Goal: Task Accomplishment & Management: Manage account settings

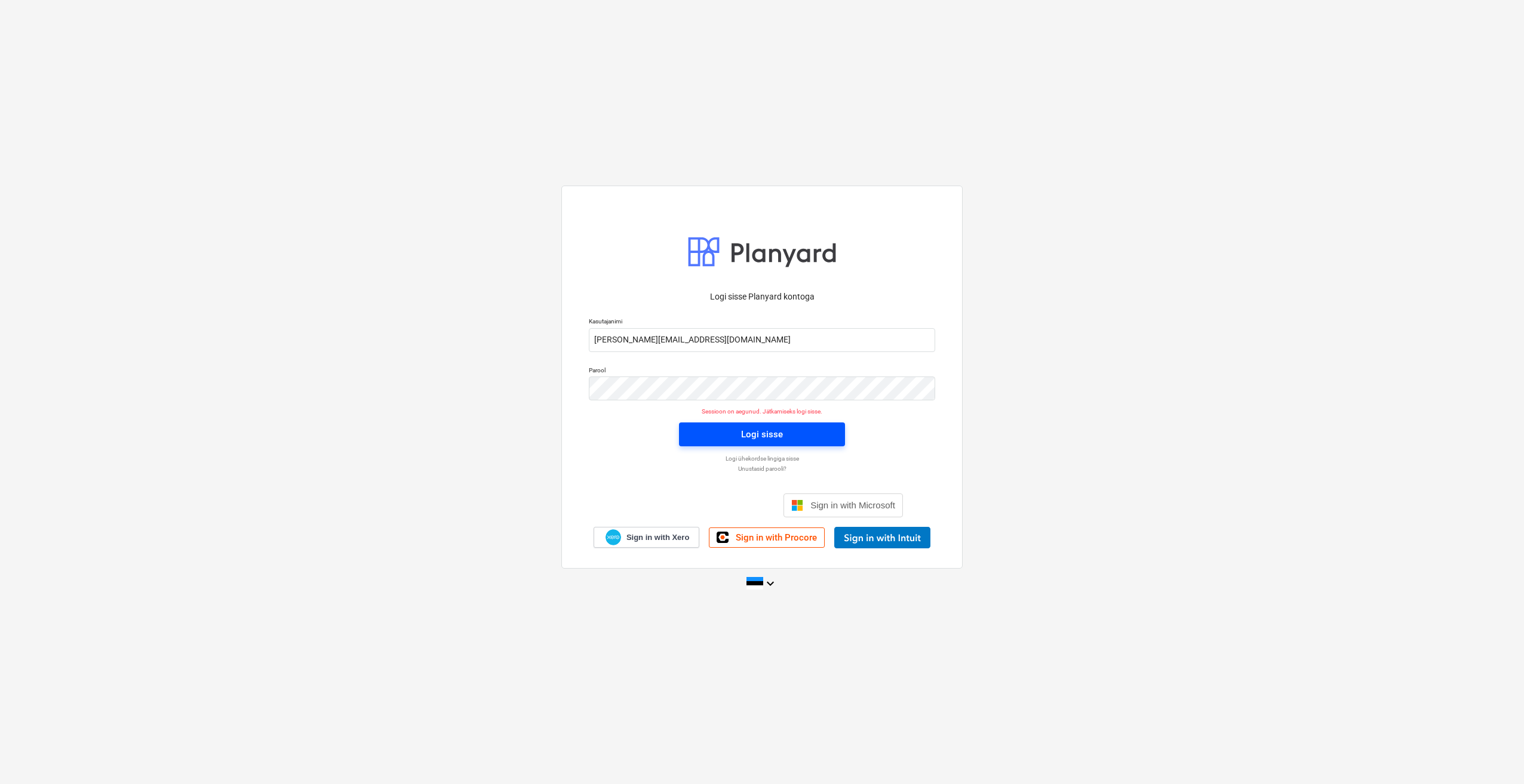
click at [706, 436] on span "Logi sisse" at bounding box center [761, 435] width 137 height 16
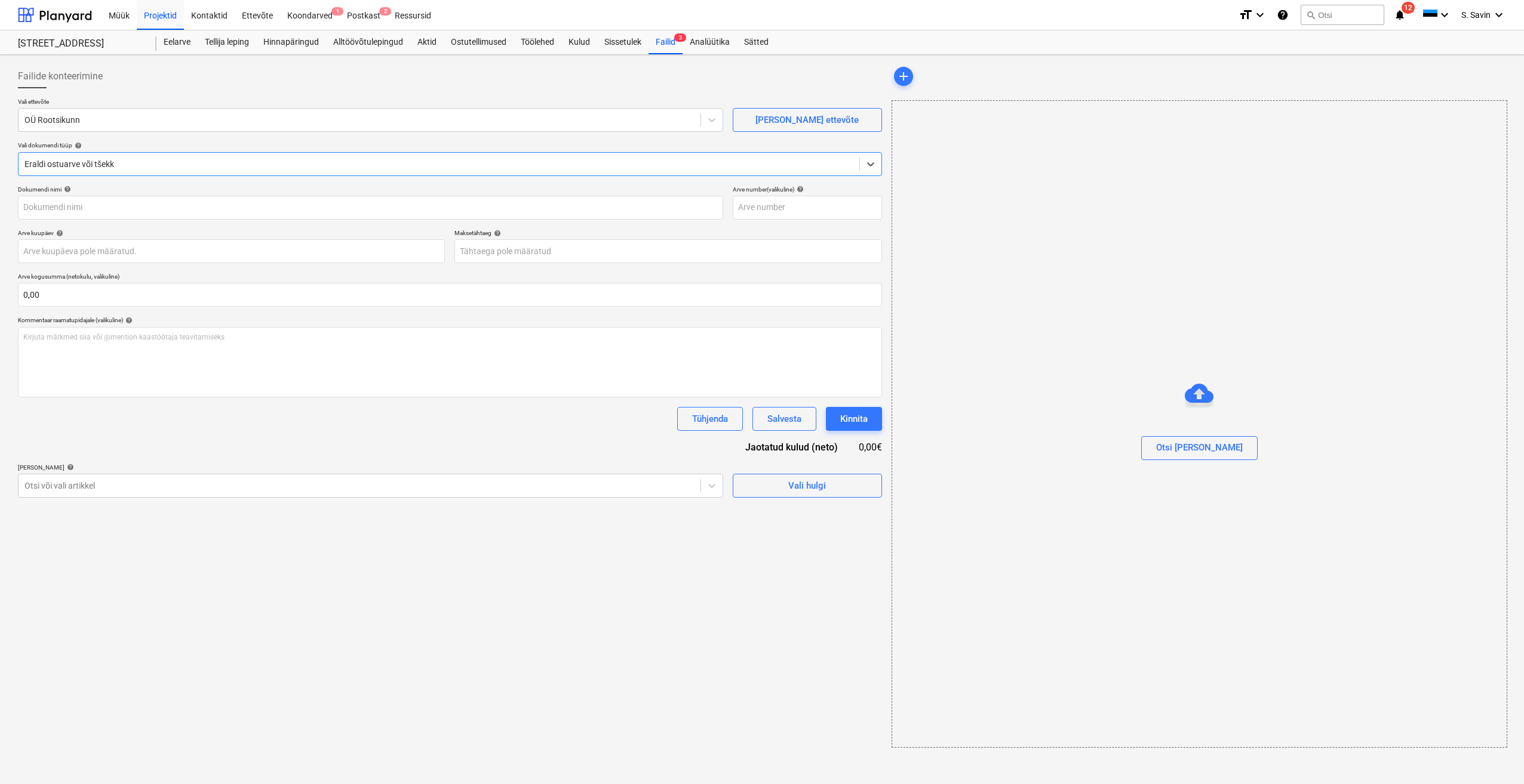
type input "1045"
type input "[DATE]"
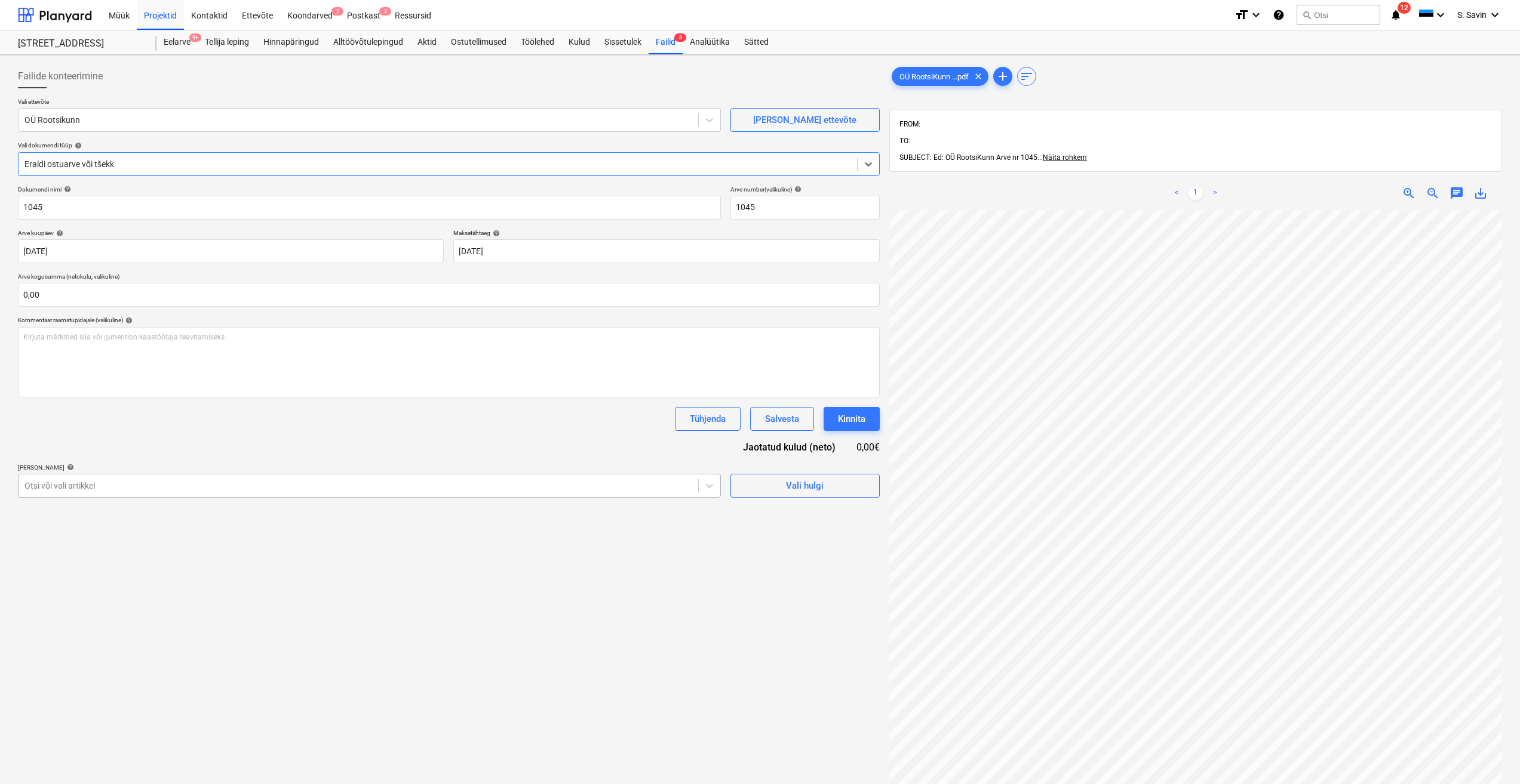
click at [494, 492] on div at bounding box center [358, 485] width 668 height 12
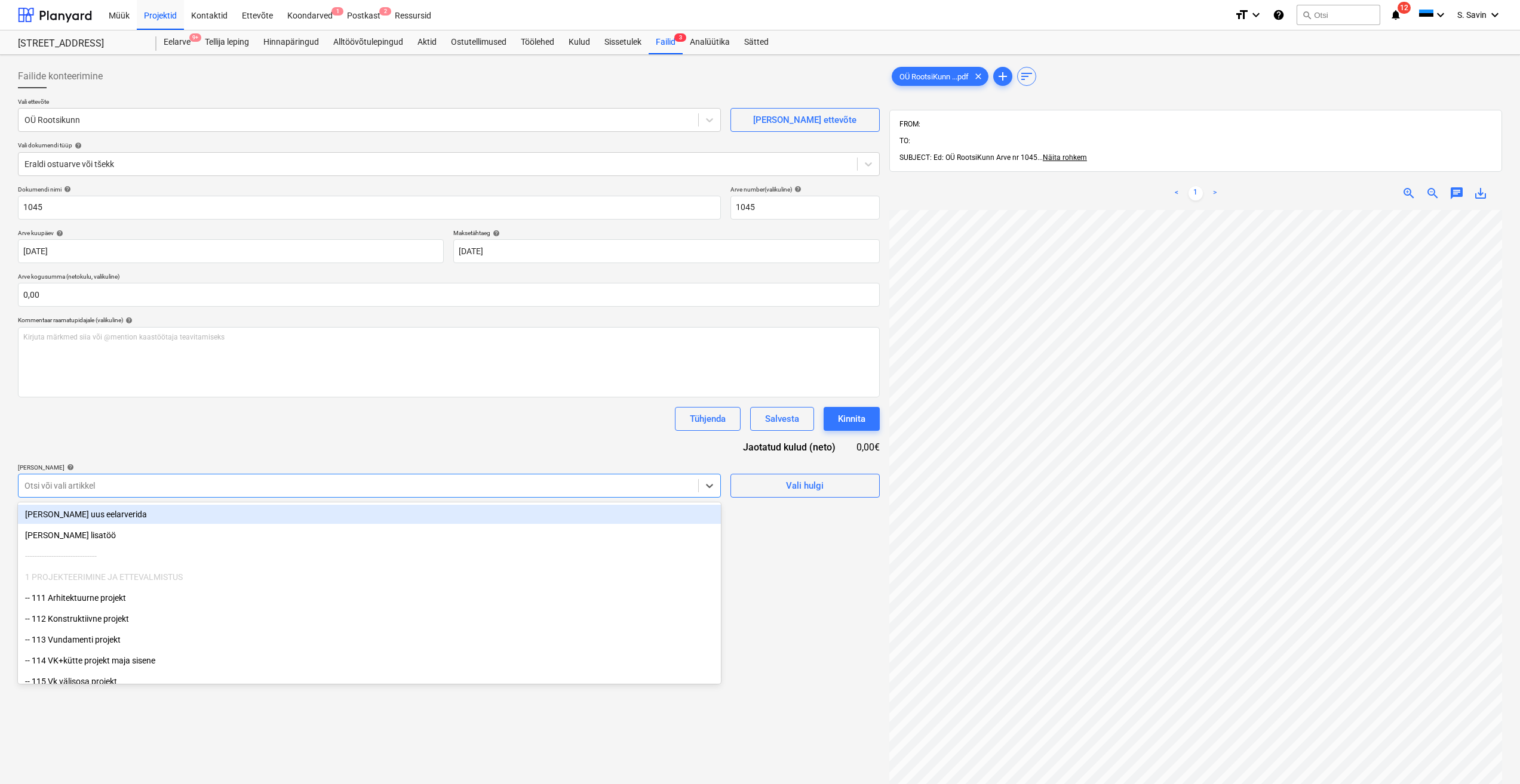
click at [378, 520] on div "[PERSON_NAME] uus eelarverida" at bounding box center [369, 515] width 703 height 19
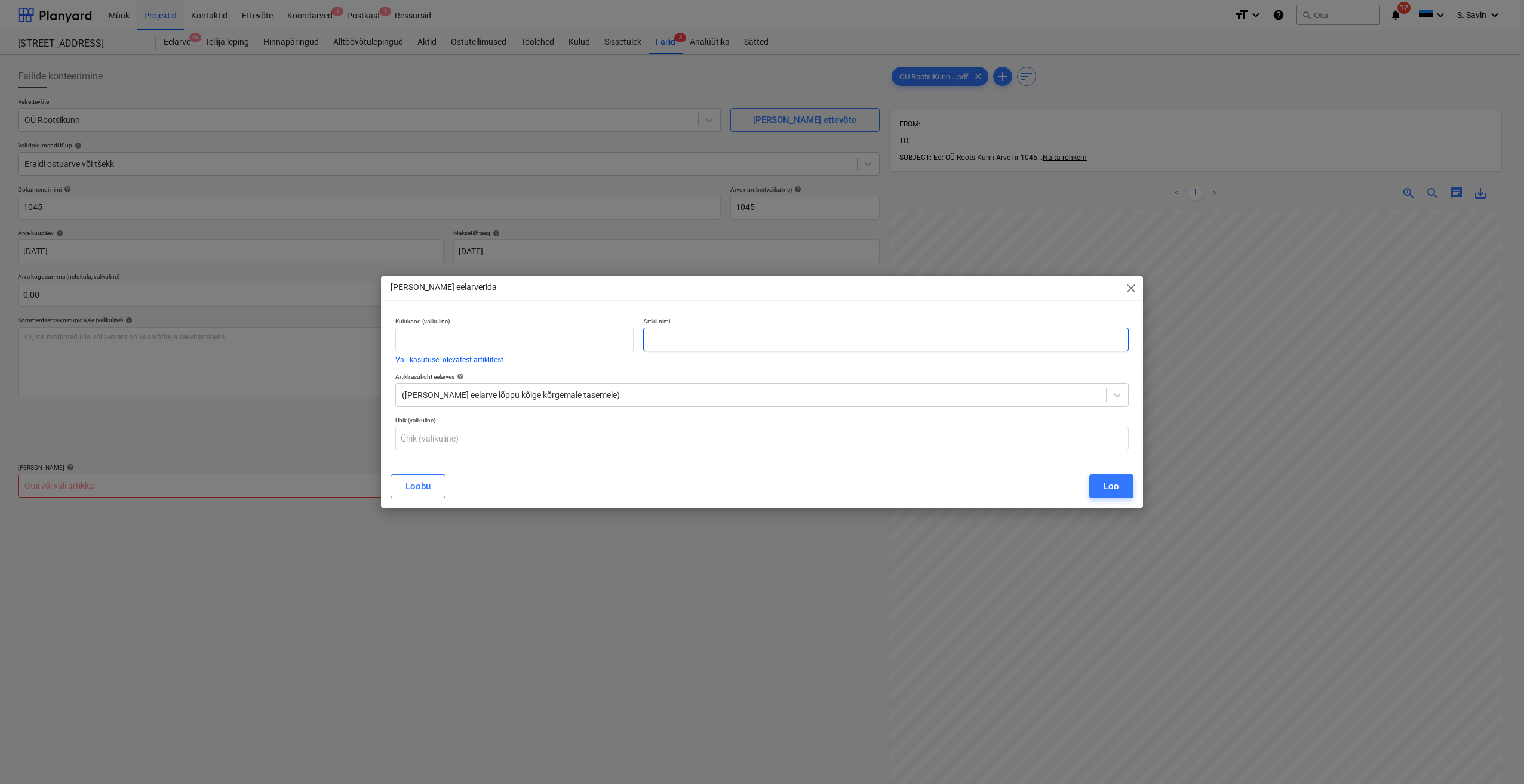
click at [658, 339] on input "text" at bounding box center [886, 339] width 486 height 24
type input "Põrandate õlitamine Sinilille 14-1, 14-2 ja 14-5"
click at [1105, 486] on div "Loo" at bounding box center [1111, 486] width 16 height 16
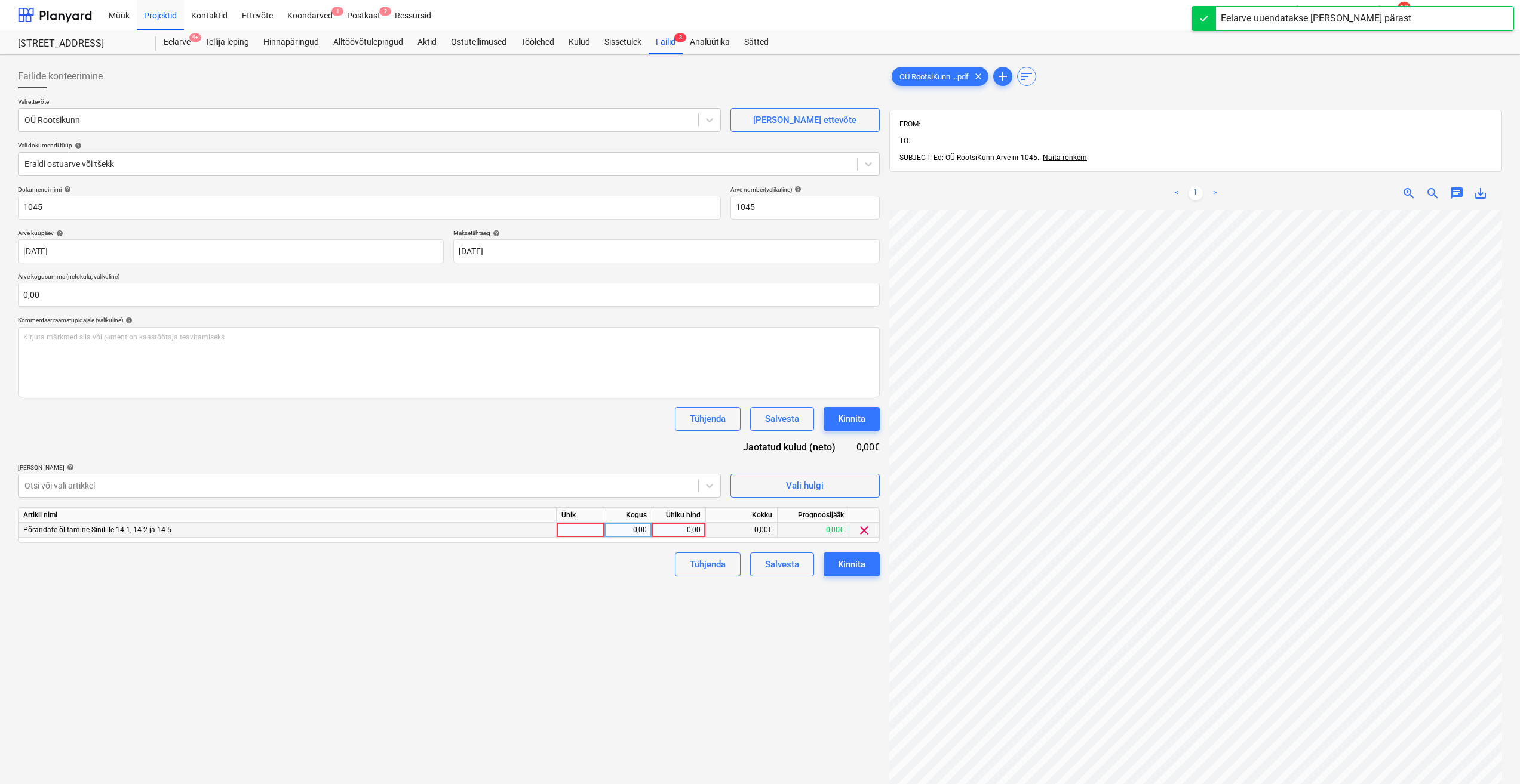
click at [577, 530] on div at bounding box center [580, 530] width 48 height 15
type input "kmpl."
click at [637, 529] on div "0,00" at bounding box center [628, 530] width 38 height 15
click at [670, 532] on div "0,00" at bounding box center [678, 530] width 44 height 15
type input "1575"
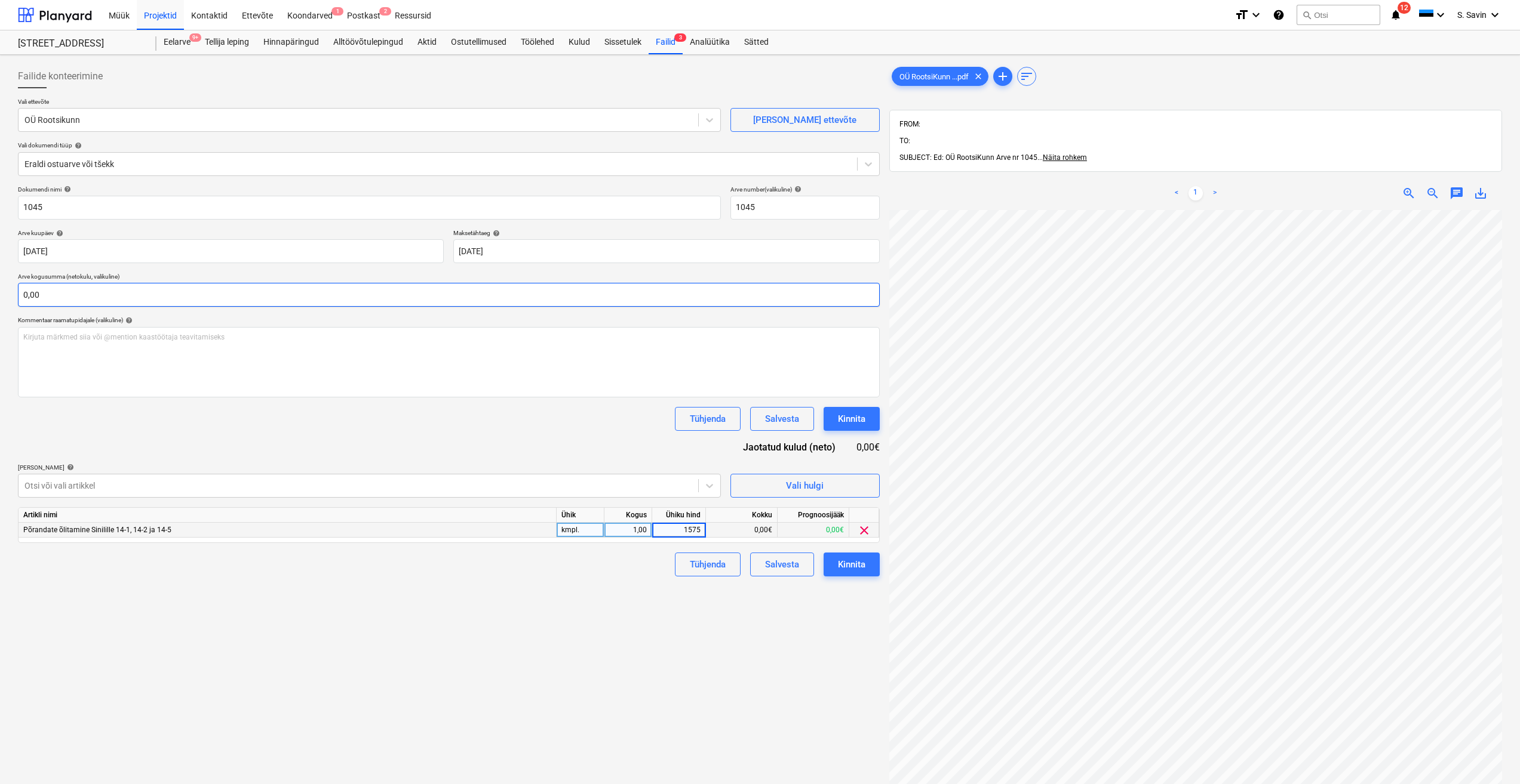
click at [64, 303] on input "0,00" at bounding box center [448, 295] width 861 height 24
type input "1575"
click at [46, 296] on input "0,00" at bounding box center [448, 295] width 861 height 24
click at [48, 295] on input "text" at bounding box center [448, 295] width 861 height 24
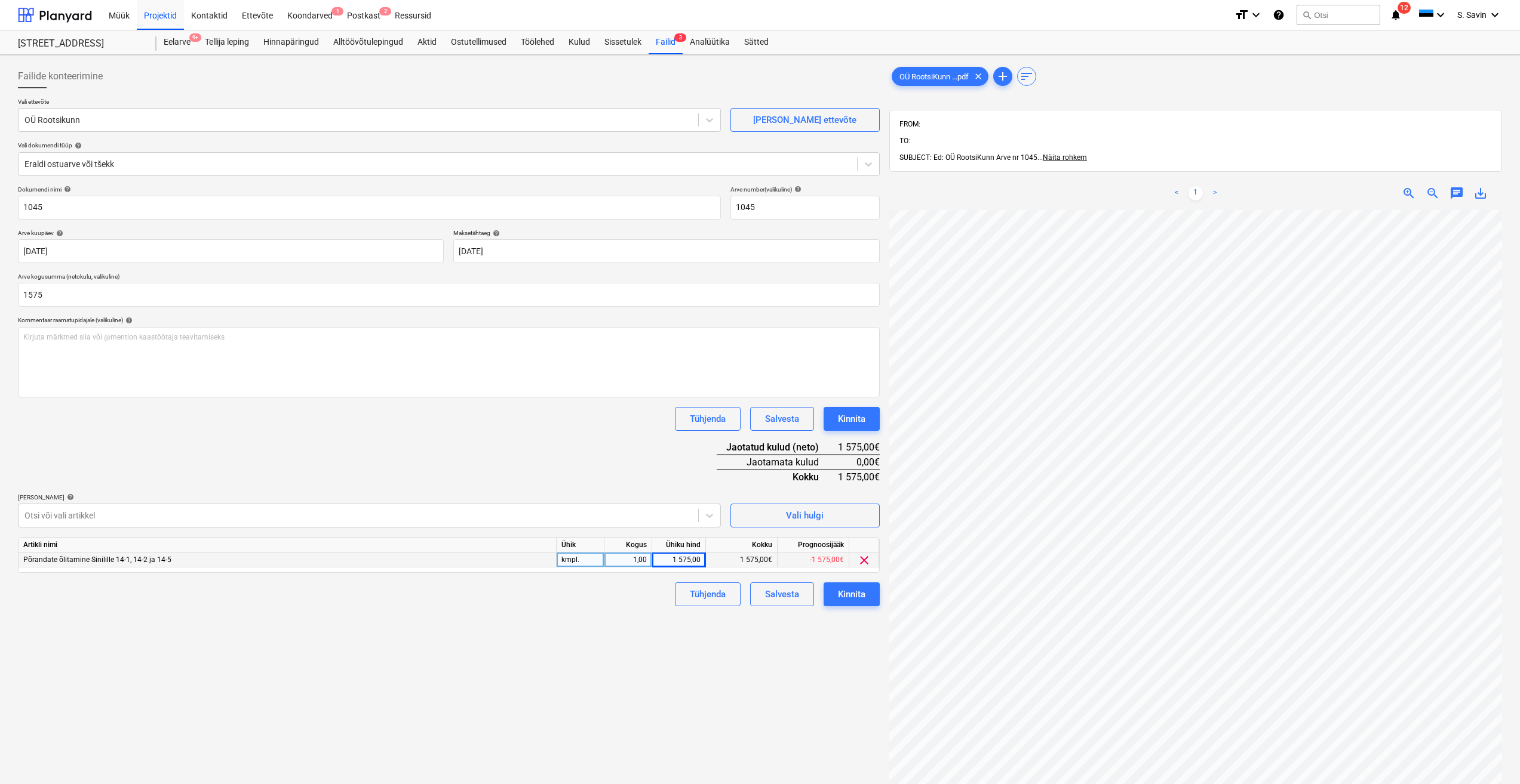
type input "1 575,00"
click at [224, 429] on div "Tühjenda Salvesta Kinnita" at bounding box center [448, 419] width 861 height 24
click at [854, 594] on div "Kinnita" at bounding box center [851, 594] width 27 height 16
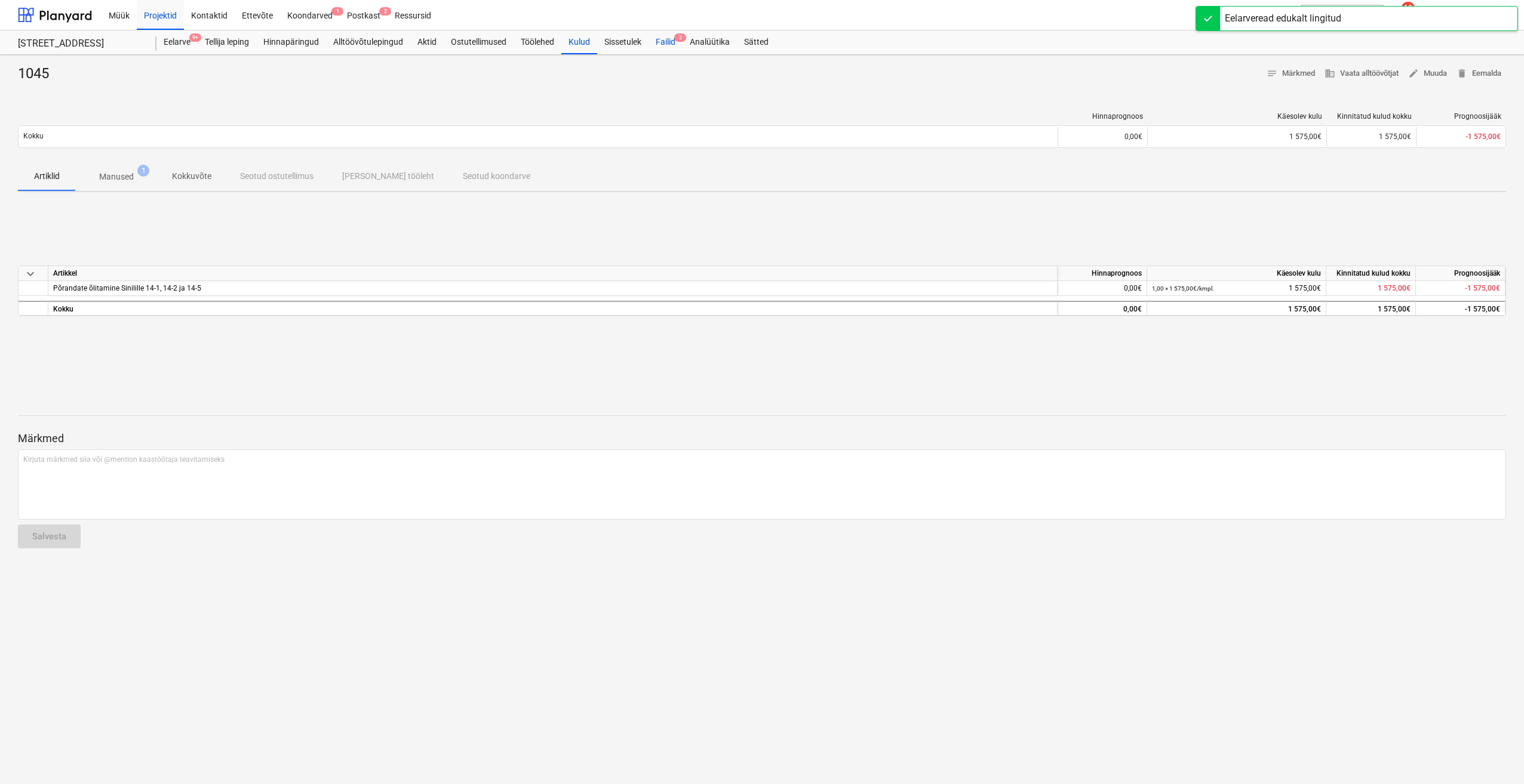
click at [676, 46] on div "Failid 2" at bounding box center [665, 42] width 34 height 24
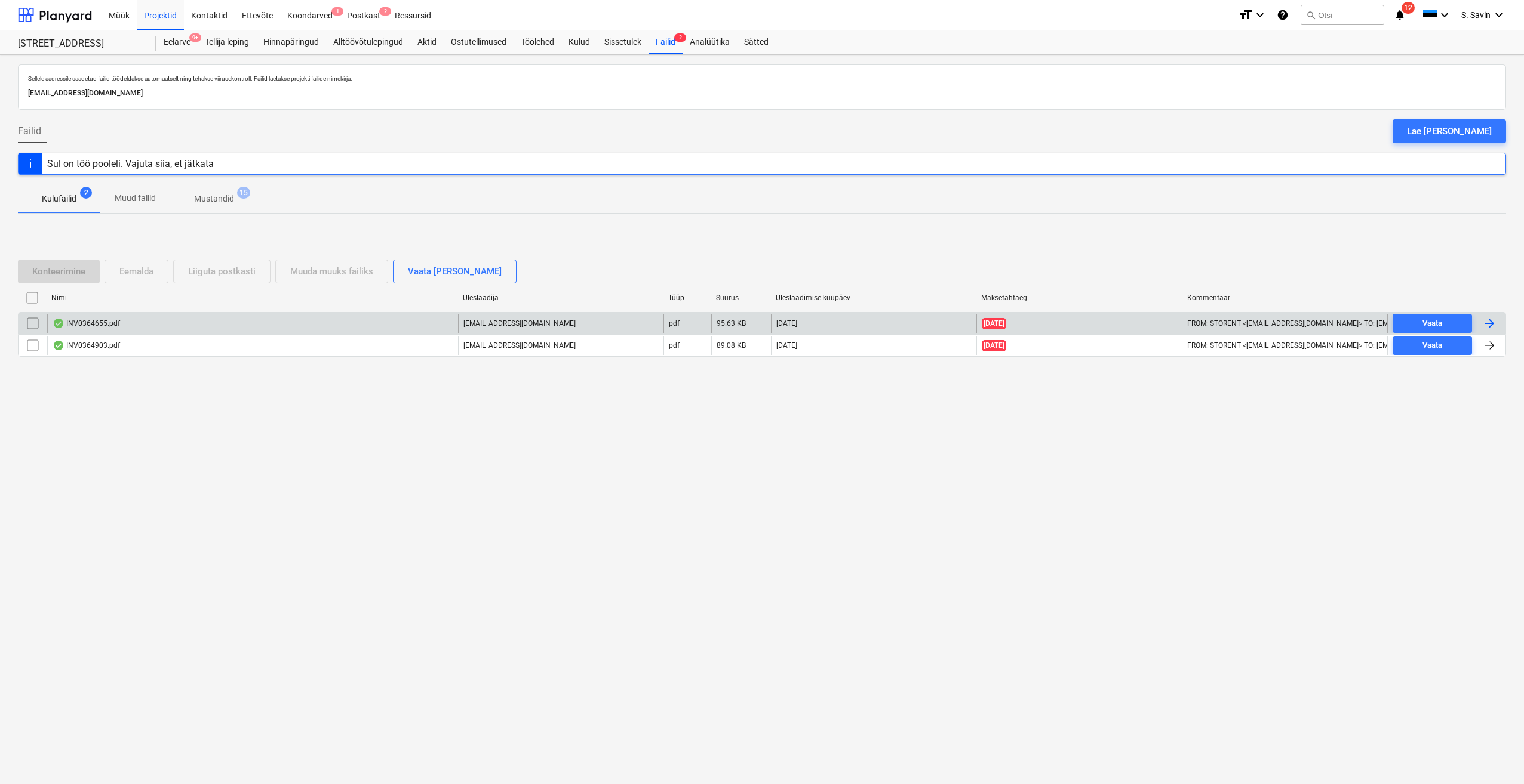
click at [1499, 322] on div at bounding box center [1491, 324] width 28 height 19
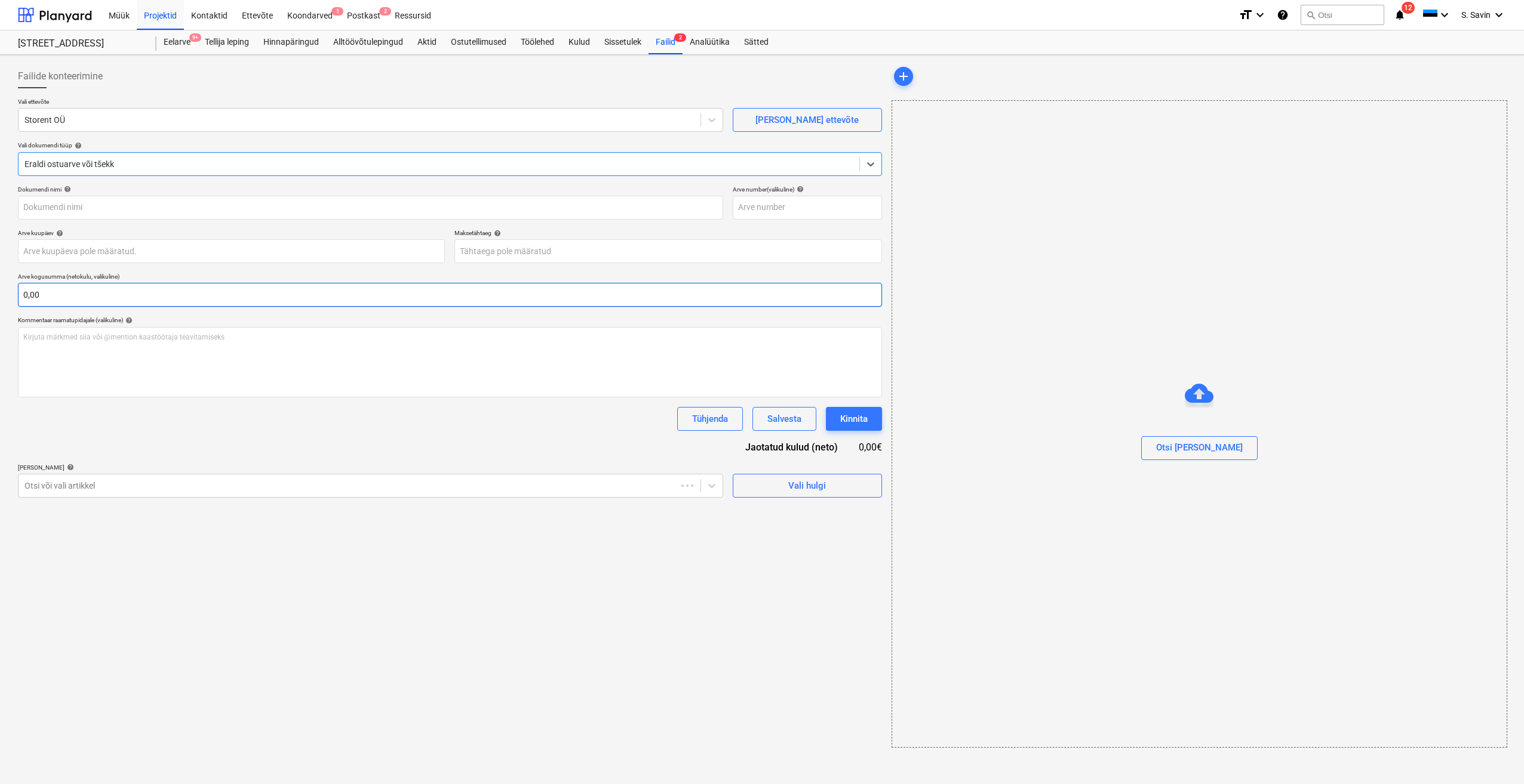
type input "INV0364655"
type input "[DATE]"
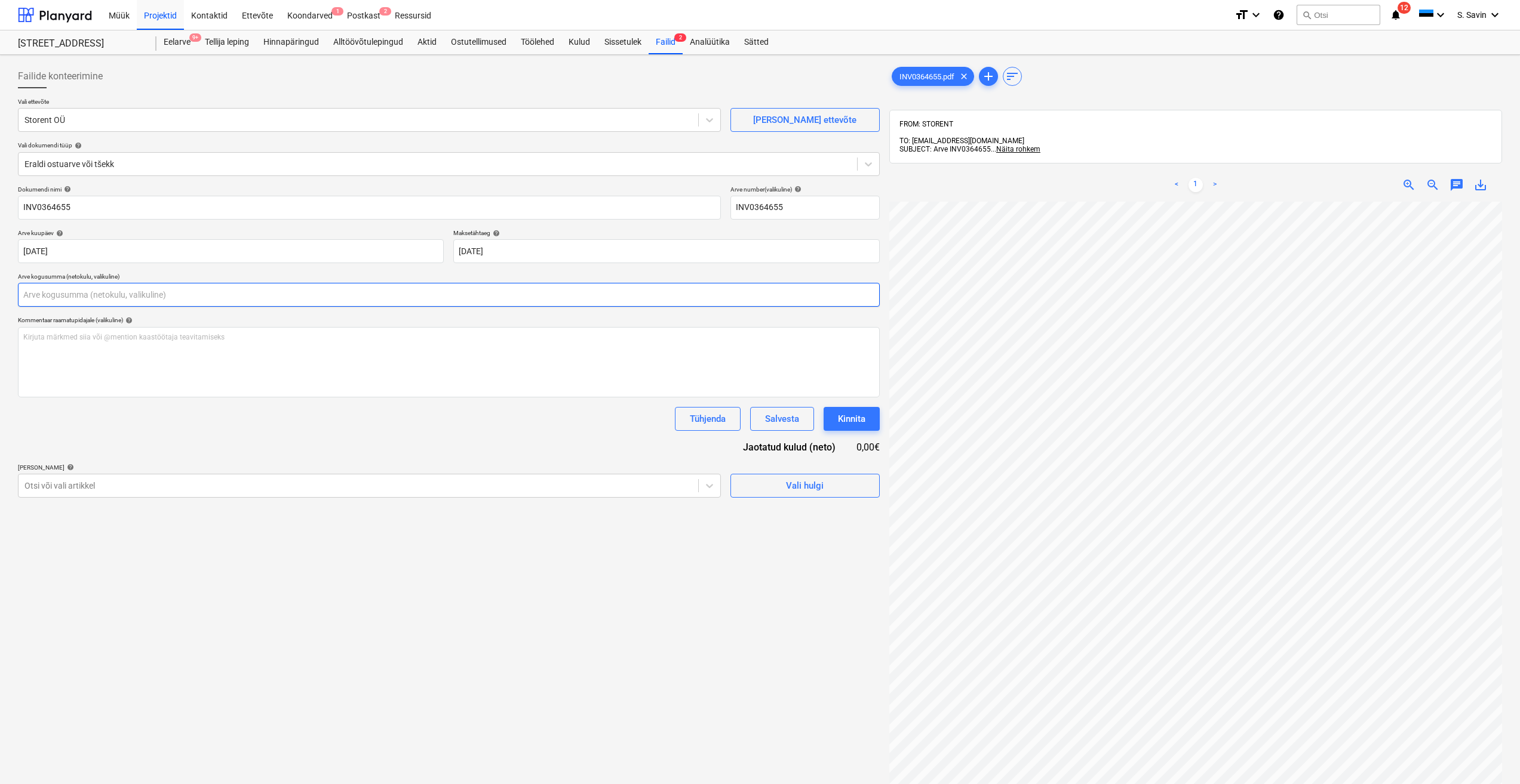
click at [215, 296] on input "text" at bounding box center [448, 295] width 861 height 24
type input "0,00"
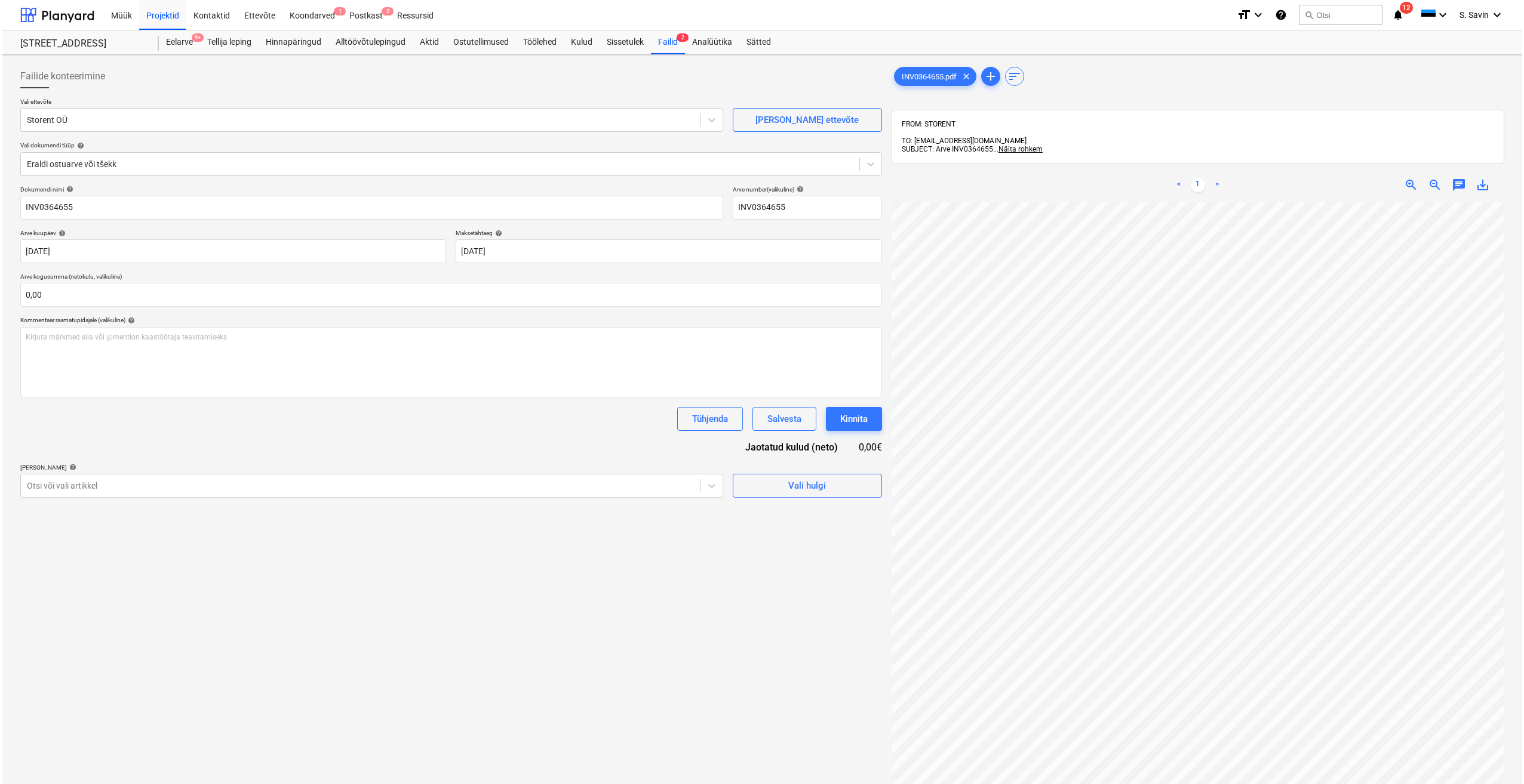
scroll to position [138, 5]
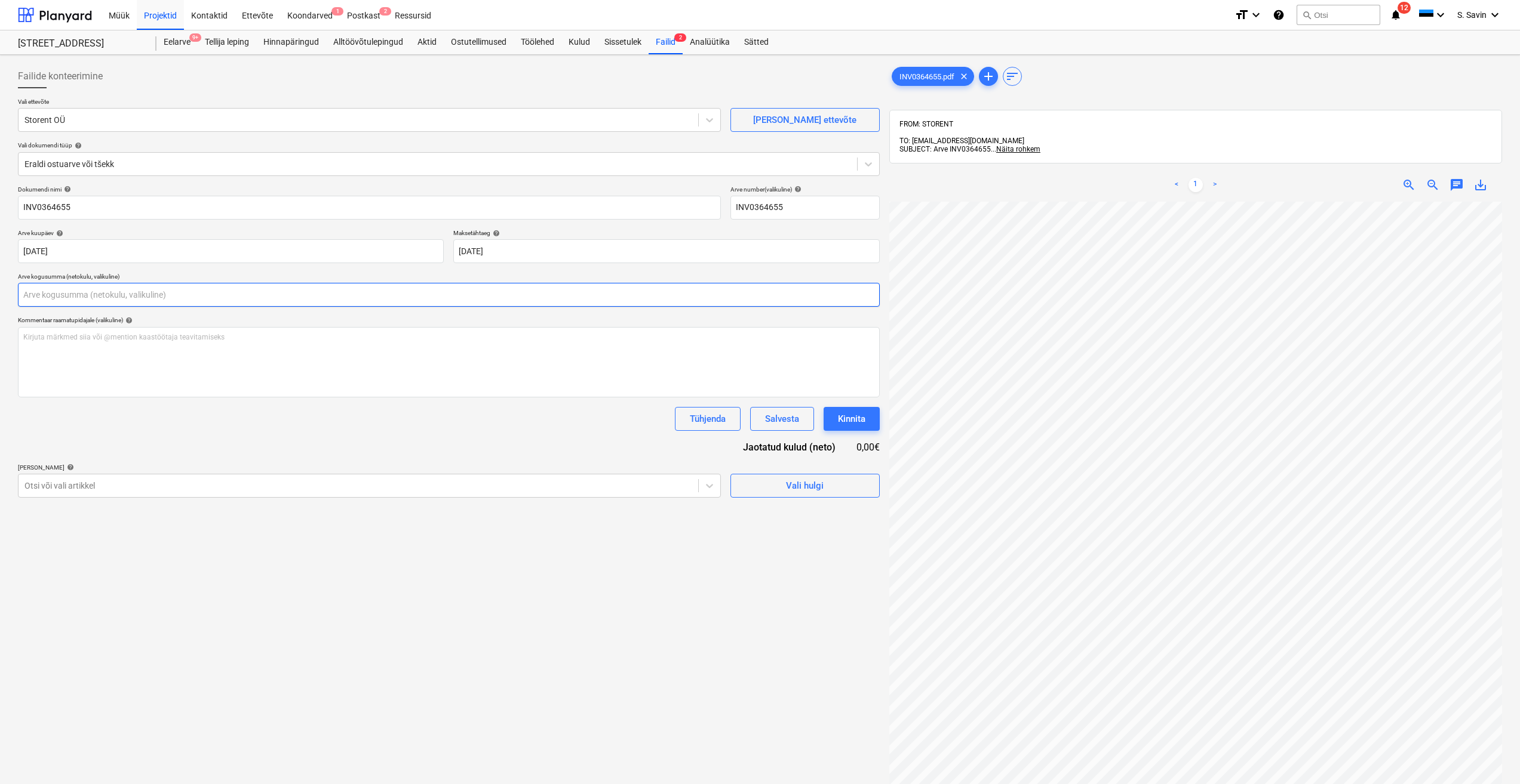
click at [66, 293] on input "text" at bounding box center [448, 295] width 861 height 24
type input "906,65"
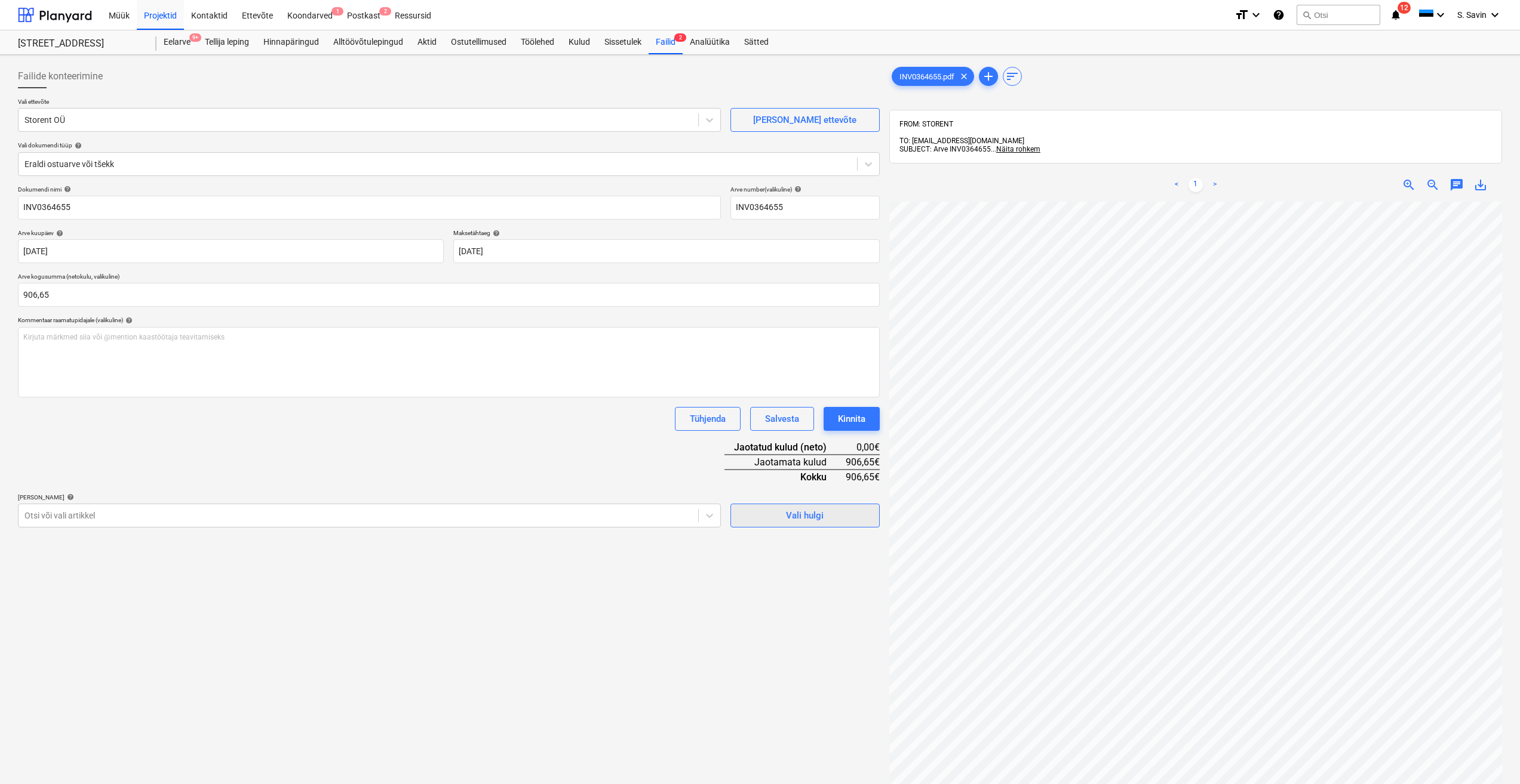
click at [784, 520] on span "Vali hulgi" at bounding box center [805, 516] width 120 height 16
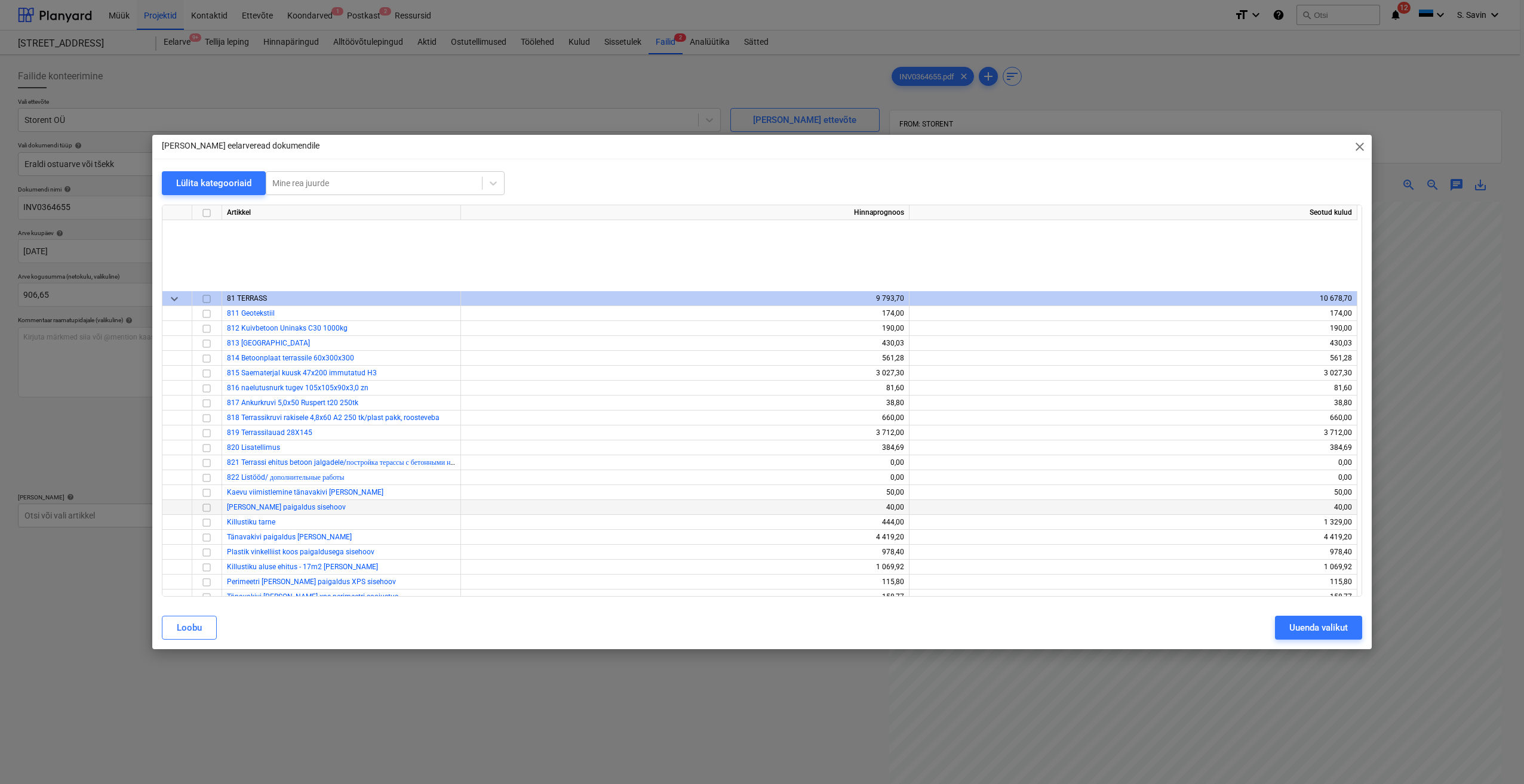
scroll to position [5981, 0]
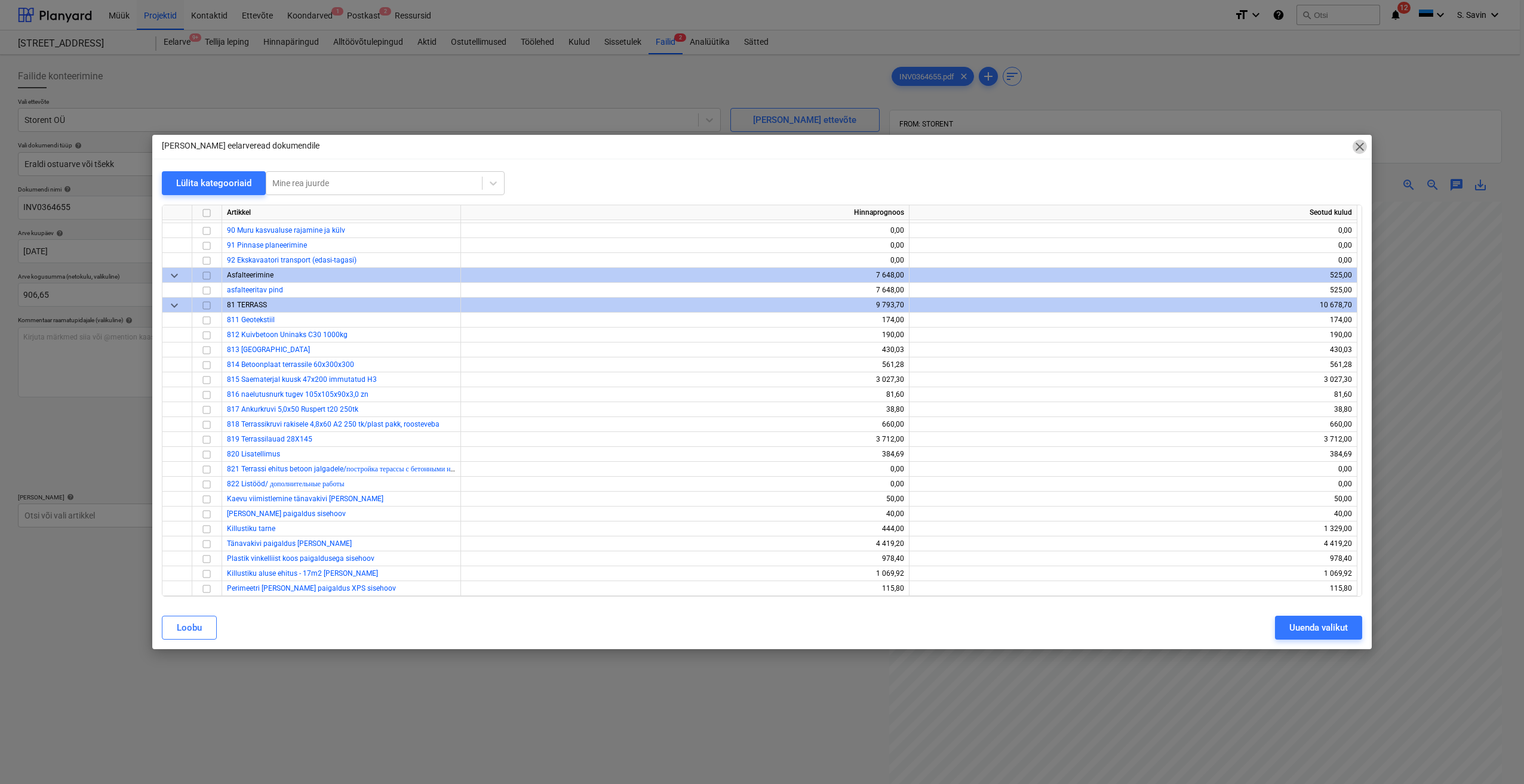
click at [1358, 150] on span "close" at bounding box center [1360, 147] width 15 height 15
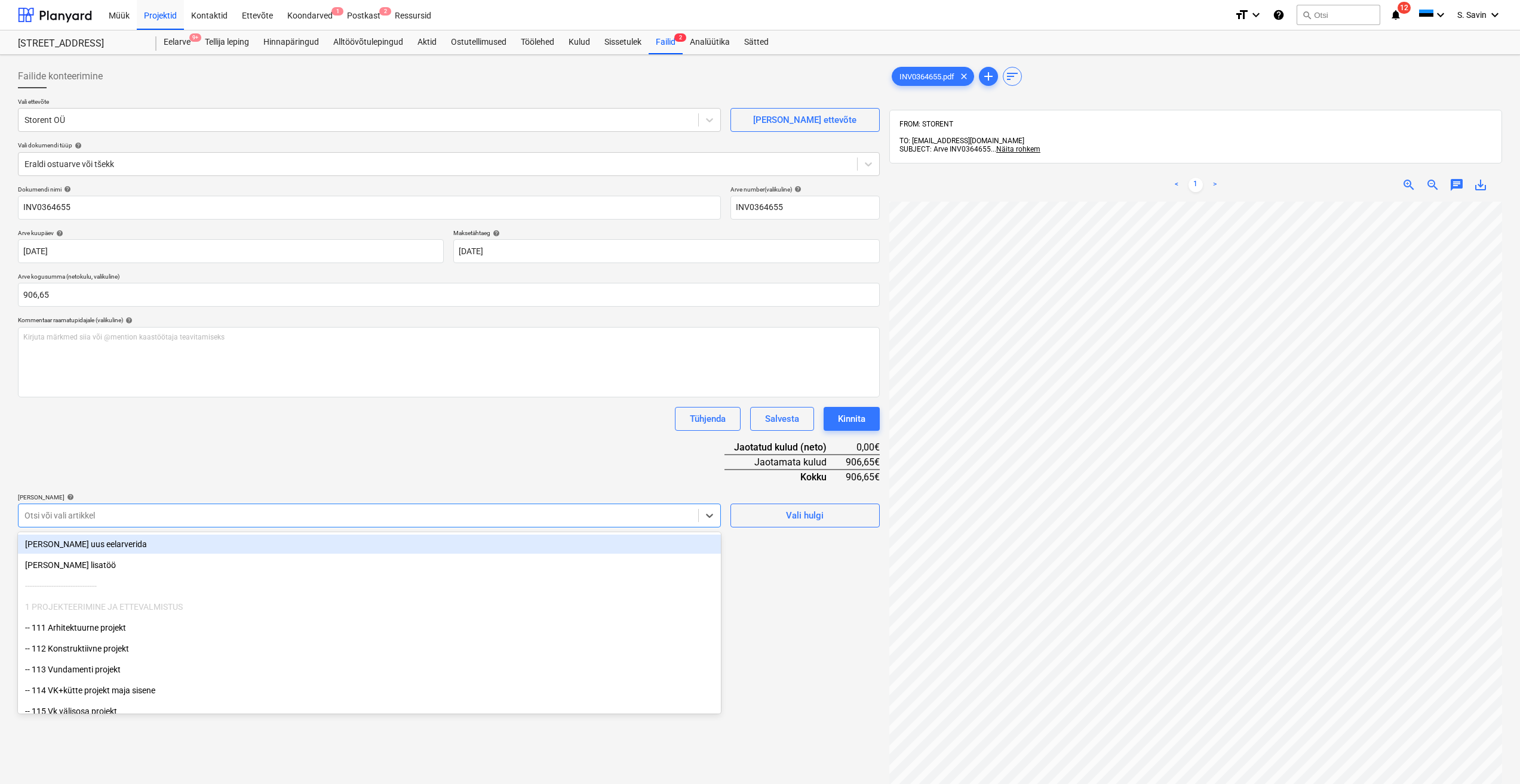
click at [118, 517] on div at bounding box center [358, 516] width 668 height 12
click at [114, 550] on div "[PERSON_NAME] uus eelarverida" at bounding box center [369, 545] width 703 height 19
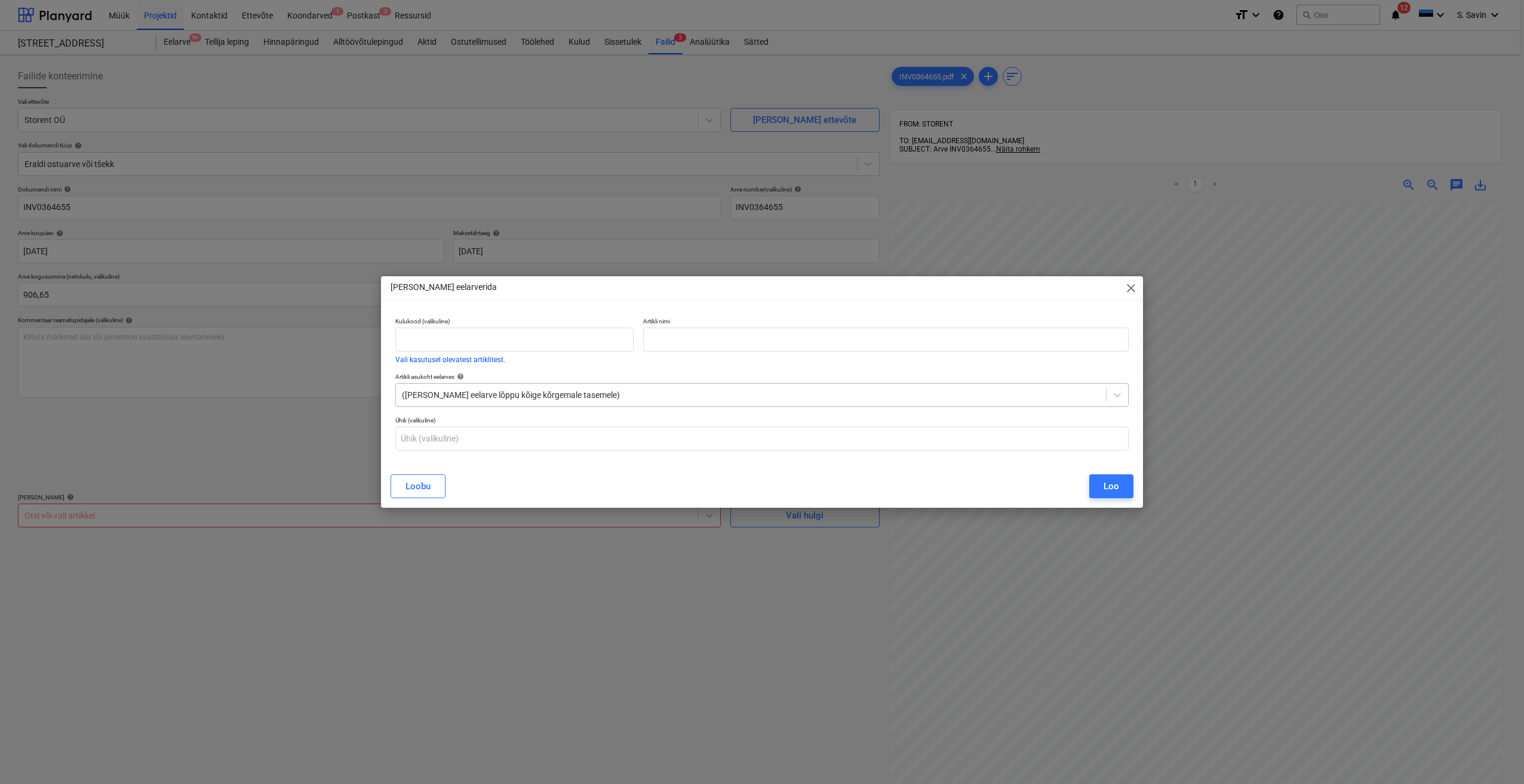
click at [562, 401] on div at bounding box center [750, 395] width 698 height 12
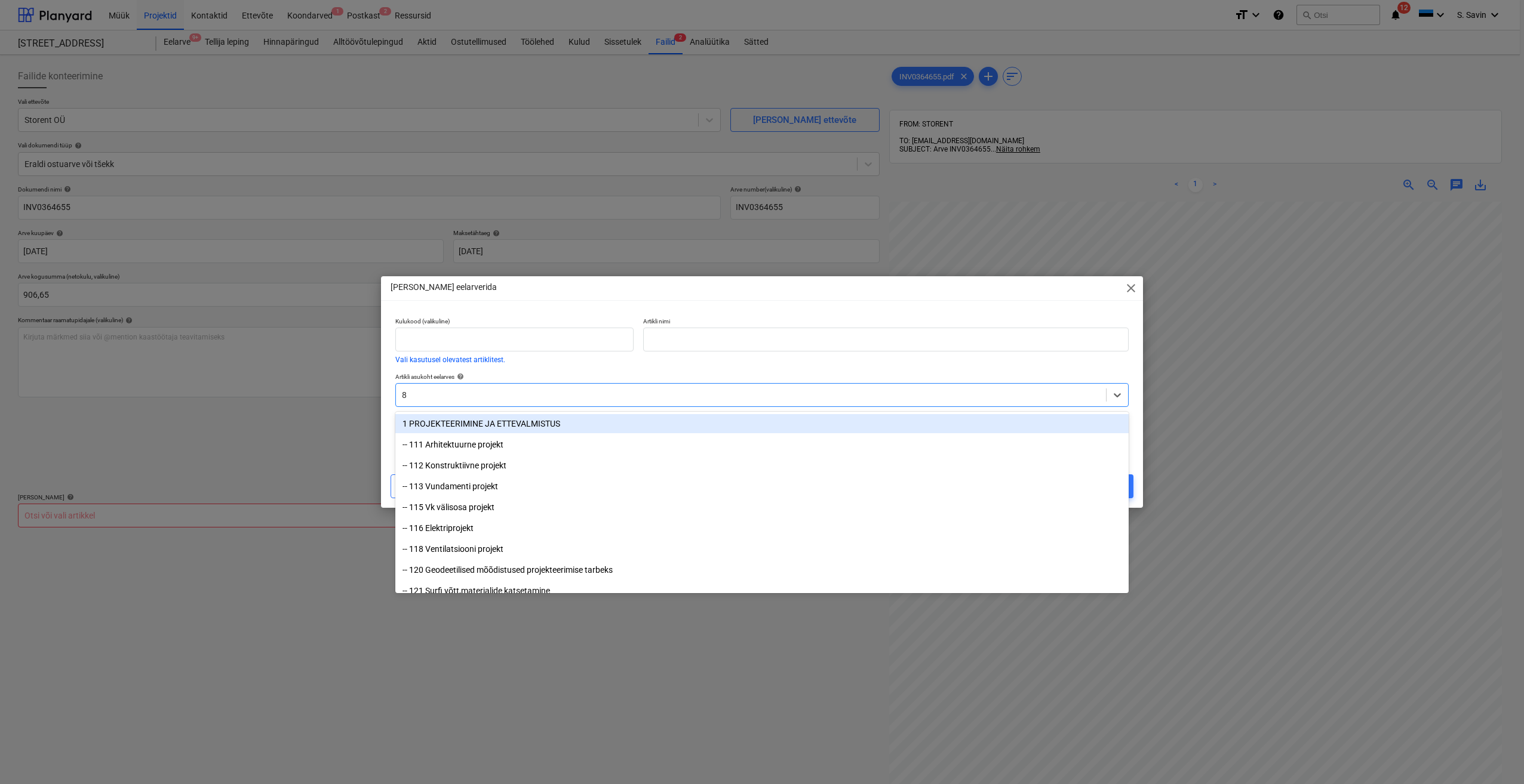
type input "81"
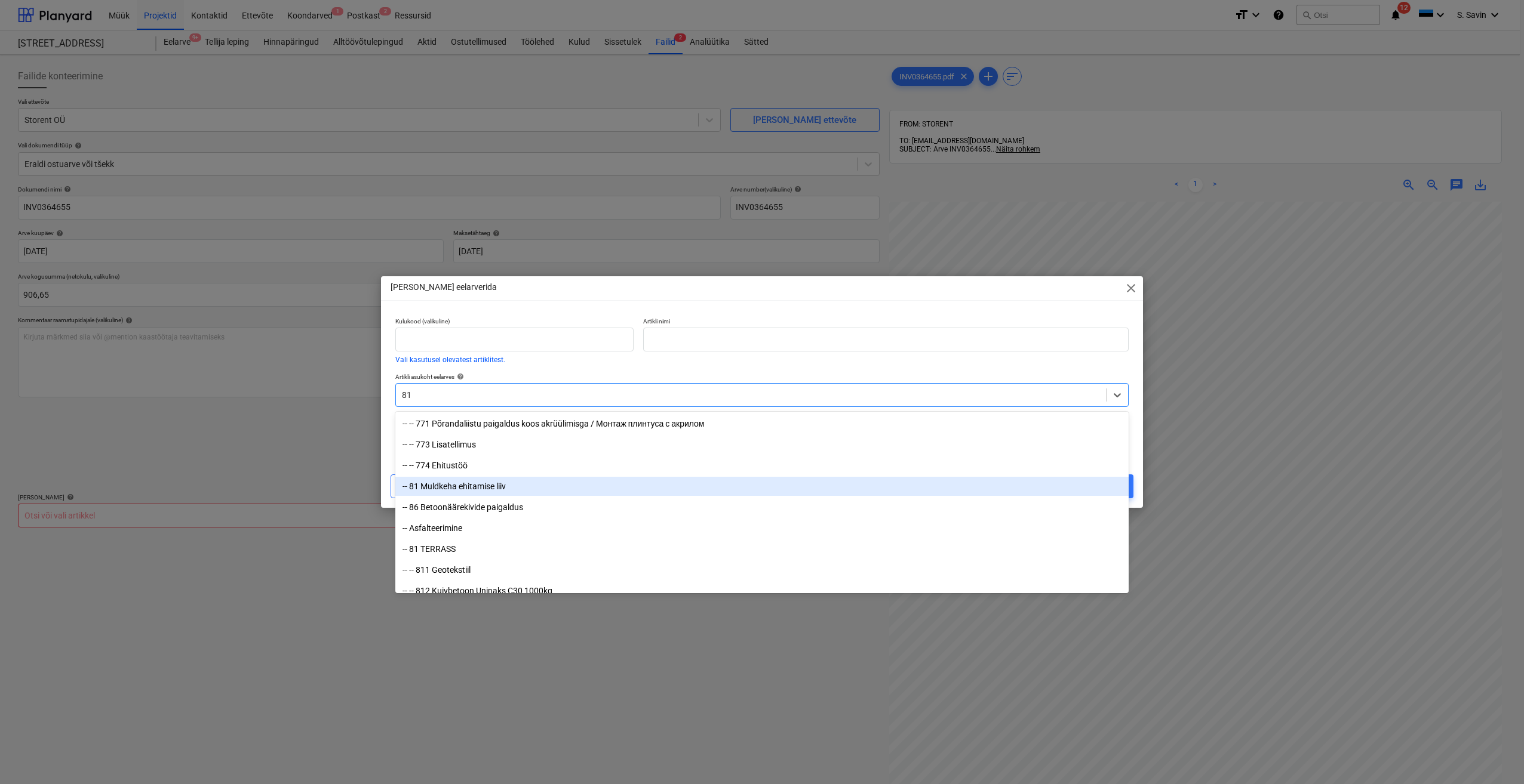
click at [460, 488] on div "-- 81 Muldkeha ehitamise liiv" at bounding box center [762, 486] width 734 height 19
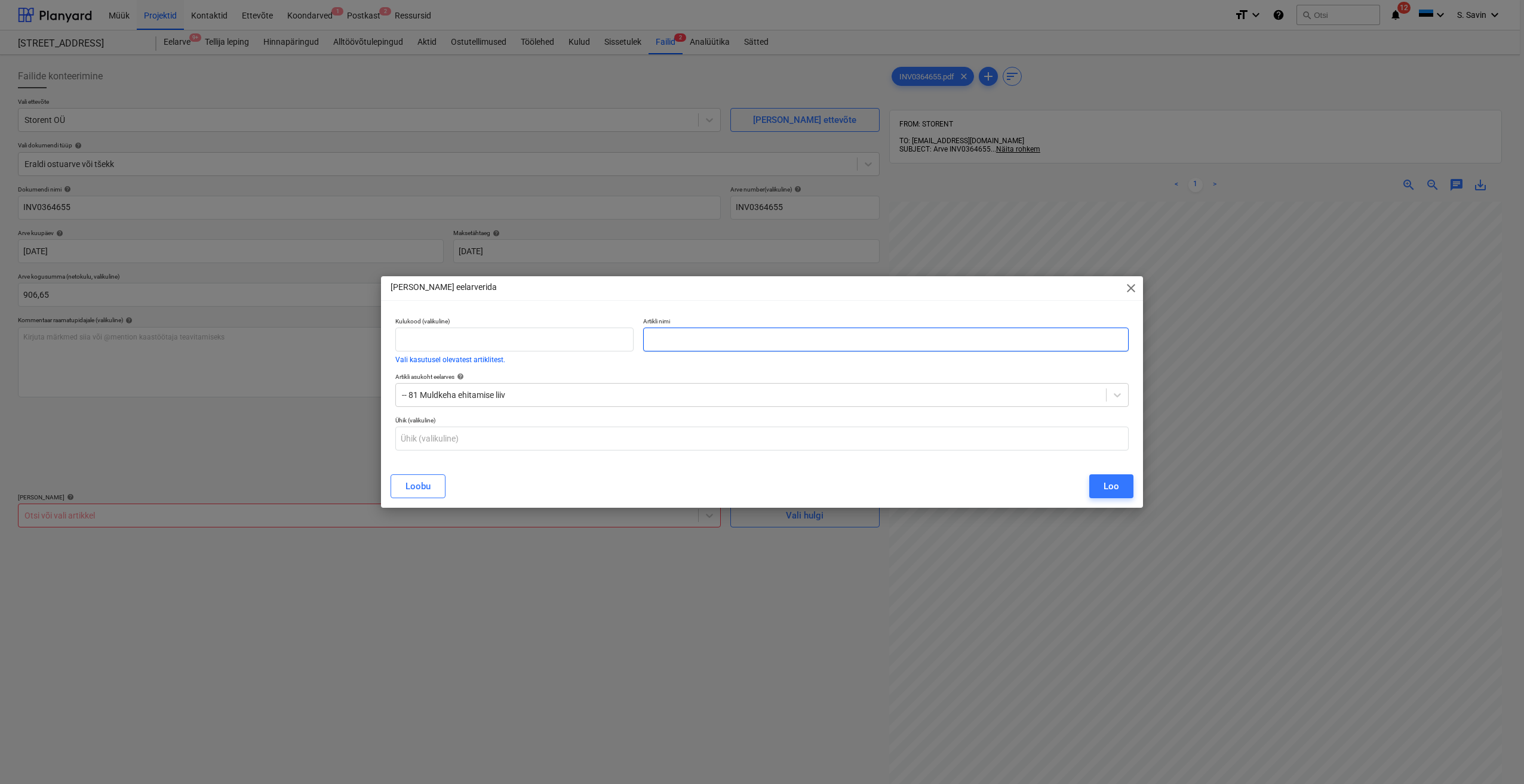
click at [671, 342] on input "text" at bounding box center [886, 339] width 486 height 24
type input "tänavakivi paigaldajate tehnika"
click at [459, 395] on div at bounding box center [750, 395] width 698 height 12
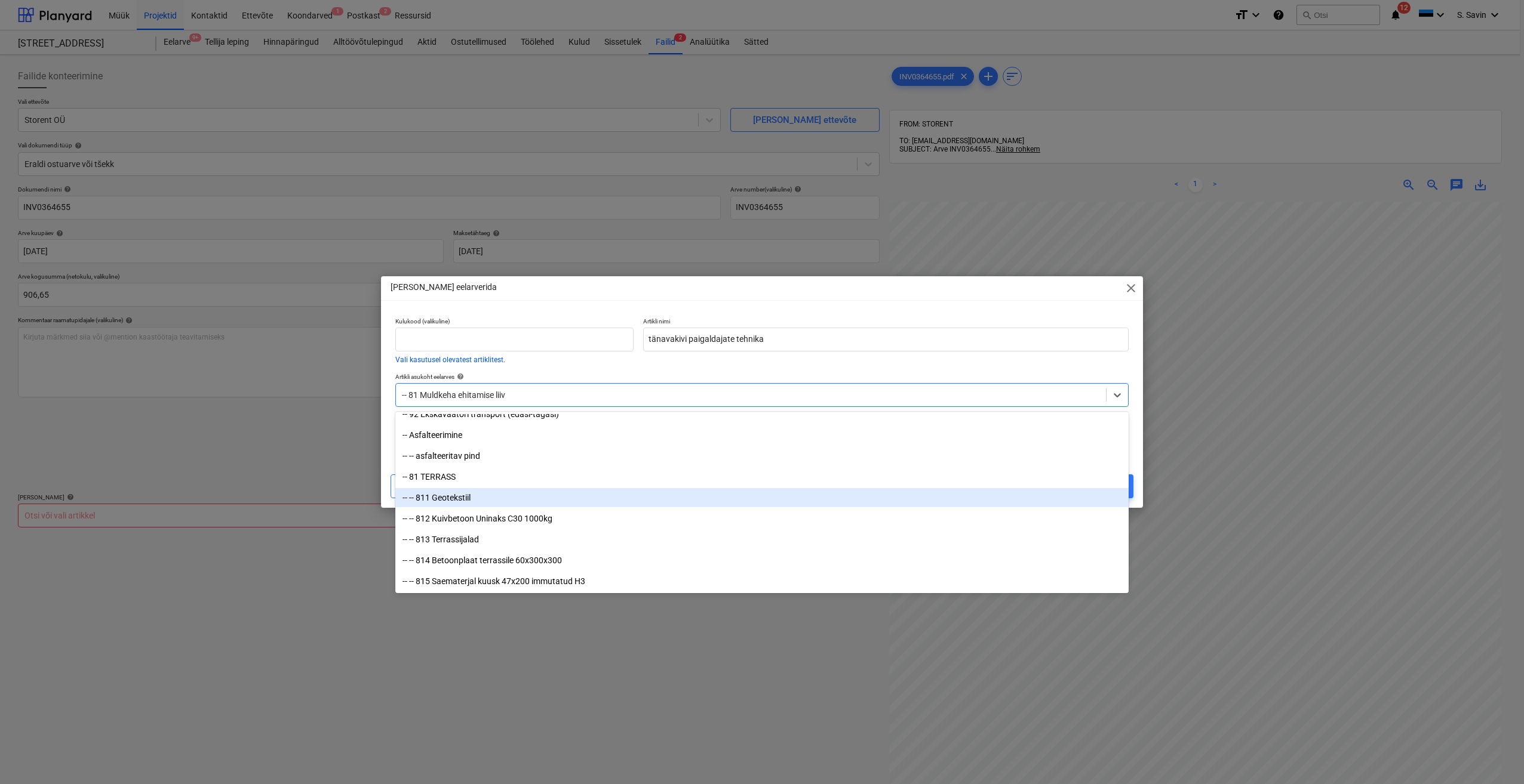
scroll to position [12126, 0]
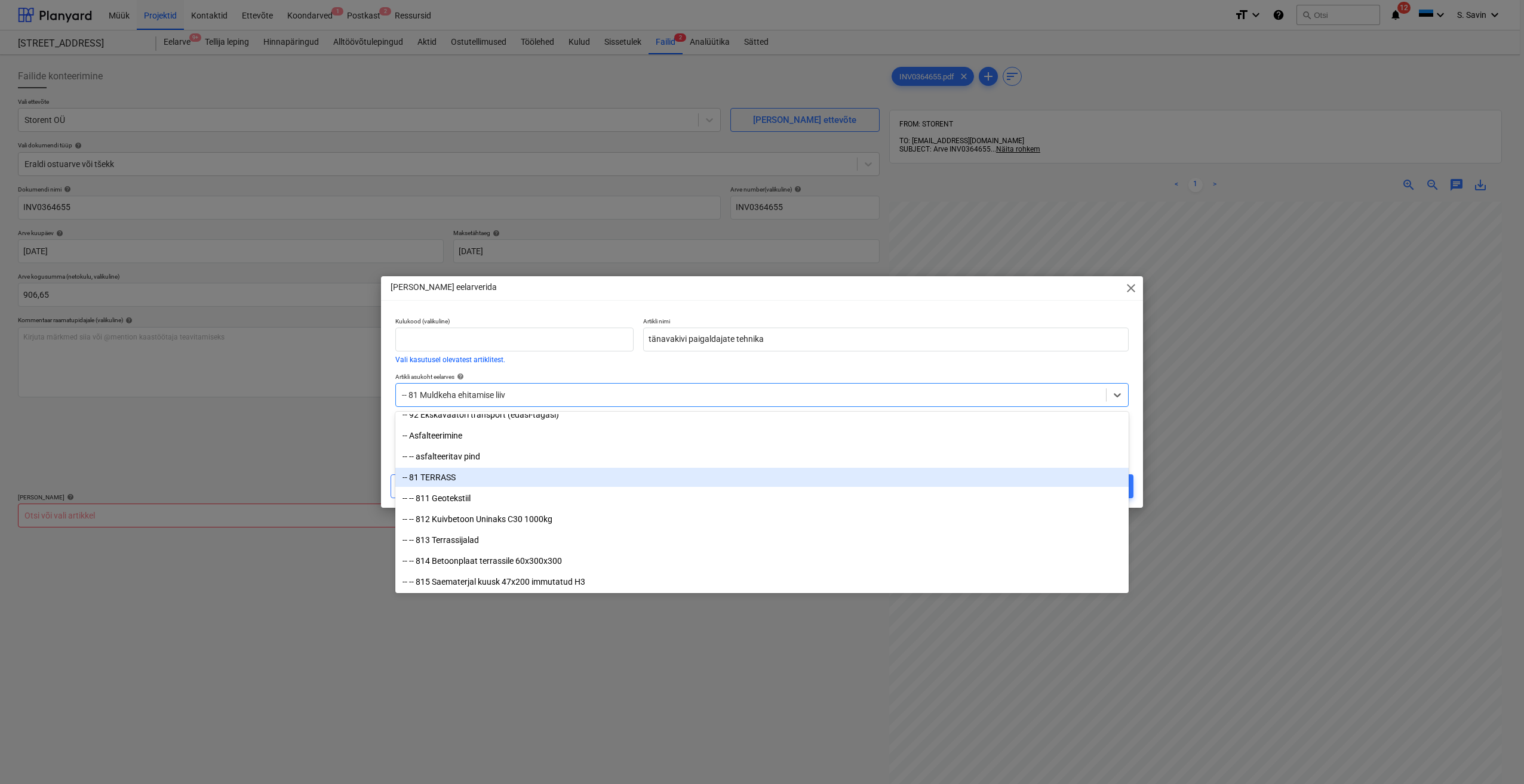
click at [432, 480] on div "-- 81 TERRASS" at bounding box center [762, 478] width 734 height 19
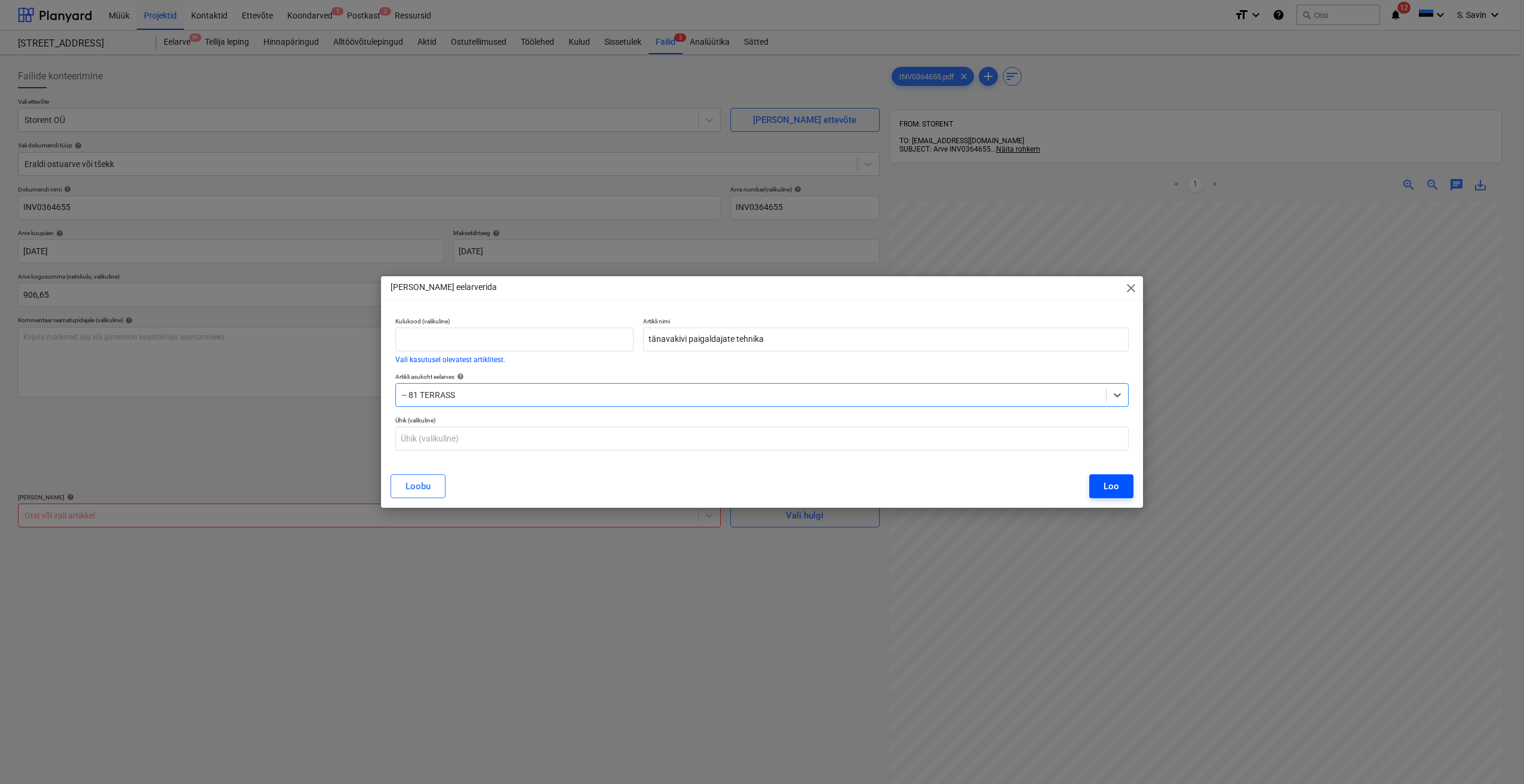
click at [1112, 492] on div "Loo" at bounding box center [1111, 486] width 16 height 16
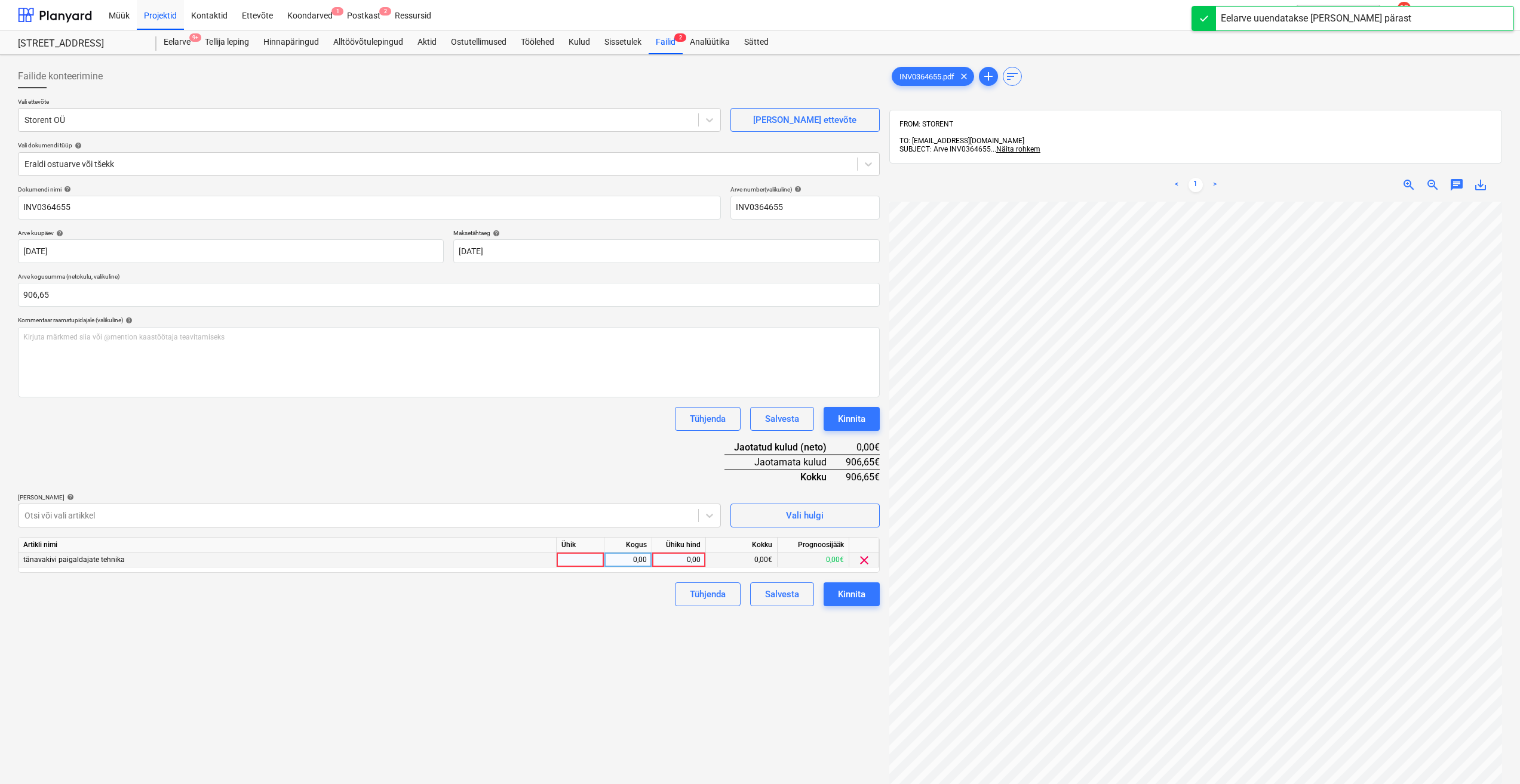
click at [589, 556] on div at bounding box center [580, 559] width 48 height 15
type input "kmpl."
click at [629, 561] on div "0,00" at bounding box center [628, 559] width 38 height 15
type input "1"
click at [666, 563] on div "0,00" at bounding box center [678, 559] width 44 height 15
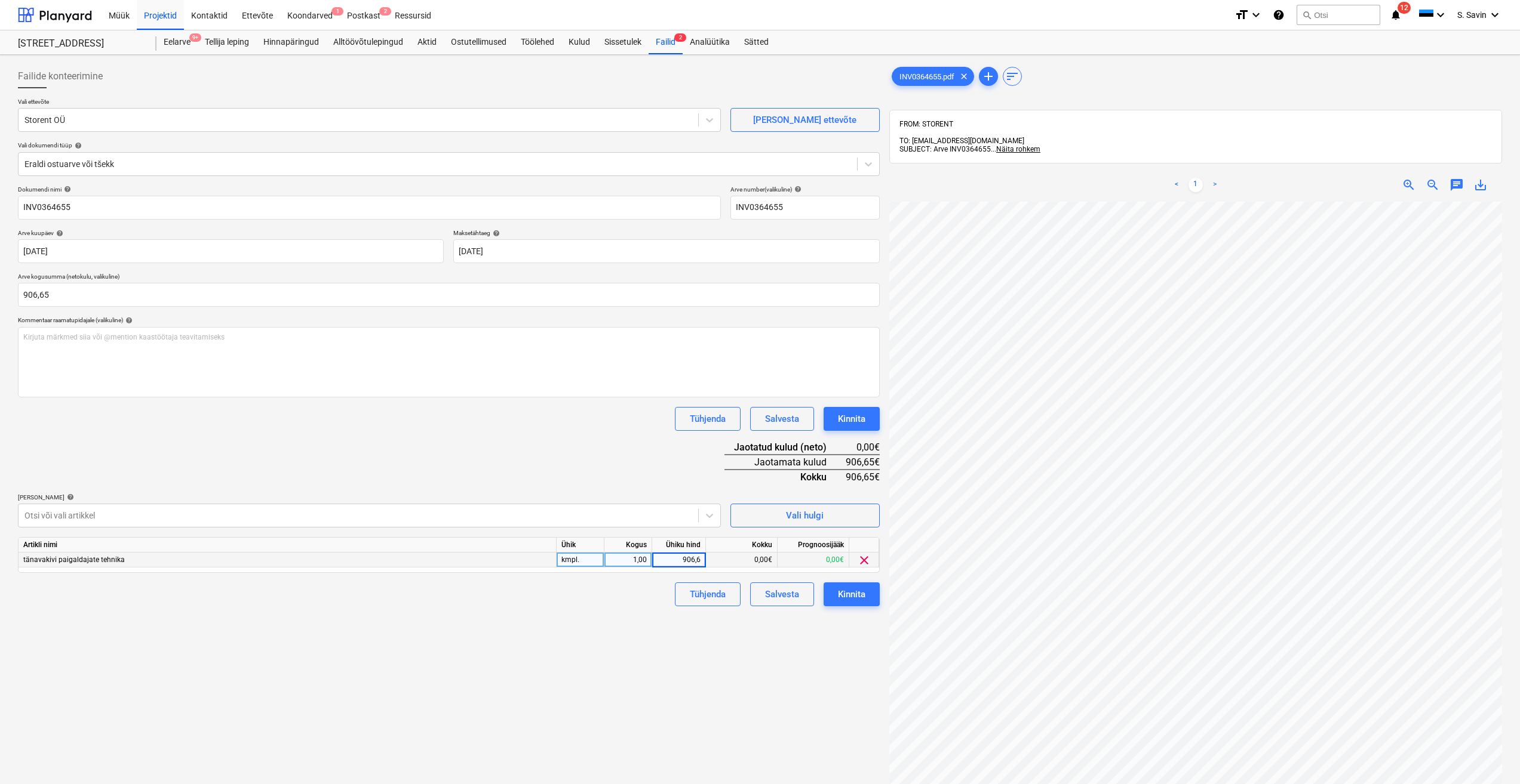
type input "906,65"
drag, startPoint x: 679, startPoint y: 709, endPoint x: 716, endPoint y: 690, distance: 41.6
click at [679, 709] on div "Failide konteerimine Vali ettevõte Storent OÜ [PERSON_NAME] uus ettevõte Vali d…" at bounding box center [449, 508] width 871 height 898
click at [849, 598] on div "Kinnita" at bounding box center [851, 594] width 27 height 16
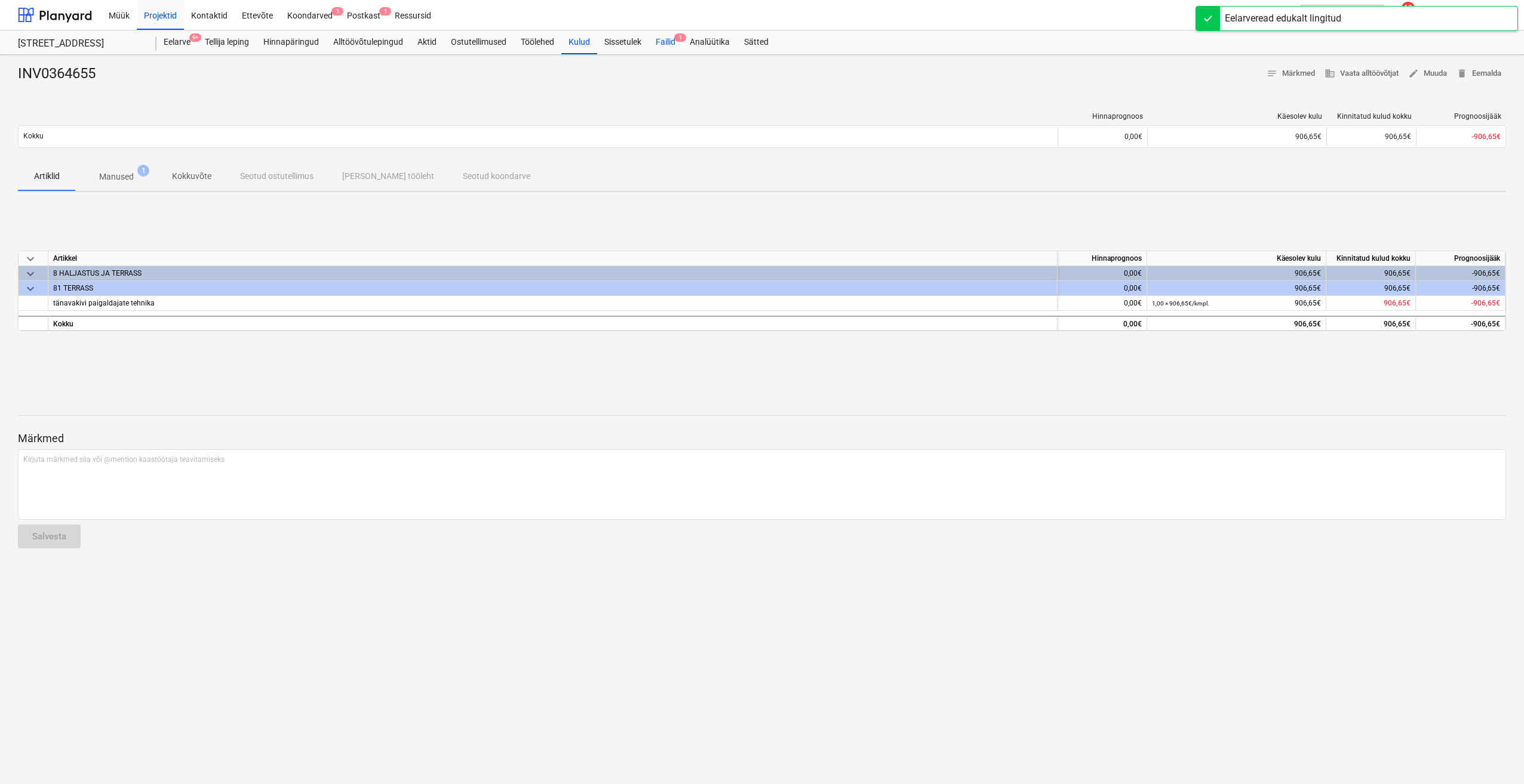
click at [666, 43] on div "Failid 1" at bounding box center [665, 42] width 34 height 24
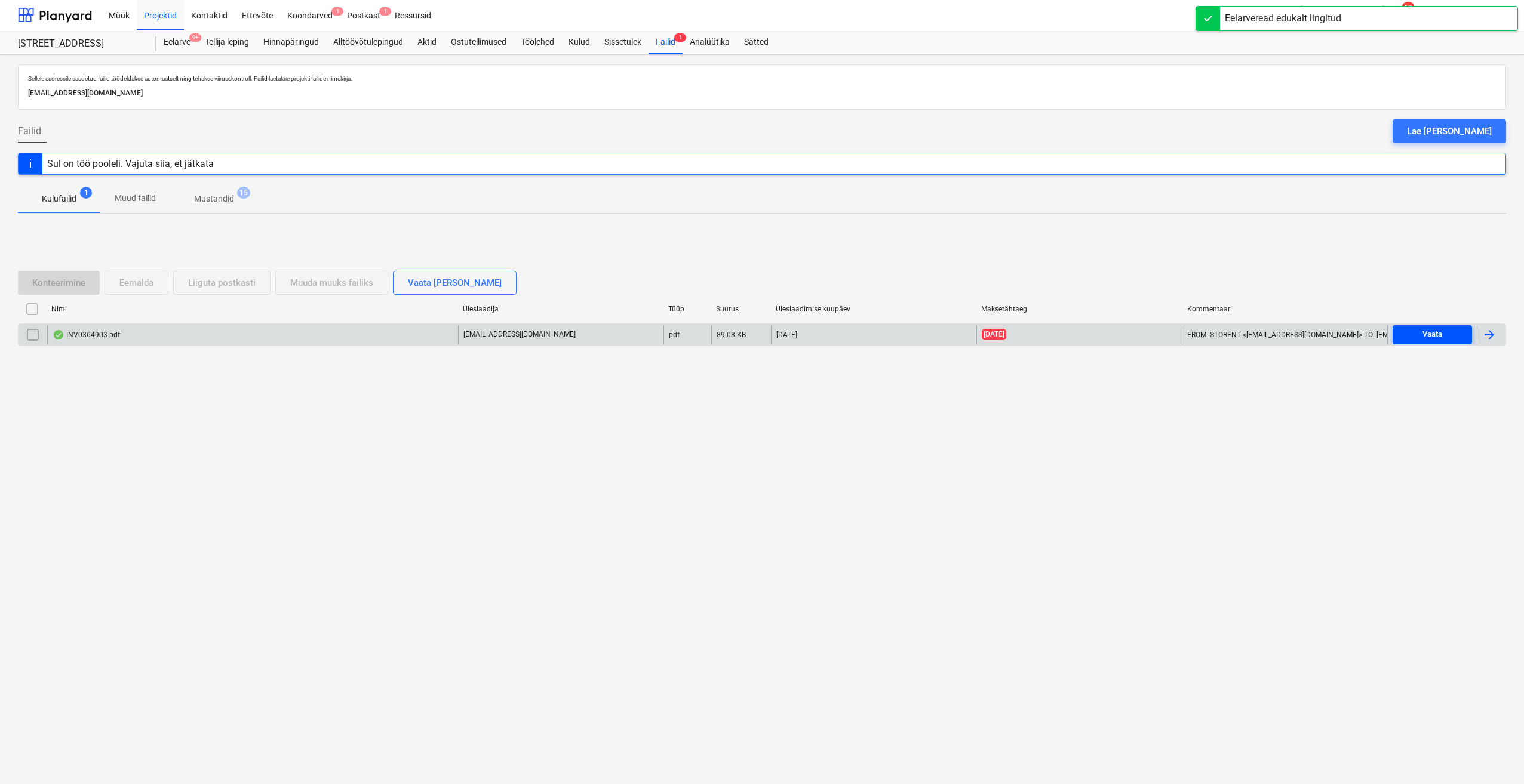
click at [1436, 332] on div "Vaata" at bounding box center [1433, 335] width 19 height 14
click at [1489, 339] on div at bounding box center [1489, 335] width 15 height 15
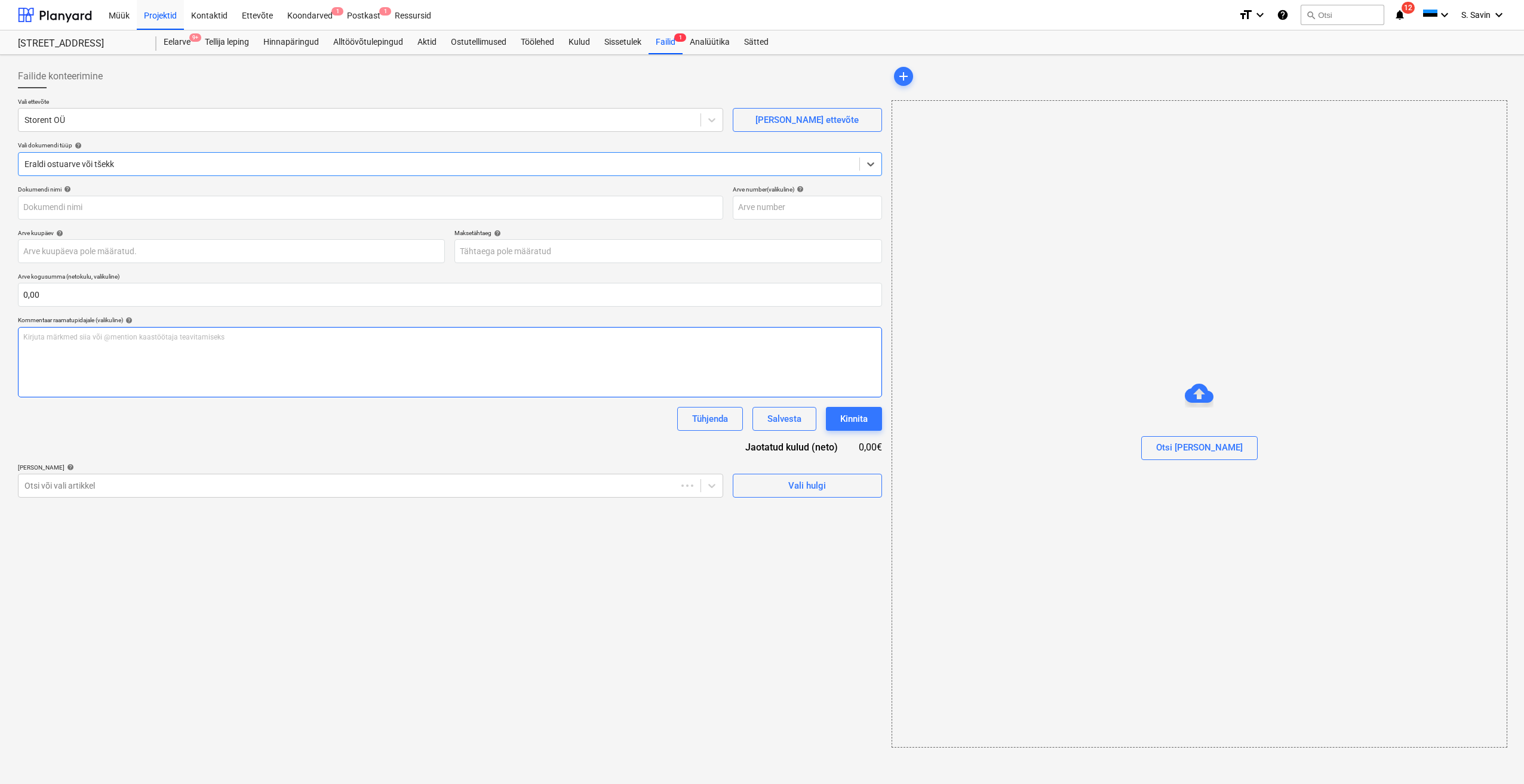
type input "INV0364903"
type input "[DATE]"
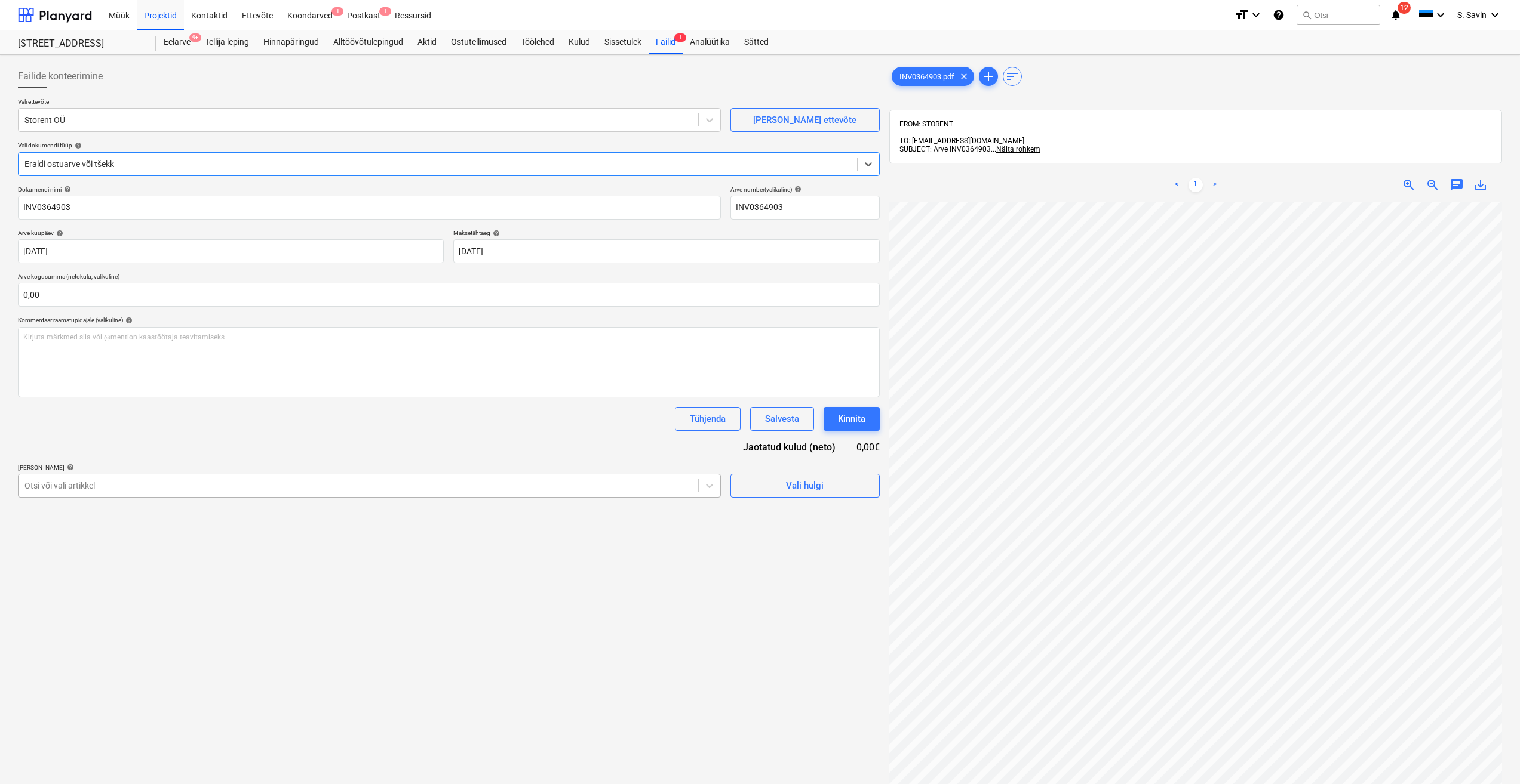
click at [168, 484] on div at bounding box center [358, 485] width 668 height 12
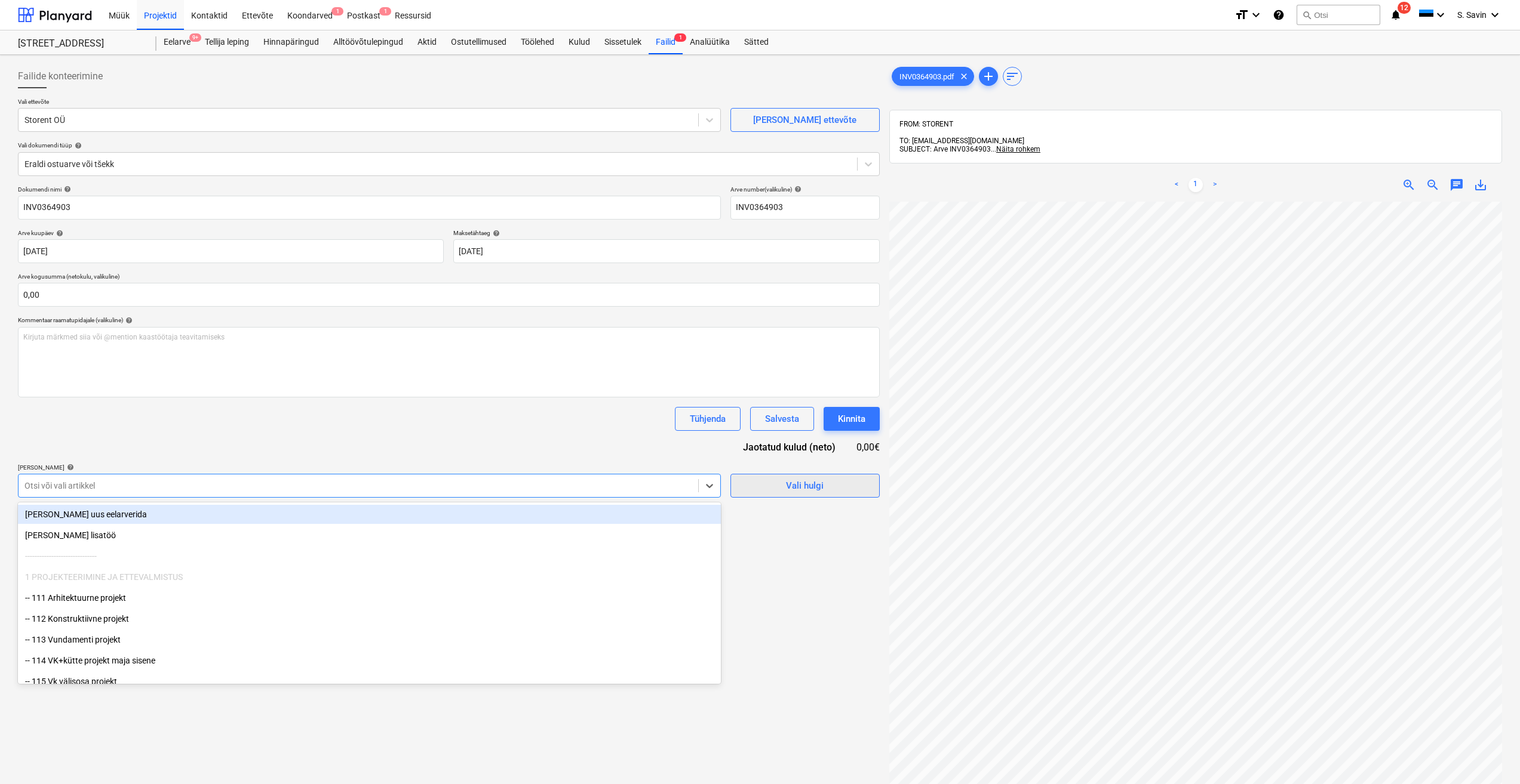
click at [790, 477] on button "Vali hulgi" at bounding box center [804, 485] width 149 height 24
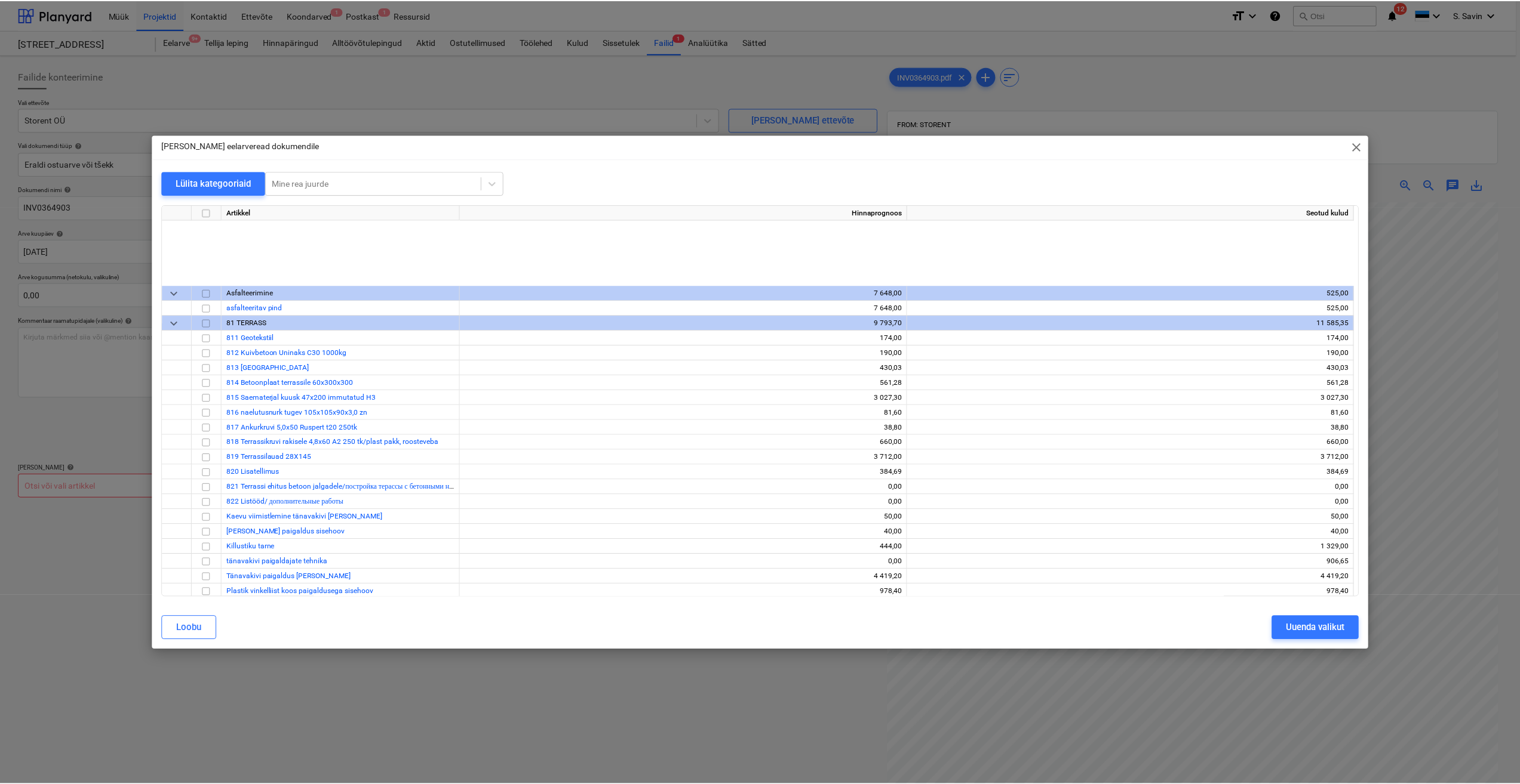
scroll to position [6088, 0]
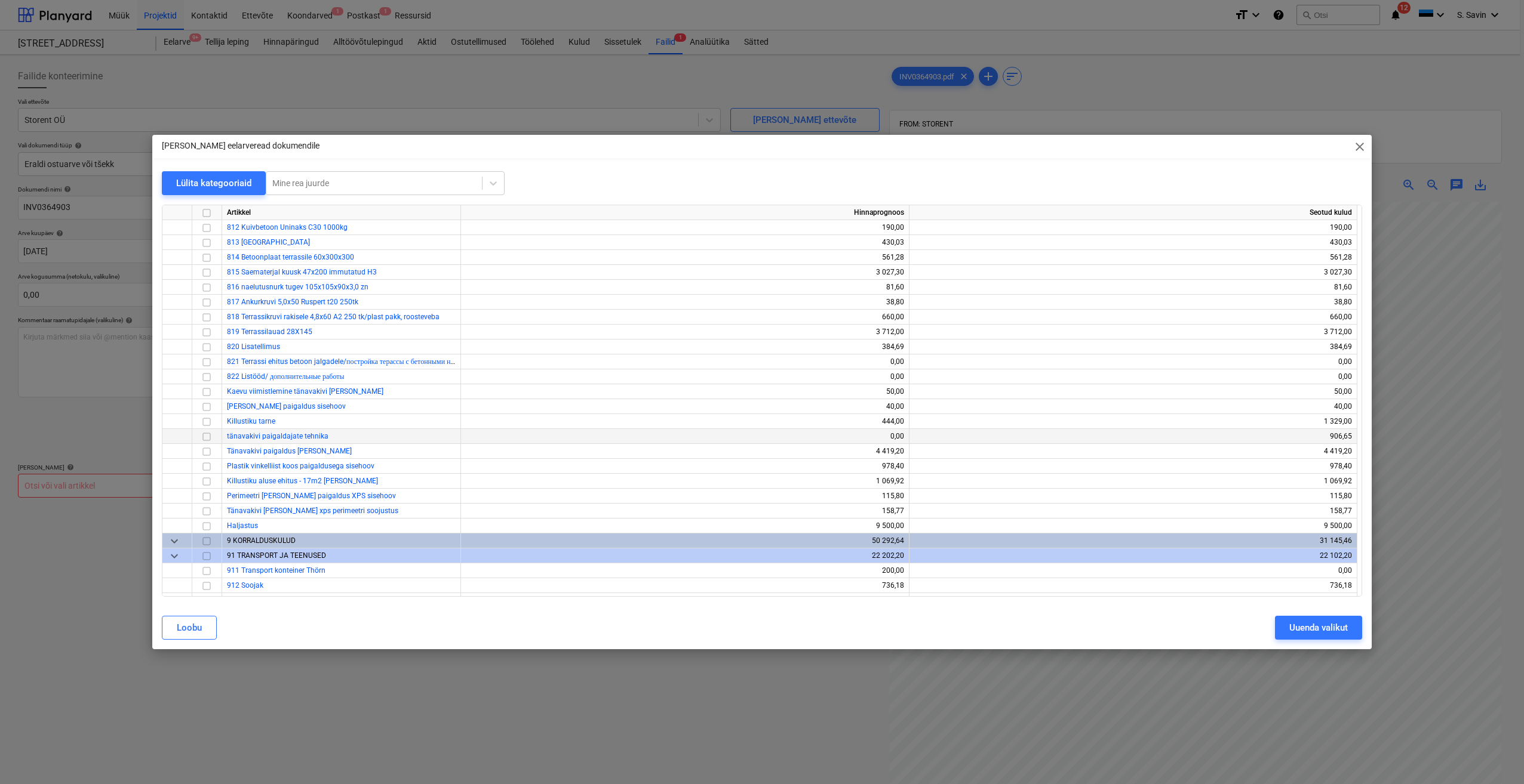
click at [210, 438] on input "checkbox" at bounding box center [206, 437] width 15 height 15
click at [1312, 626] on div "Uuenda valikut" at bounding box center [1319, 628] width 58 height 16
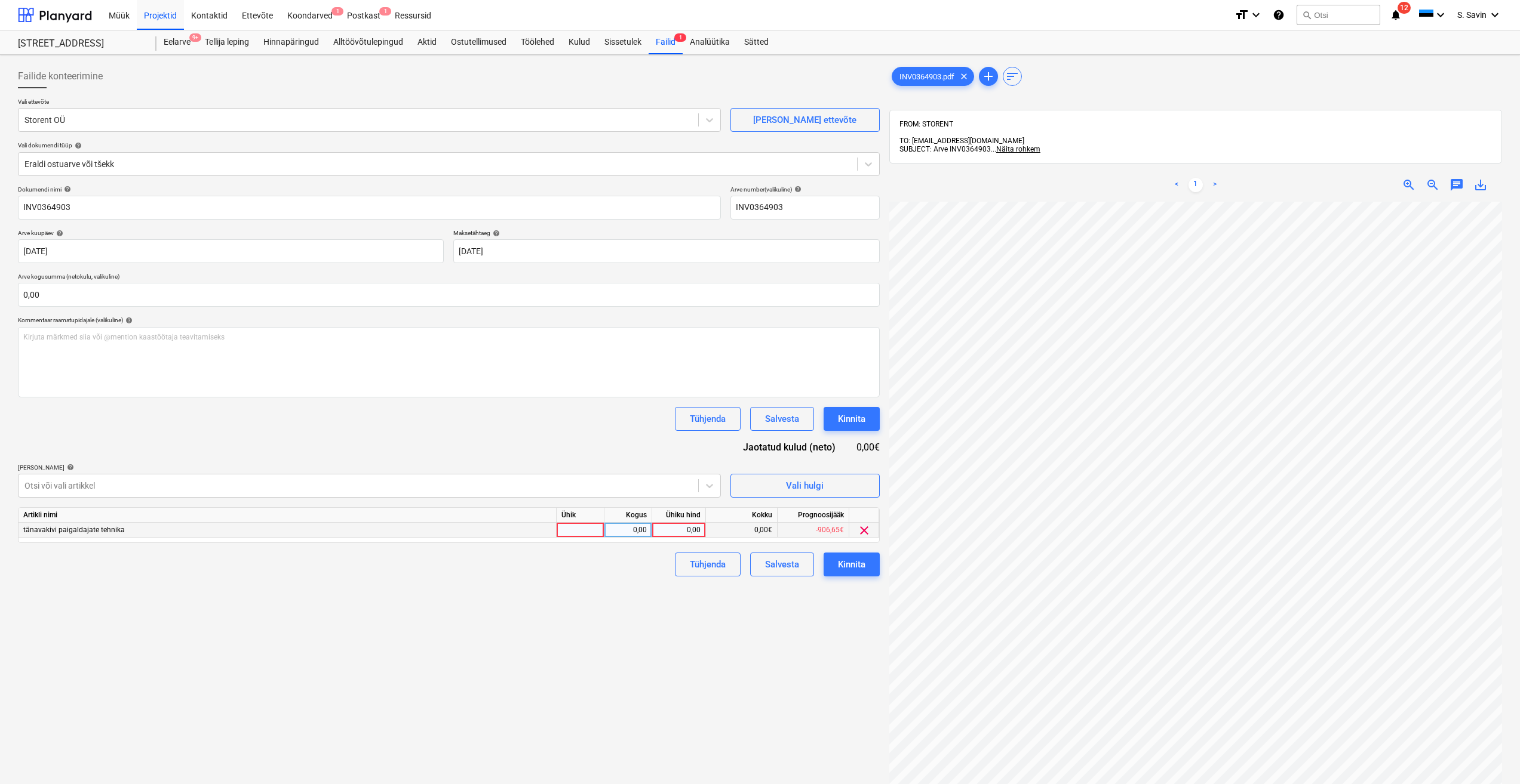
click at [576, 529] on div at bounding box center [580, 530] width 48 height 15
type input "kmpl."
click at [642, 533] on div "0,00" at bounding box center [628, 530] width 38 height 15
click at [673, 531] on div "0,00" at bounding box center [678, 530] width 44 height 15
type input "170"
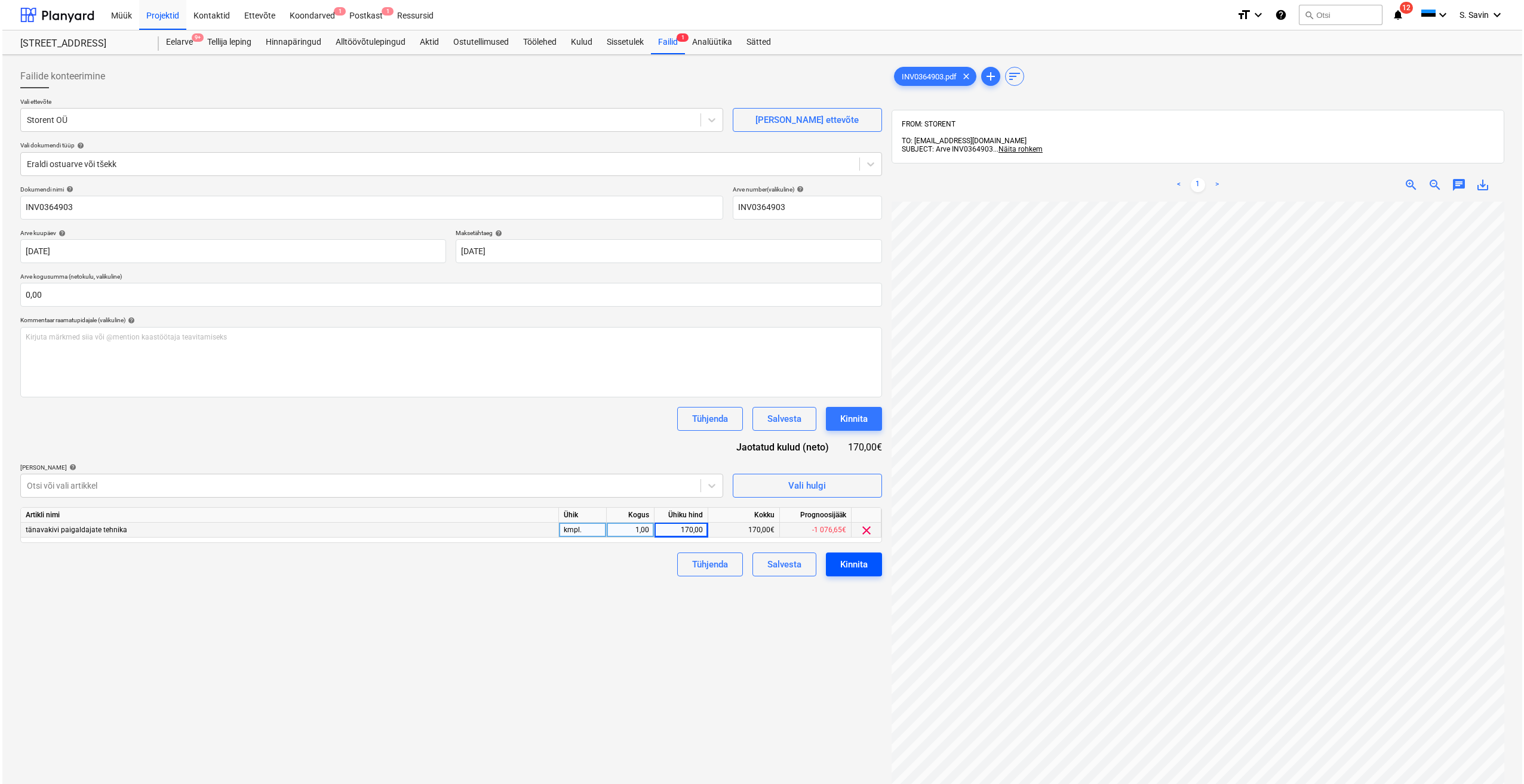
scroll to position [1, 17]
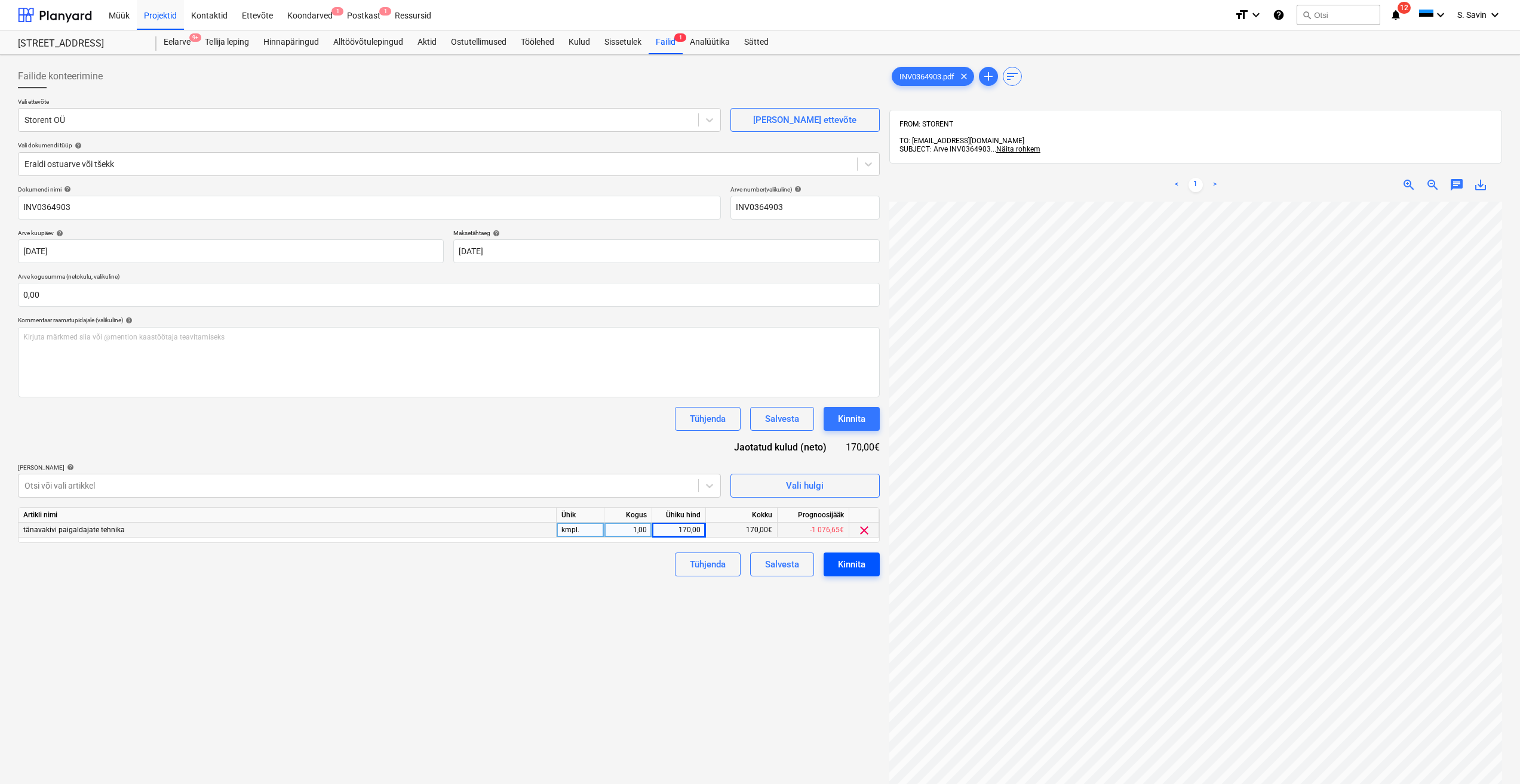
click at [841, 560] on div "Kinnita" at bounding box center [851, 565] width 27 height 16
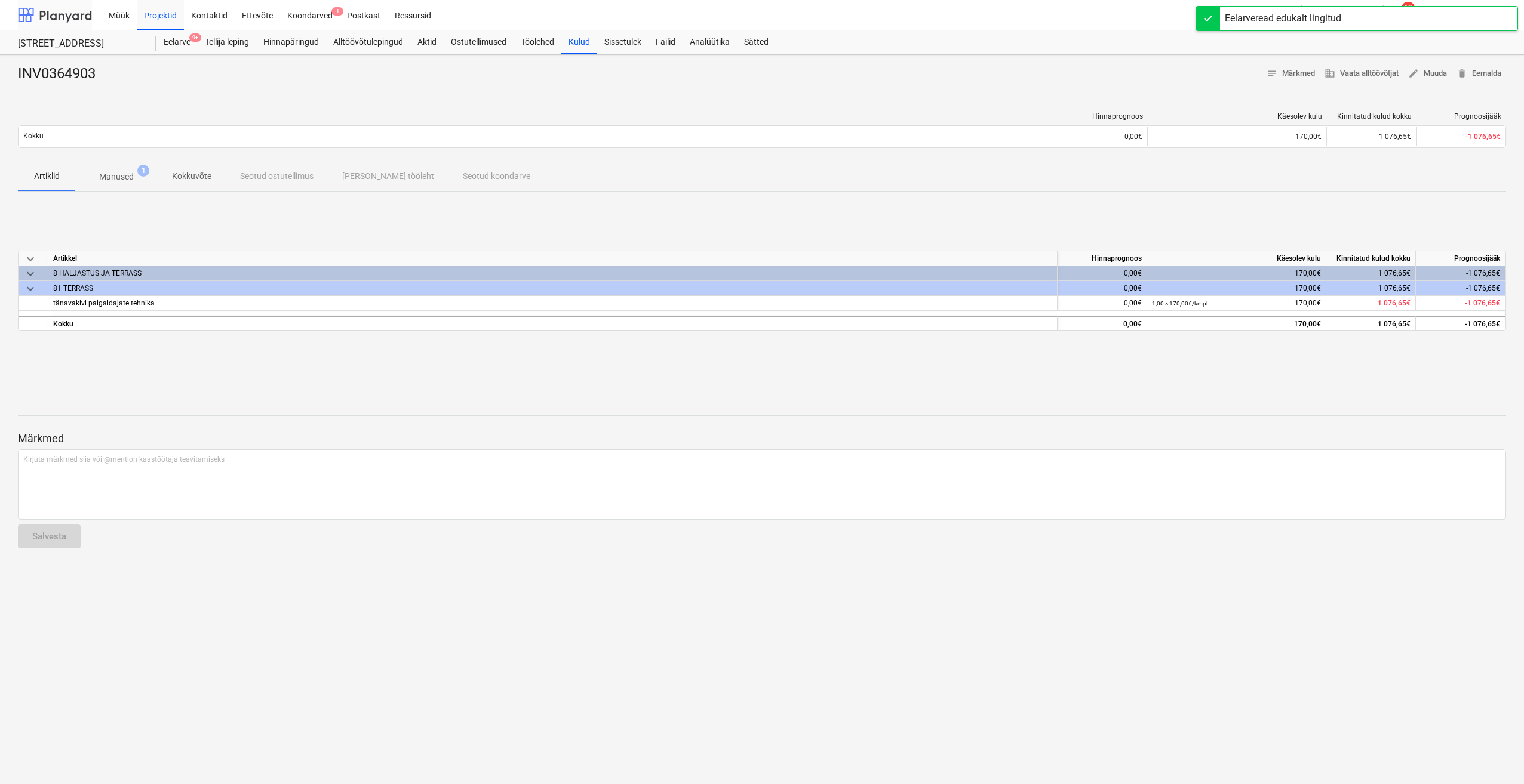
click at [81, 18] on div at bounding box center [54, 15] width 74 height 30
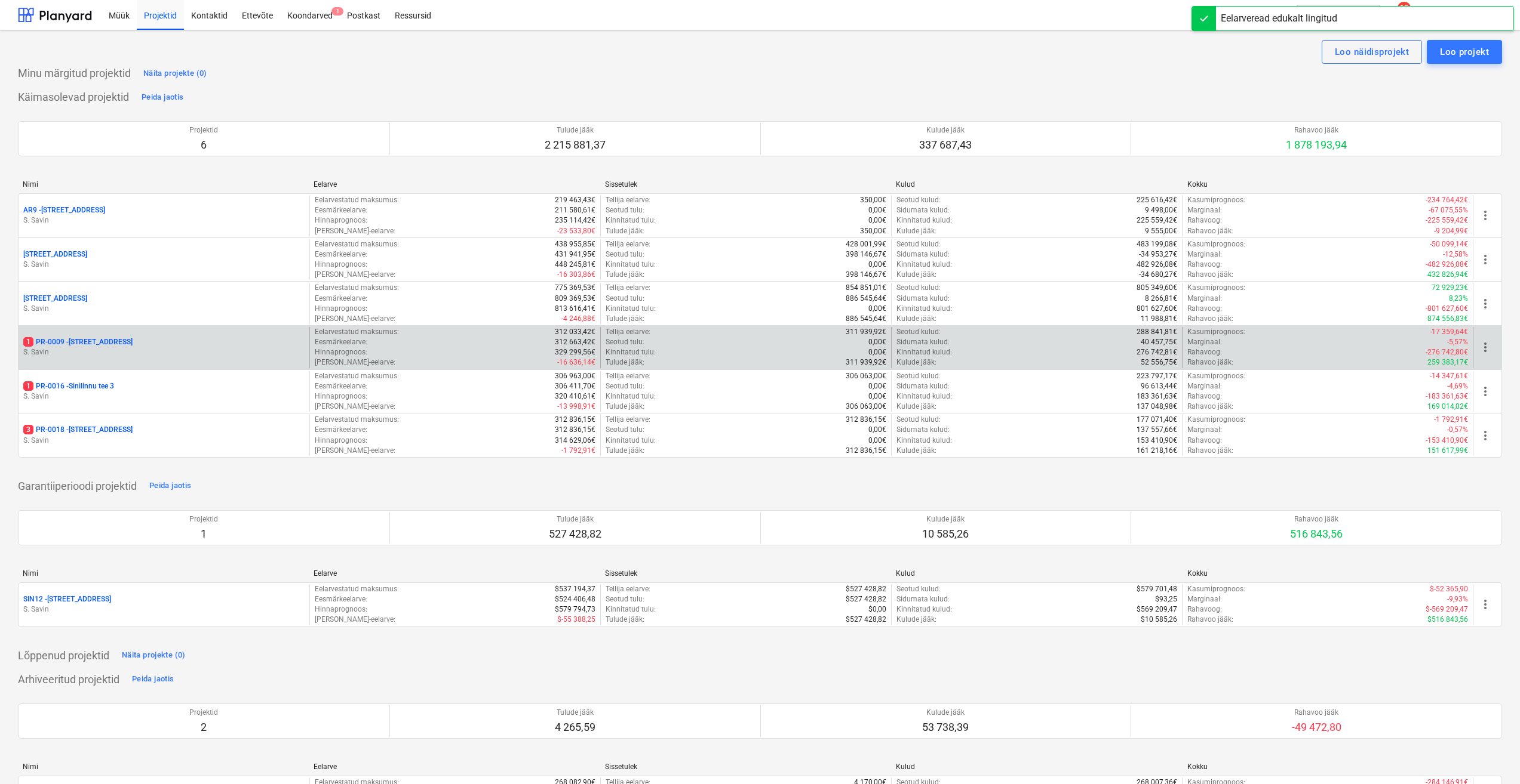
click at [180, 346] on div "1 PR-0009 - Pohla tee 4" at bounding box center [163, 342] width 281 height 10
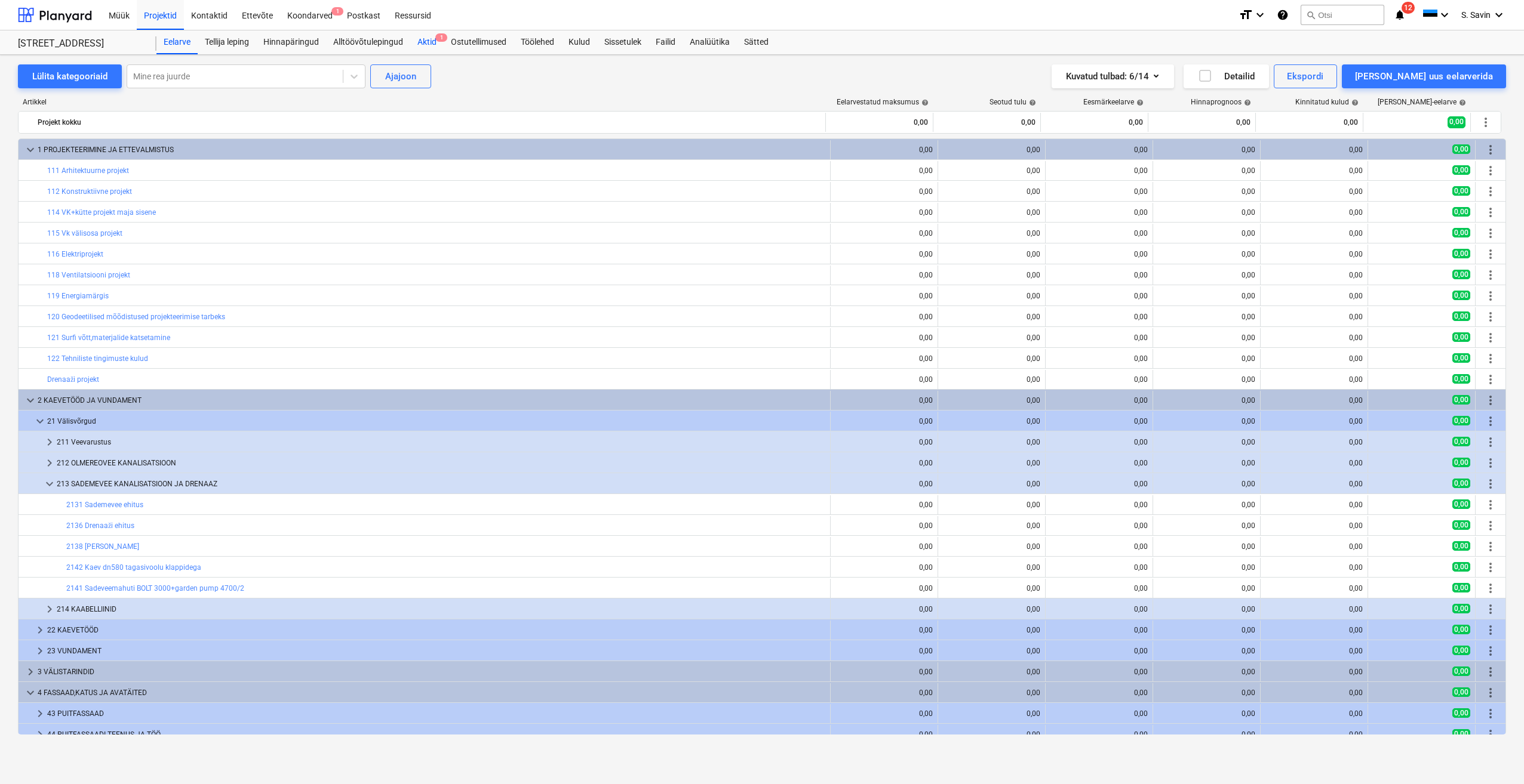
click at [426, 35] on div "Aktid 1" at bounding box center [427, 42] width 33 height 24
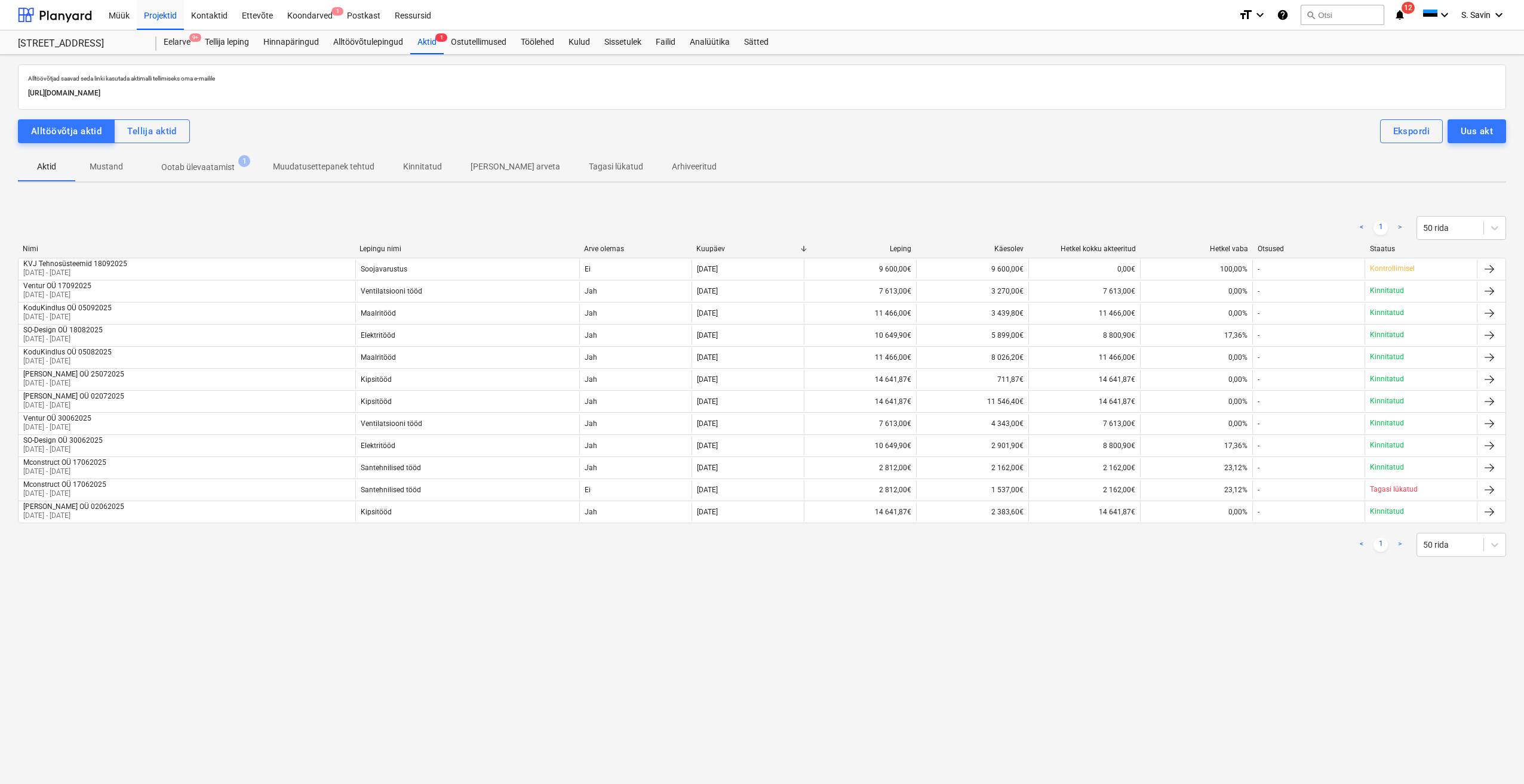
click at [173, 162] on p "Ootab ülevaatamist" at bounding box center [198, 167] width 73 height 13
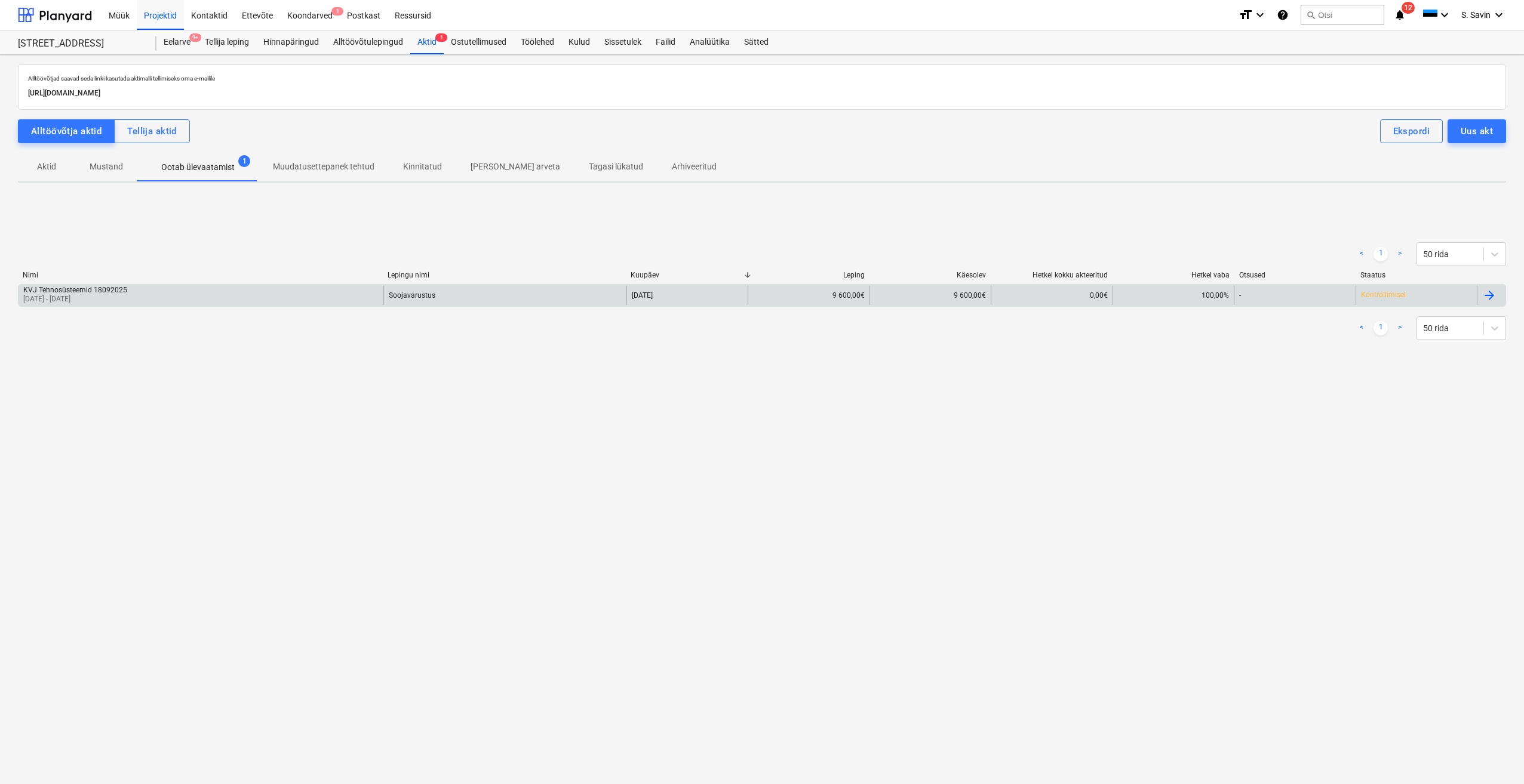
click at [550, 293] on div "Soojavarustus" at bounding box center [505, 296] width 243 height 19
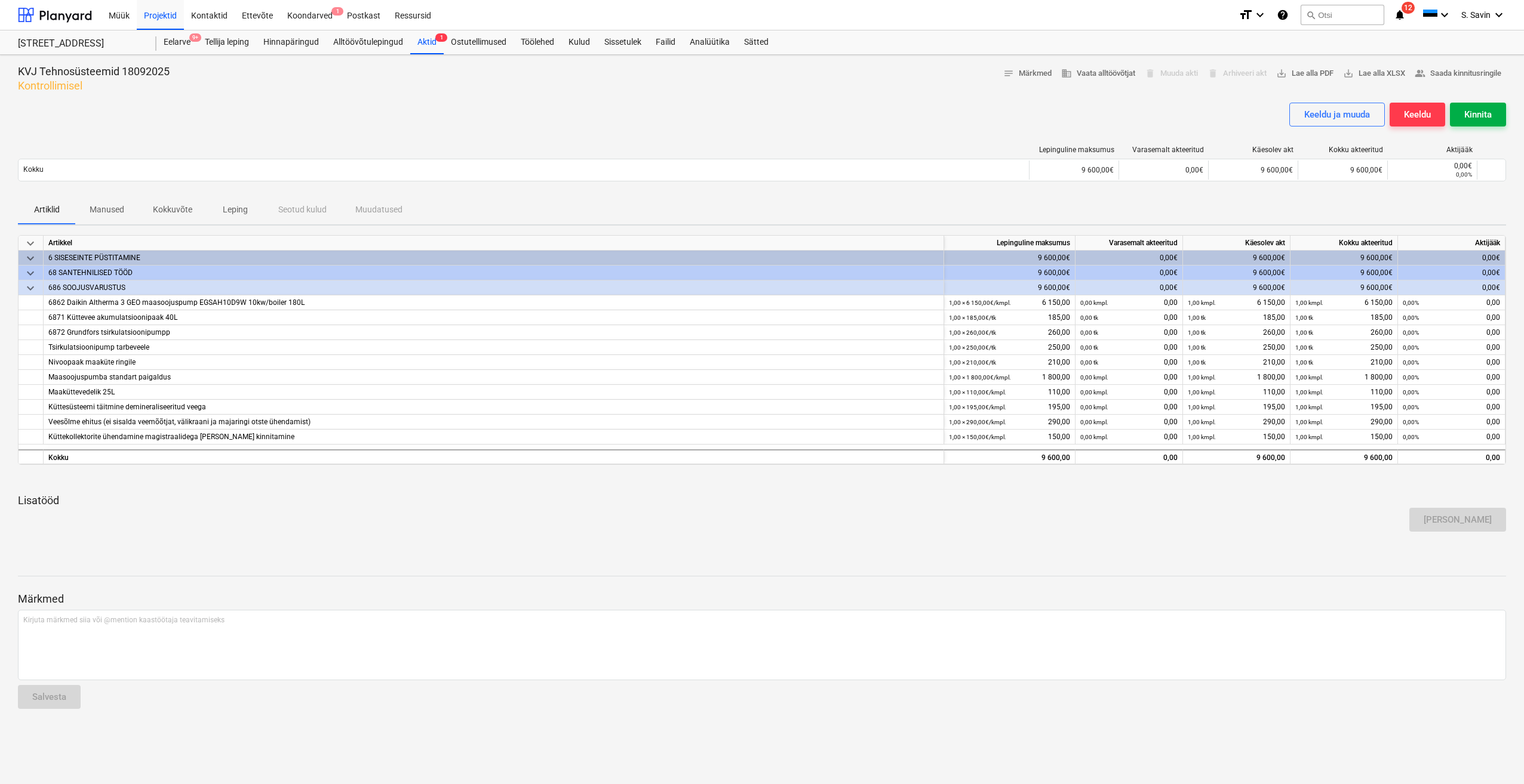
click at [1470, 114] on div "Kinnita" at bounding box center [1478, 115] width 27 height 16
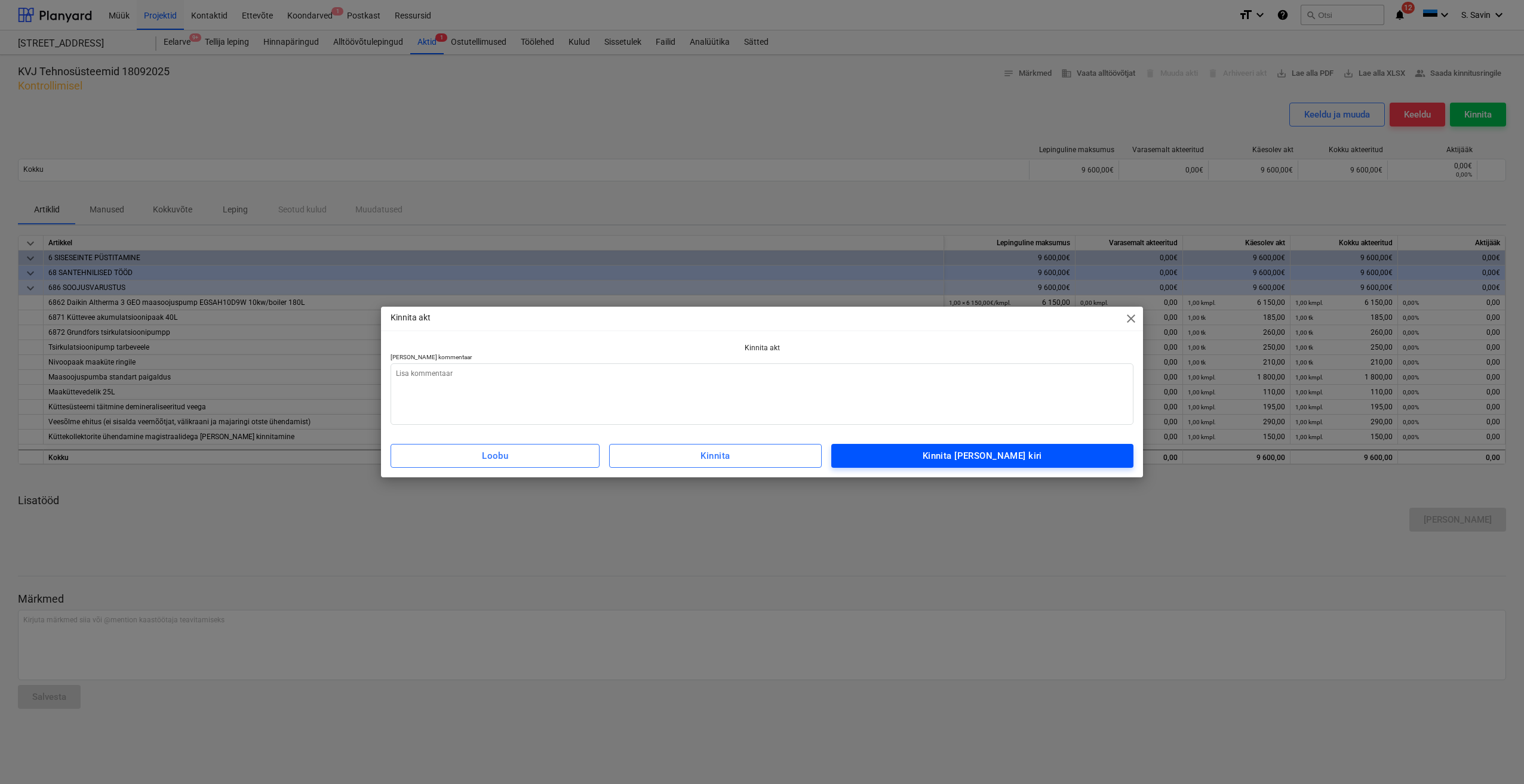
click at [983, 461] on div "Kinnita [PERSON_NAME] kiri" at bounding box center [982, 456] width 120 height 16
type textarea "x"
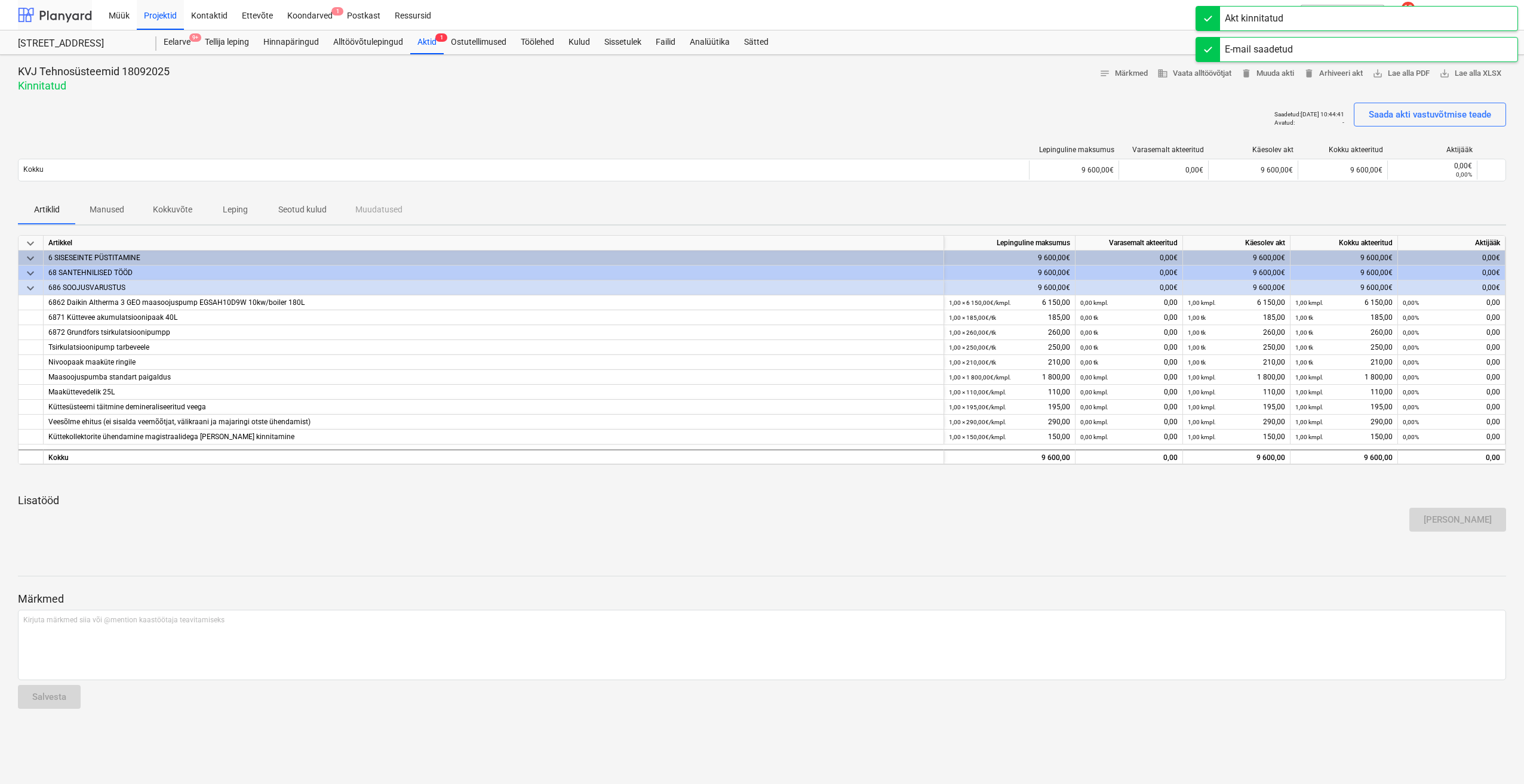
click at [66, 8] on div at bounding box center [54, 15] width 74 height 30
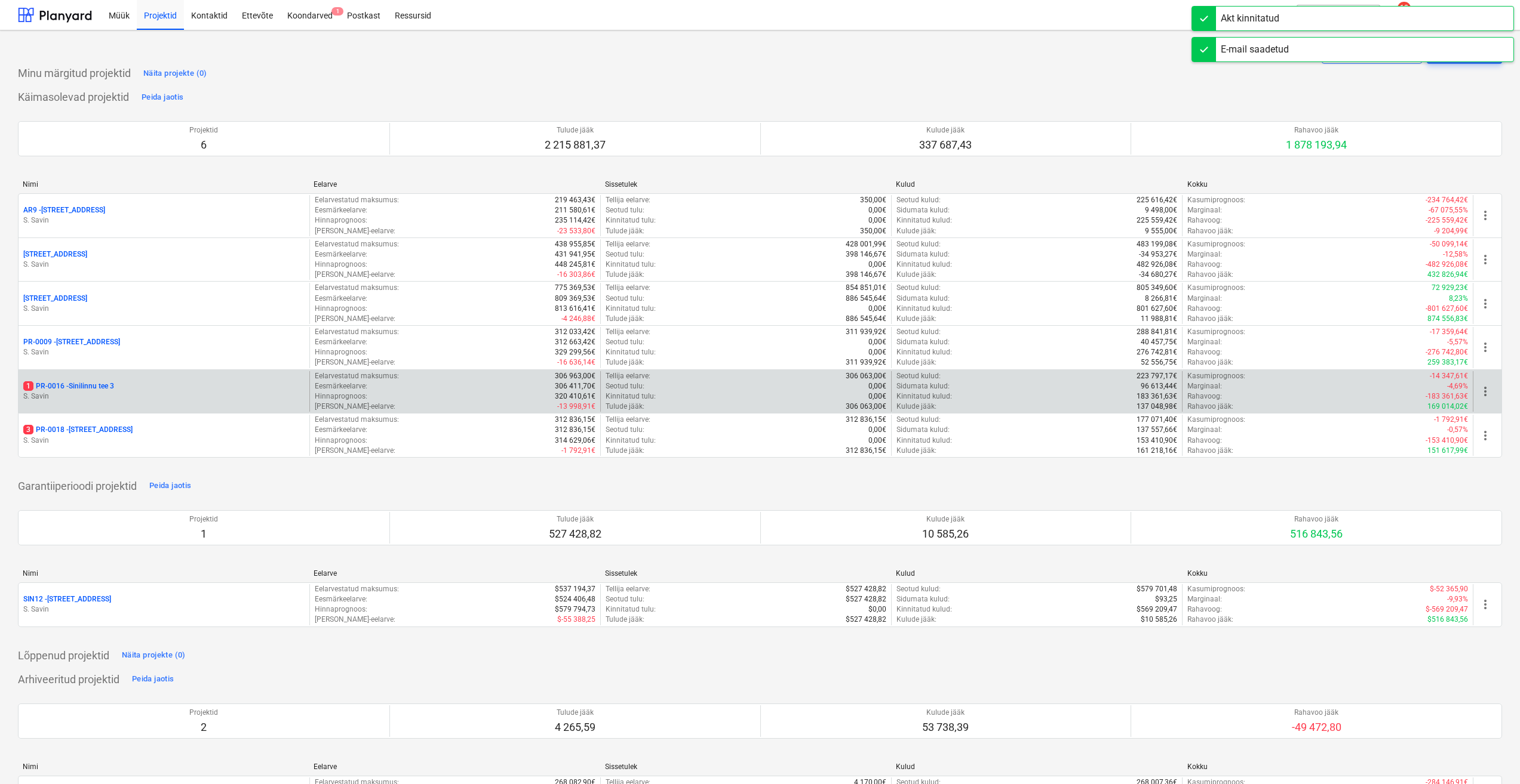
click at [121, 384] on div "1 PR-0016 - Sinilinnu tee 3" at bounding box center [163, 386] width 281 height 10
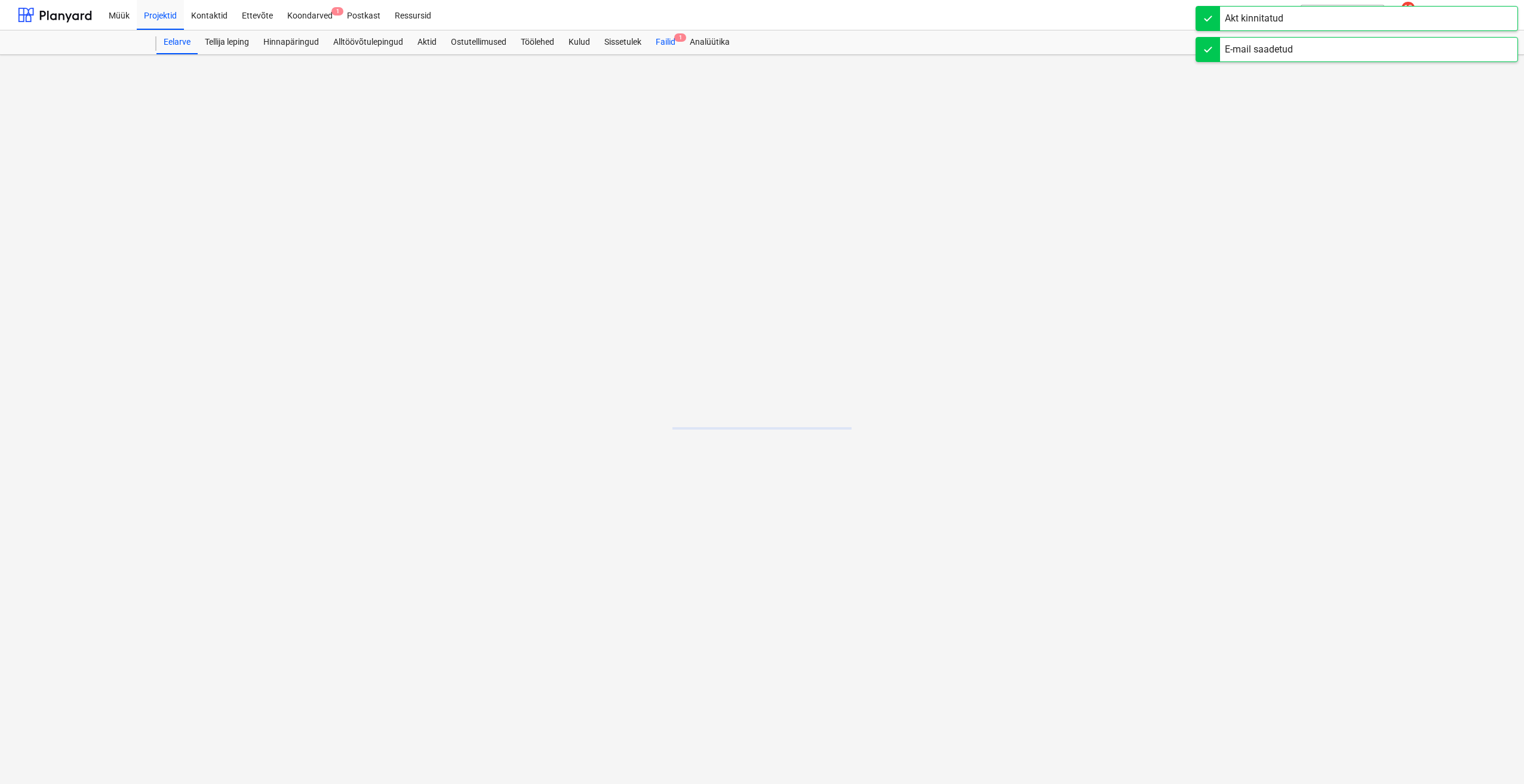
click at [671, 44] on div "Failid 1" at bounding box center [665, 42] width 34 height 24
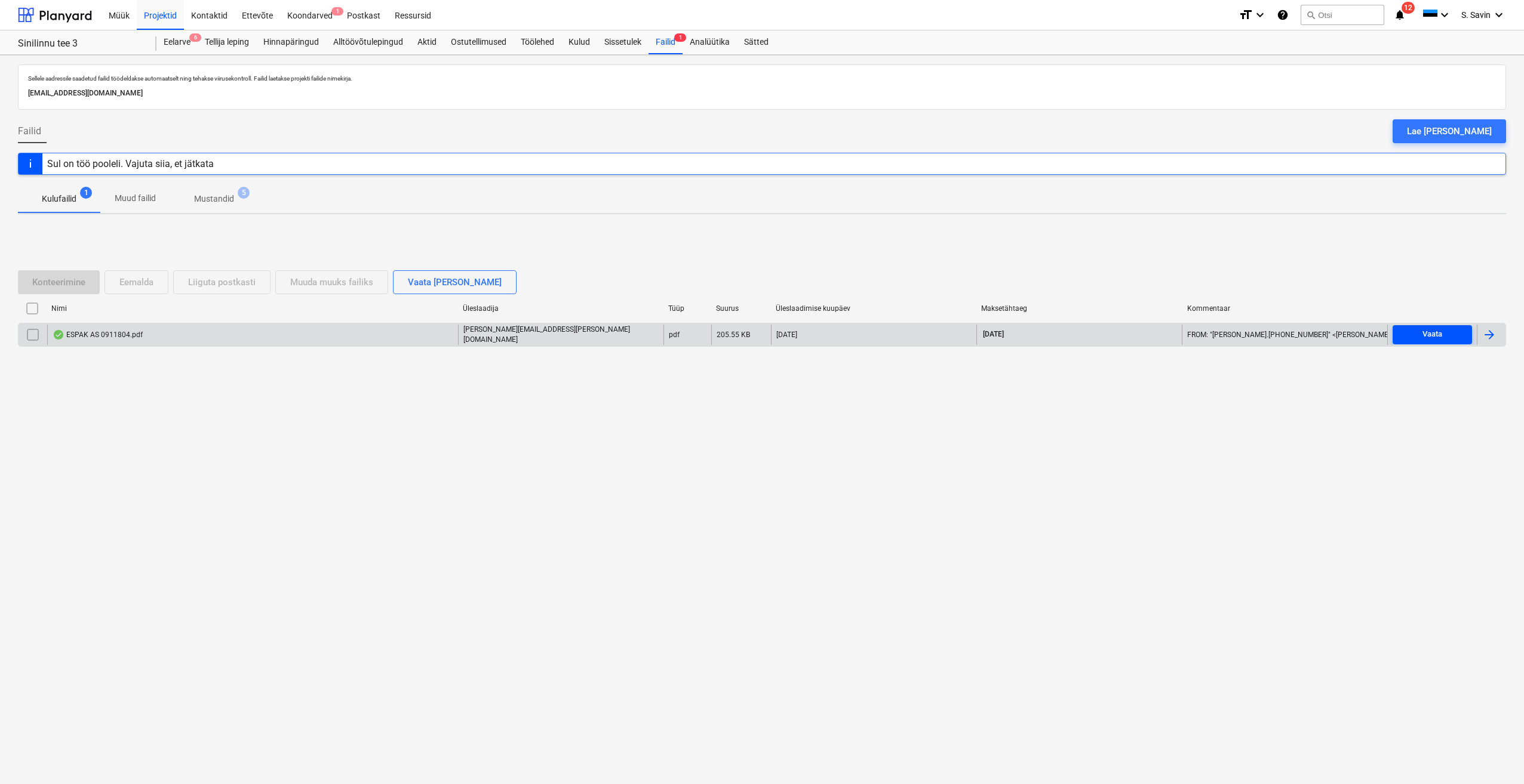
click at [1418, 333] on span "Vaata" at bounding box center [1433, 335] width 70 height 14
click at [1489, 333] on div at bounding box center [1489, 335] width 15 height 15
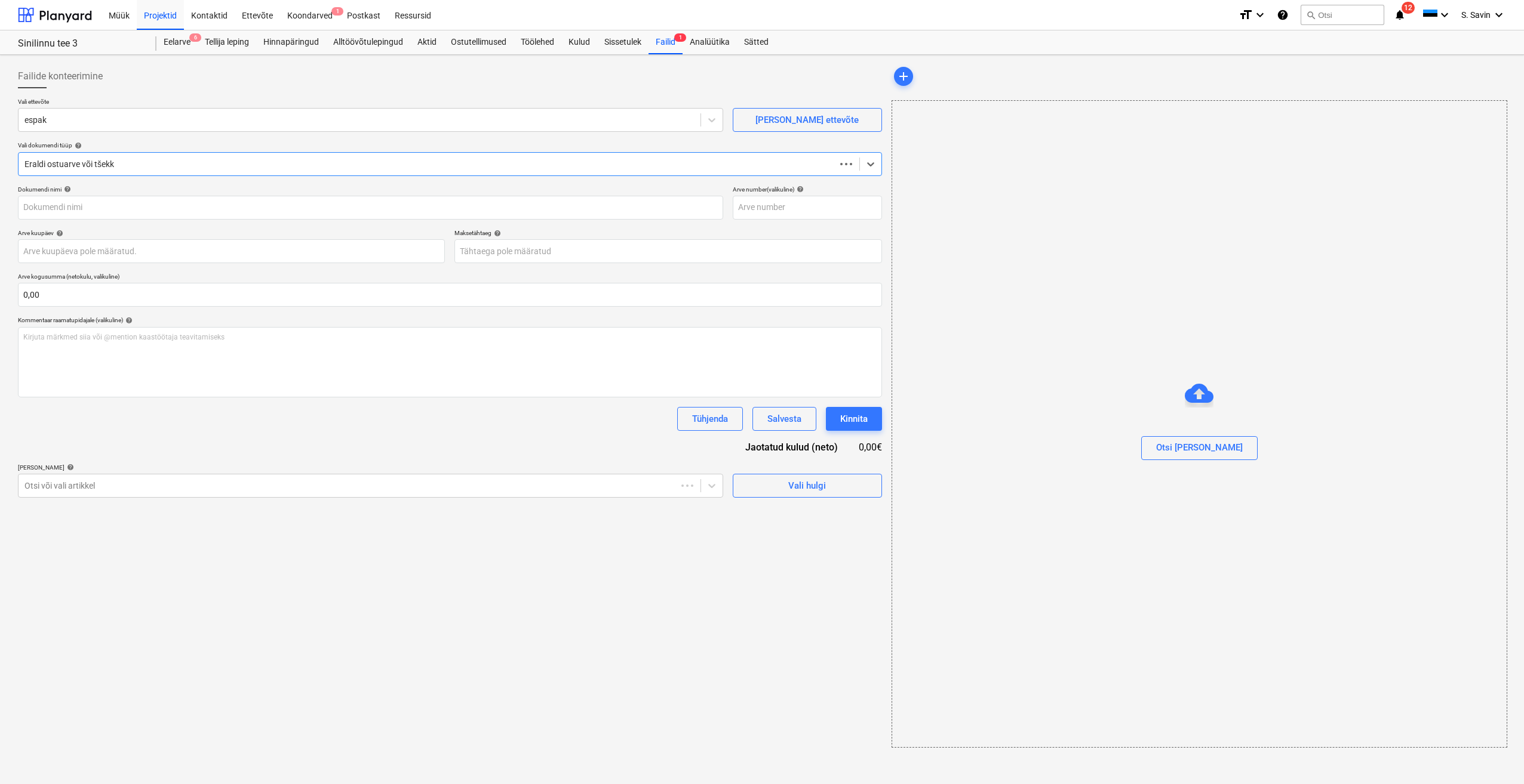
type input "0911804"
type input "[DATE]"
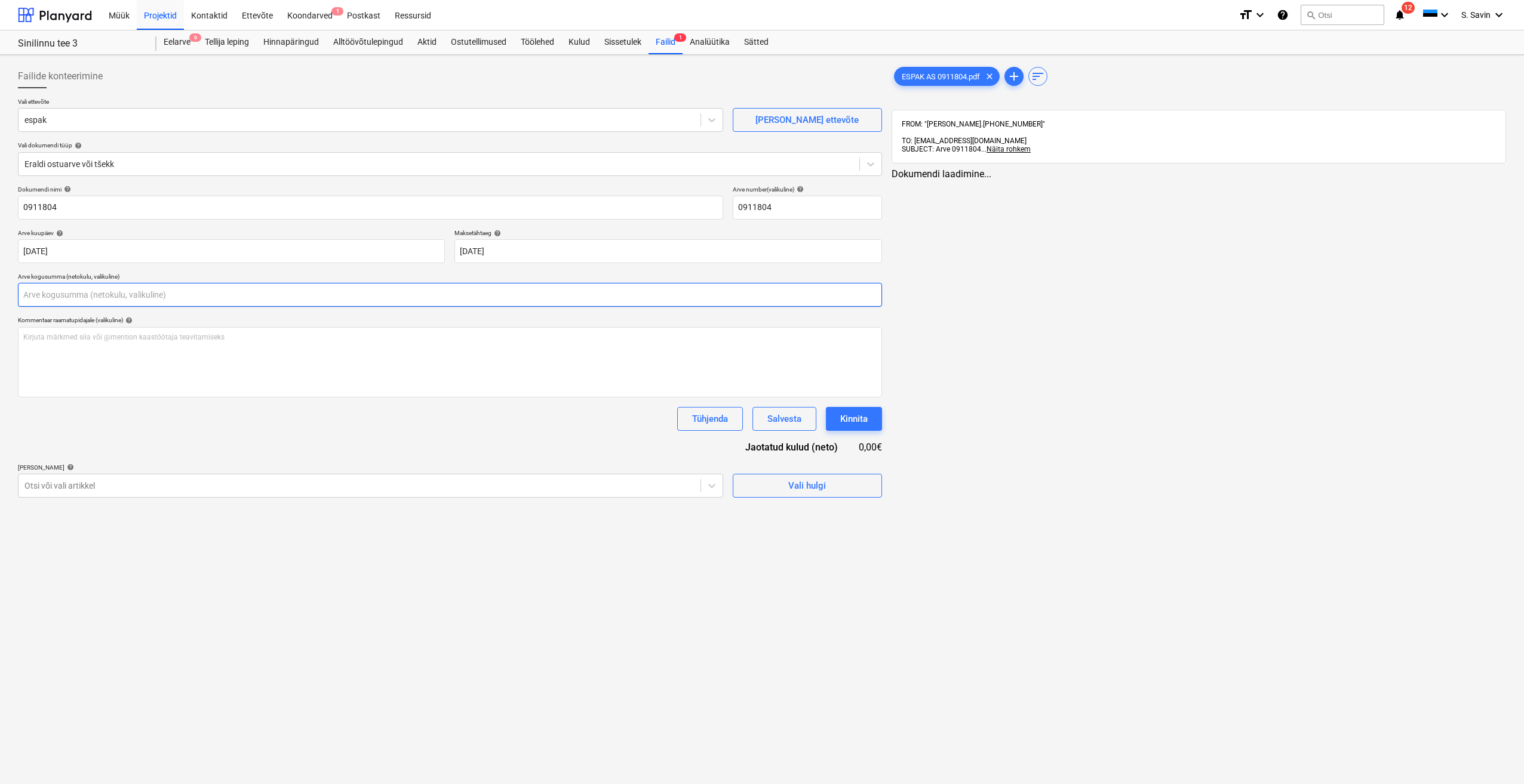
click at [67, 287] on input "text" at bounding box center [450, 295] width 864 height 24
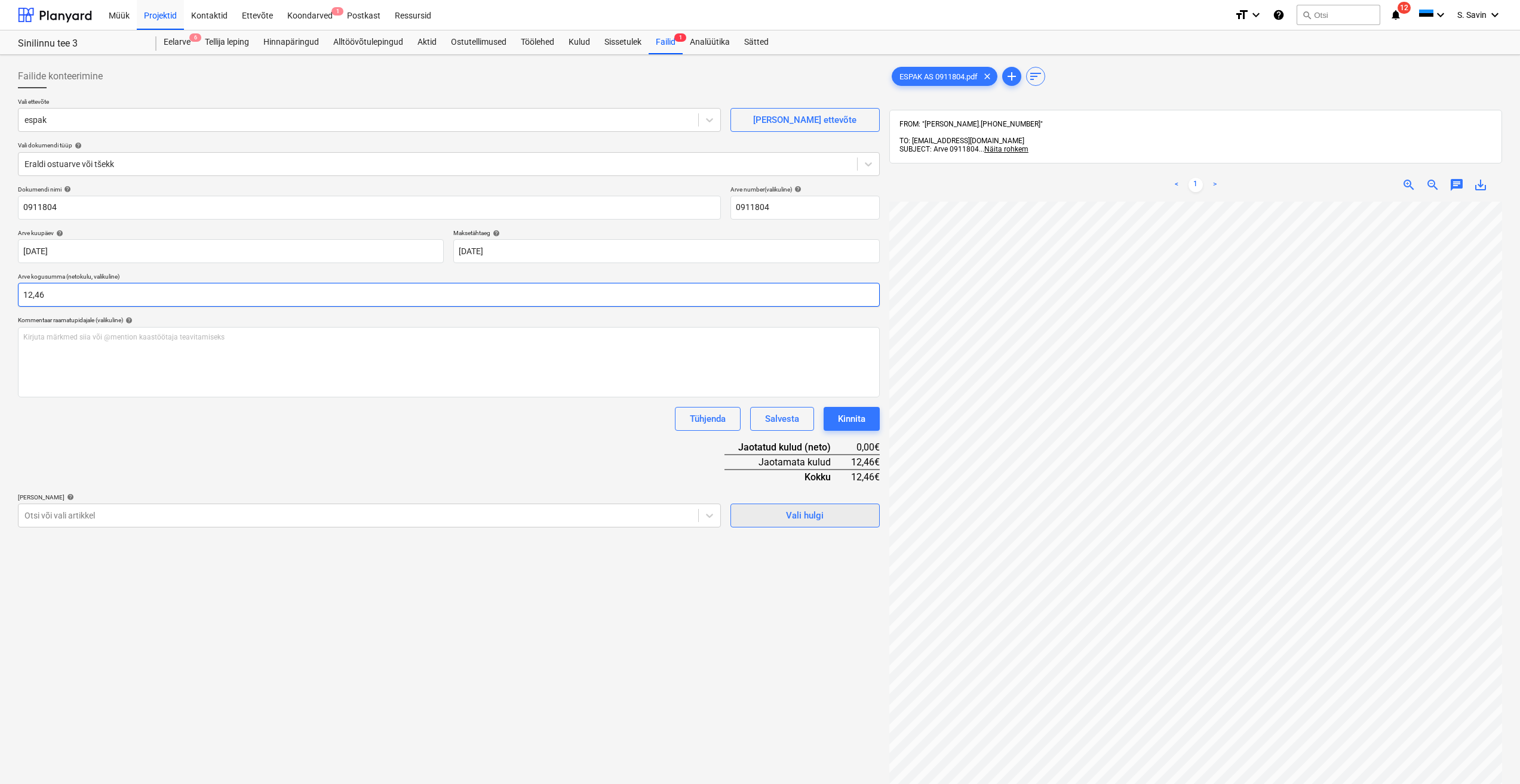
type input "12,46"
click at [798, 518] on div "Vali hulgi" at bounding box center [805, 516] width 38 height 16
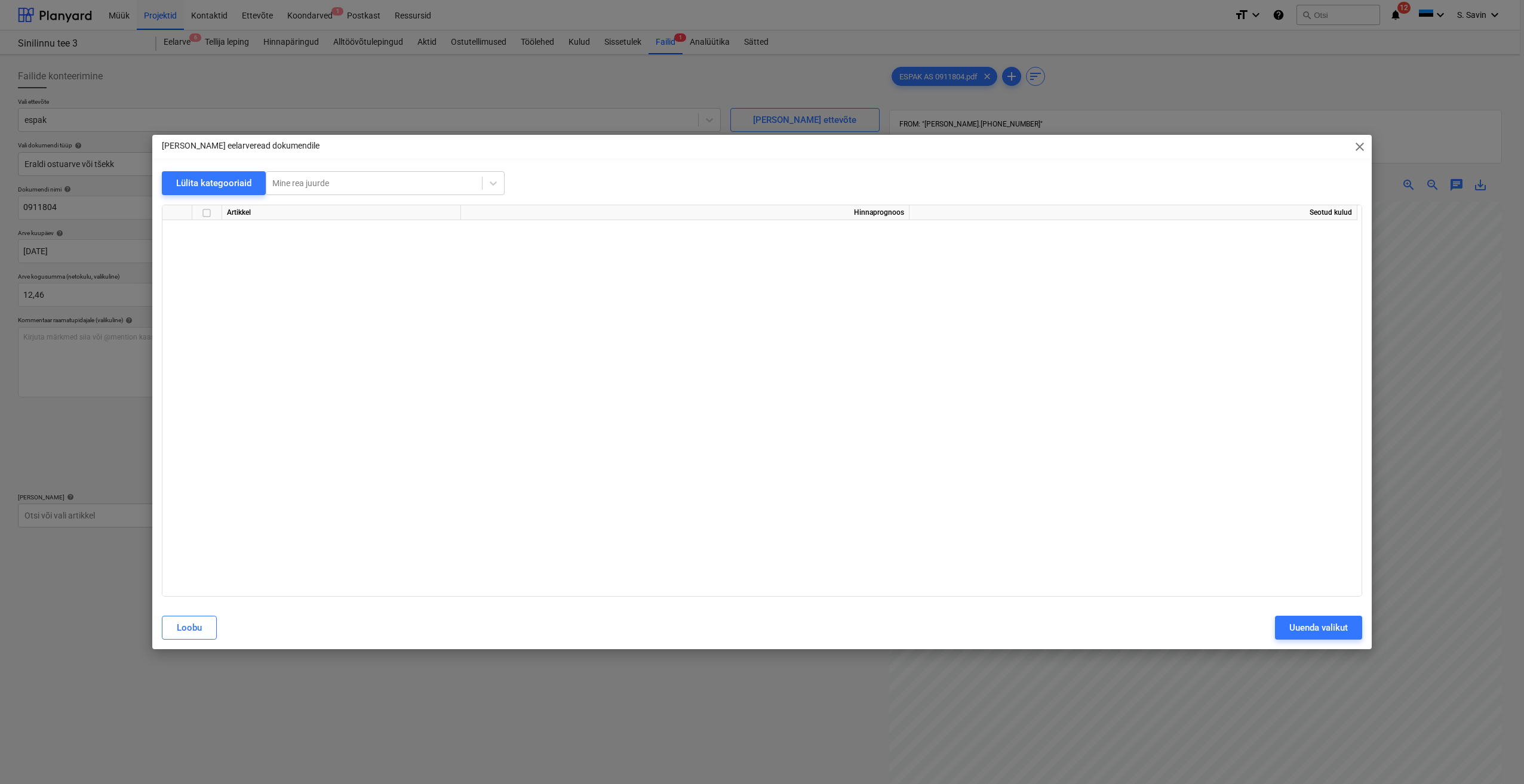
scroll to position [8816, 0]
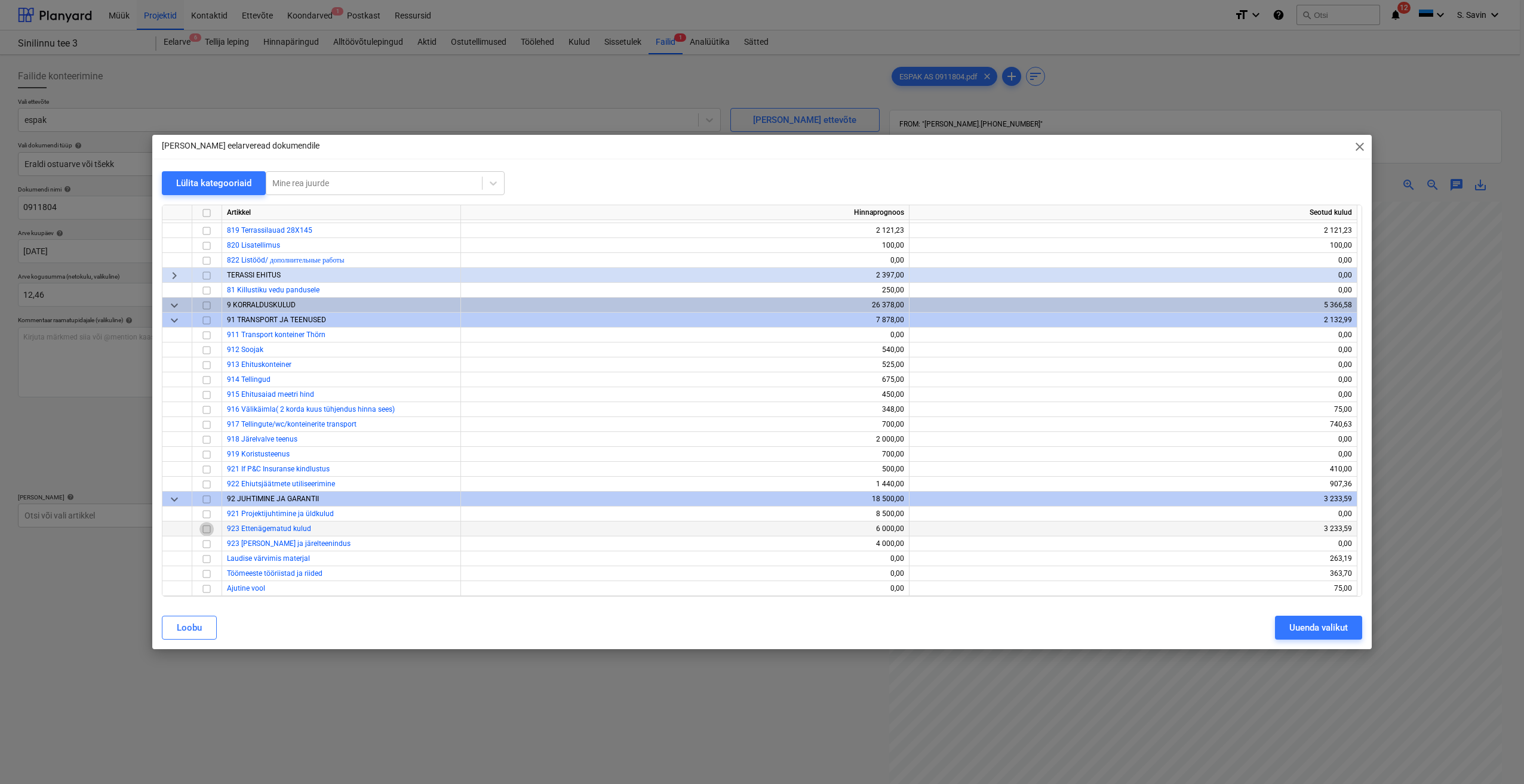
click at [203, 526] on input "checkbox" at bounding box center [206, 529] width 15 height 15
click at [1305, 617] on button "Uuenda valikut" at bounding box center [1319, 627] width 88 height 24
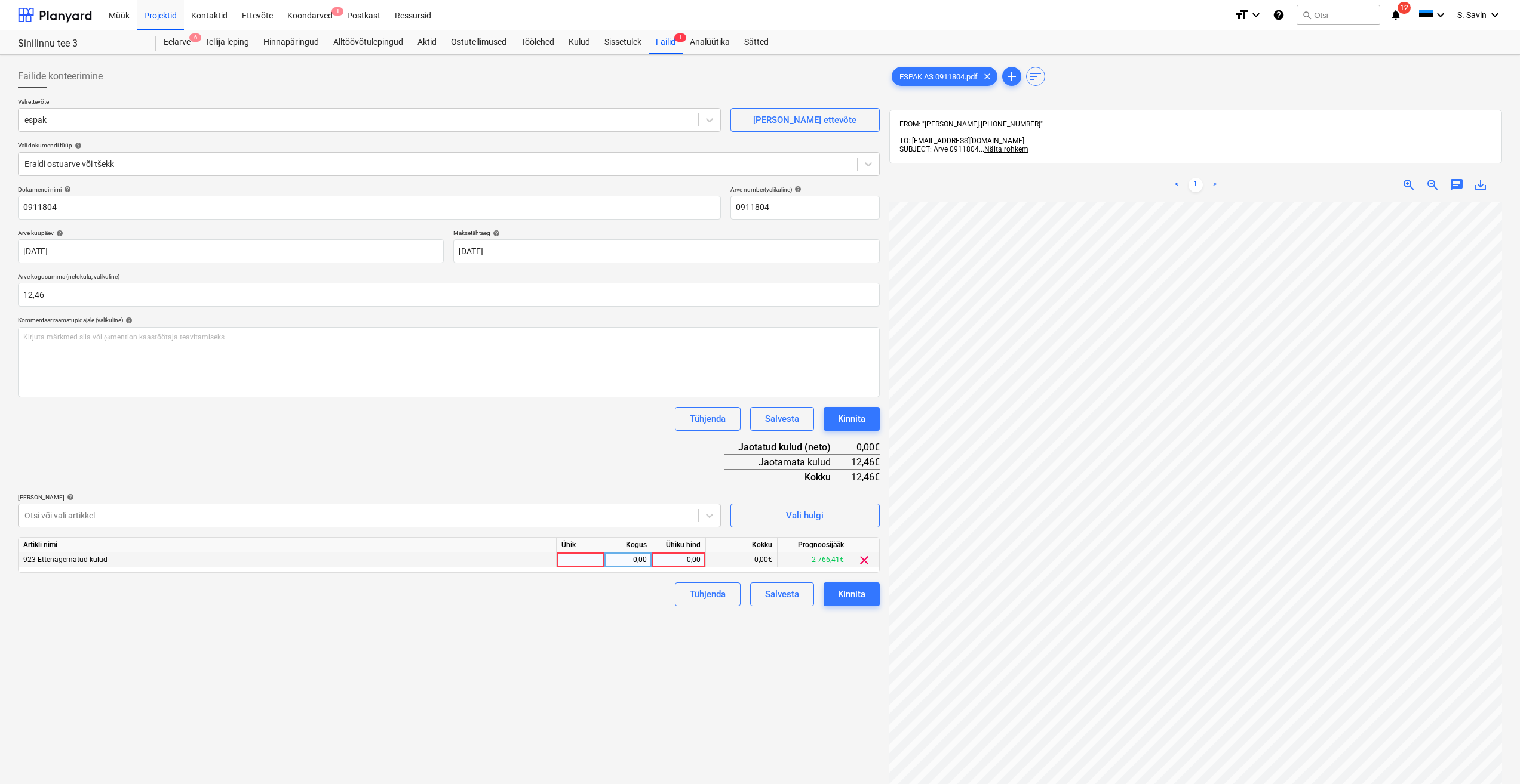
click at [574, 561] on div at bounding box center [580, 559] width 48 height 15
type input "kmpl."
click at [623, 561] on div "0,00" at bounding box center [628, 559] width 38 height 15
type input "1"
click at [670, 556] on div "0,00" at bounding box center [678, 559] width 44 height 15
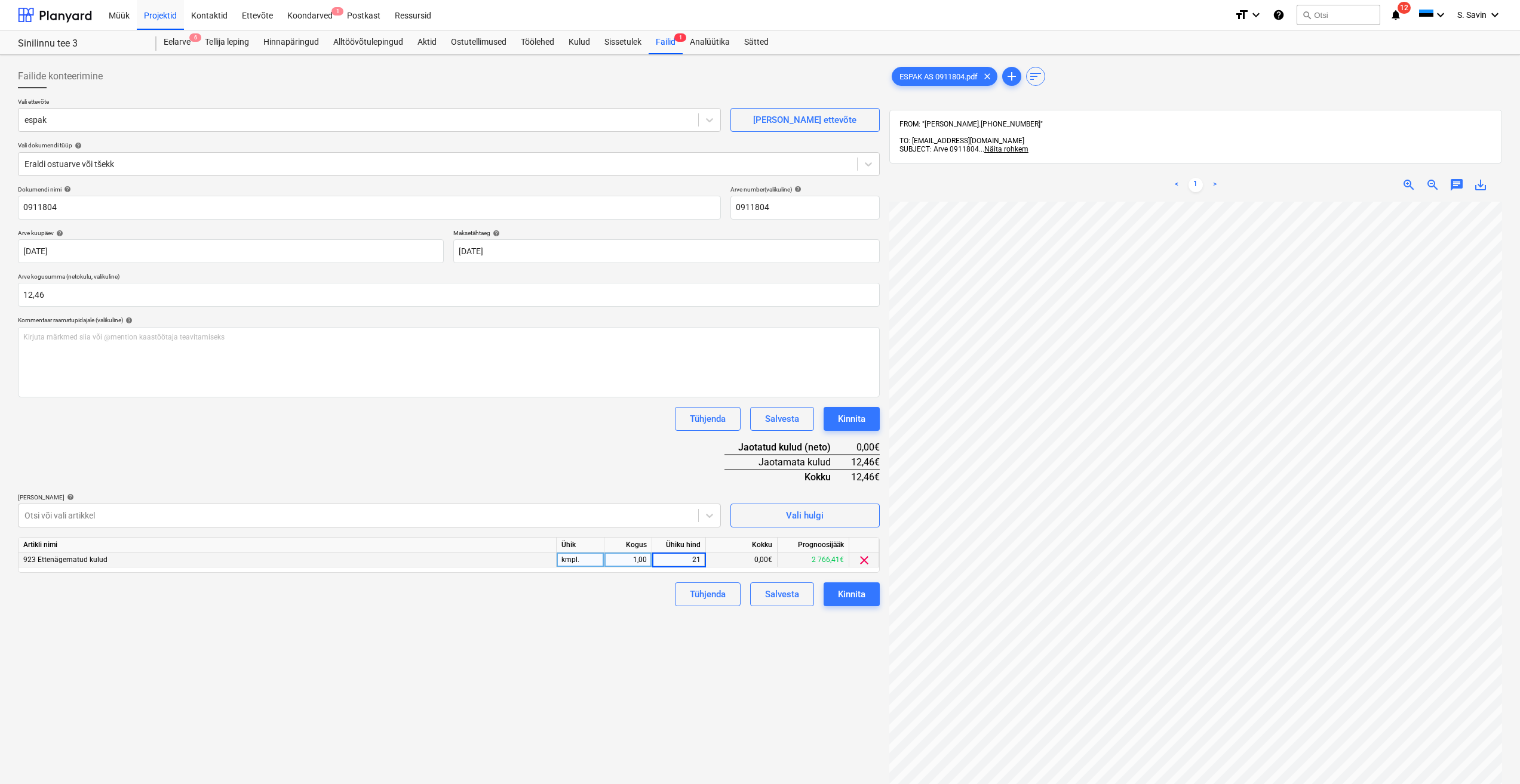
type input "2"
type input "12,46"
click at [634, 657] on div "Failide konteerimine Vali ettevõte espak [PERSON_NAME] uus ettevõte Vali dokume…" at bounding box center [449, 508] width 871 height 898
click at [845, 600] on div "Kinnita" at bounding box center [851, 594] width 27 height 16
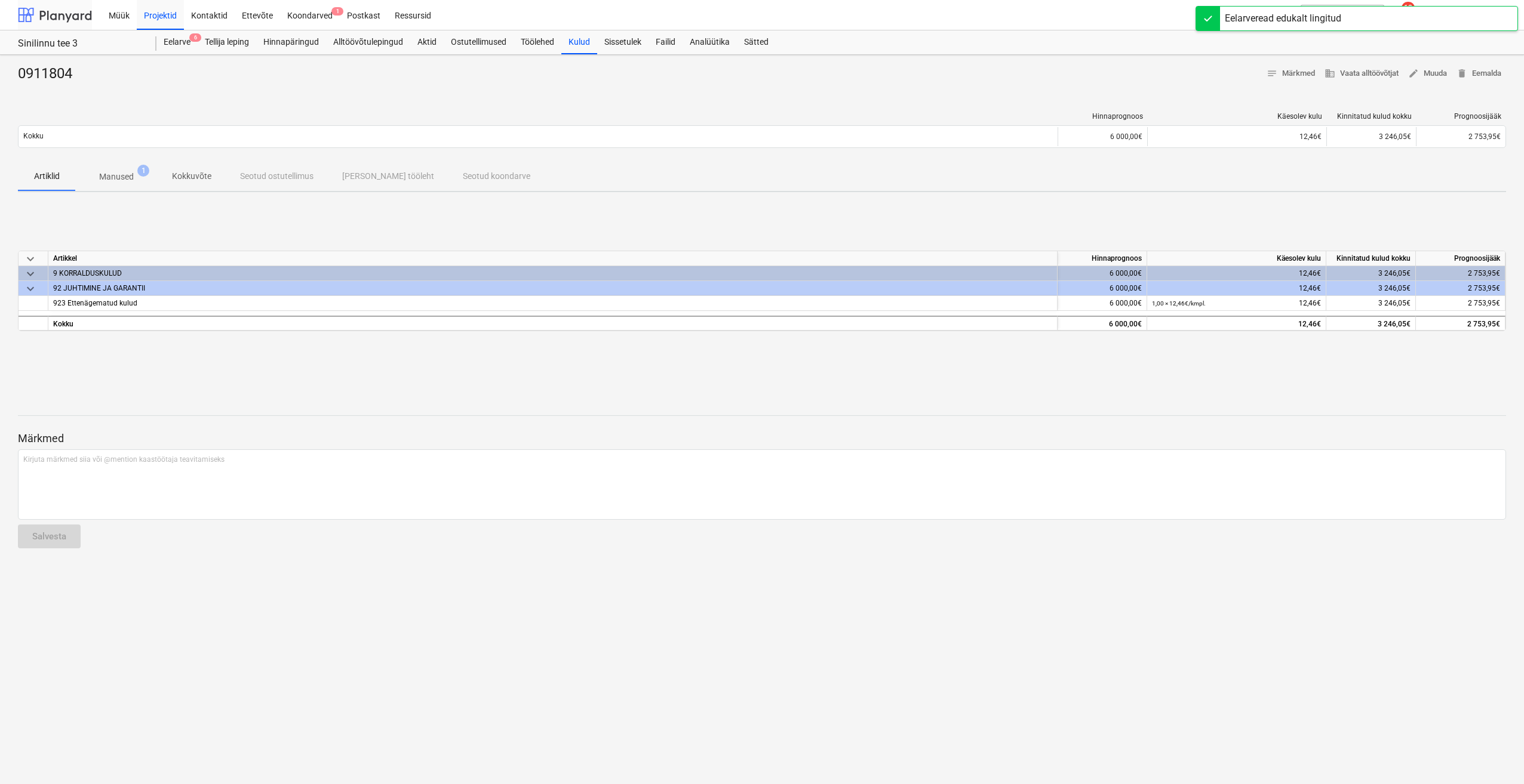
click at [74, 12] on div at bounding box center [54, 15] width 74 height 30
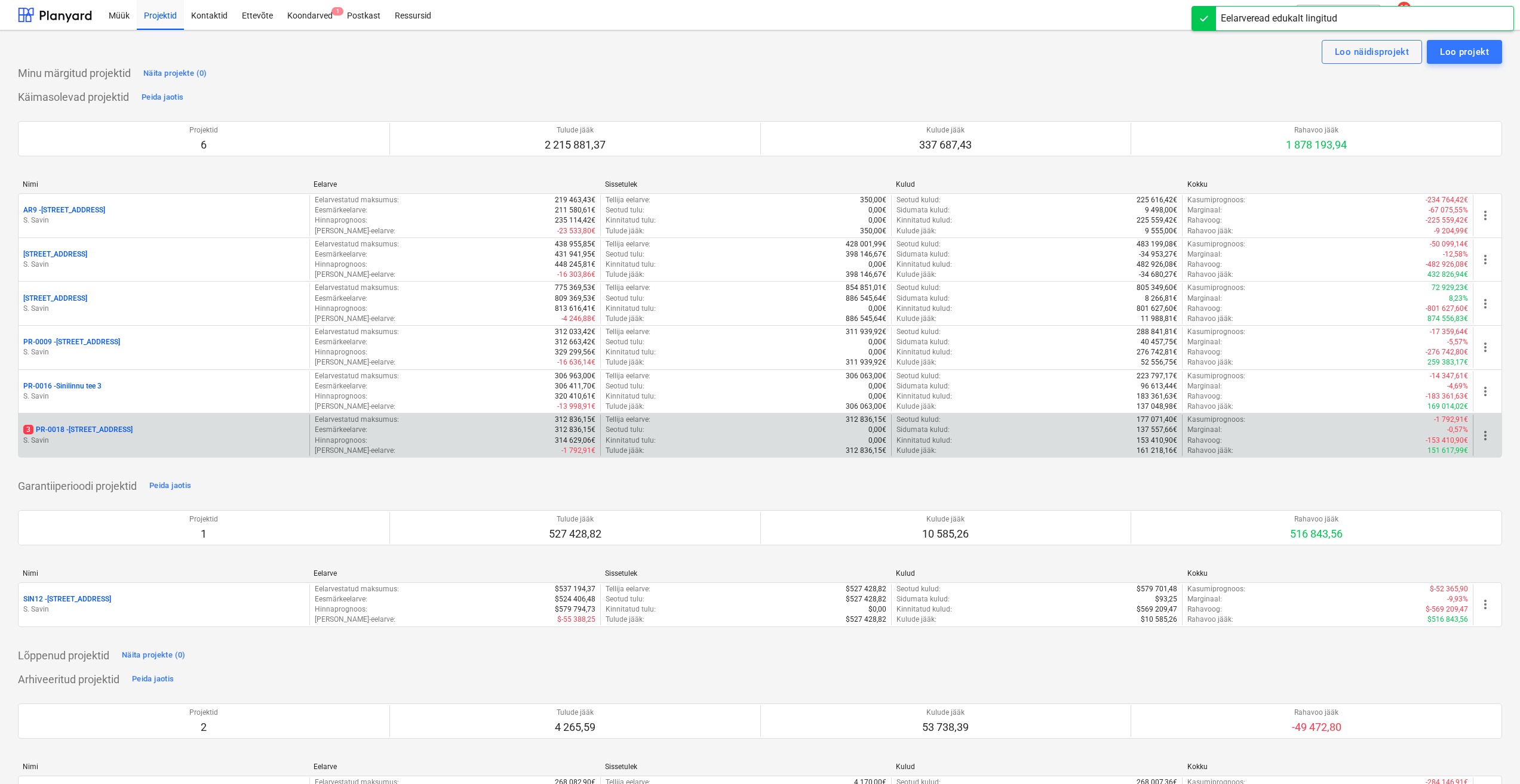
click at [99, 426] on p "3 PR-0018 - Matso tee 9" at bounding box center [78, 430] width 109 height 10
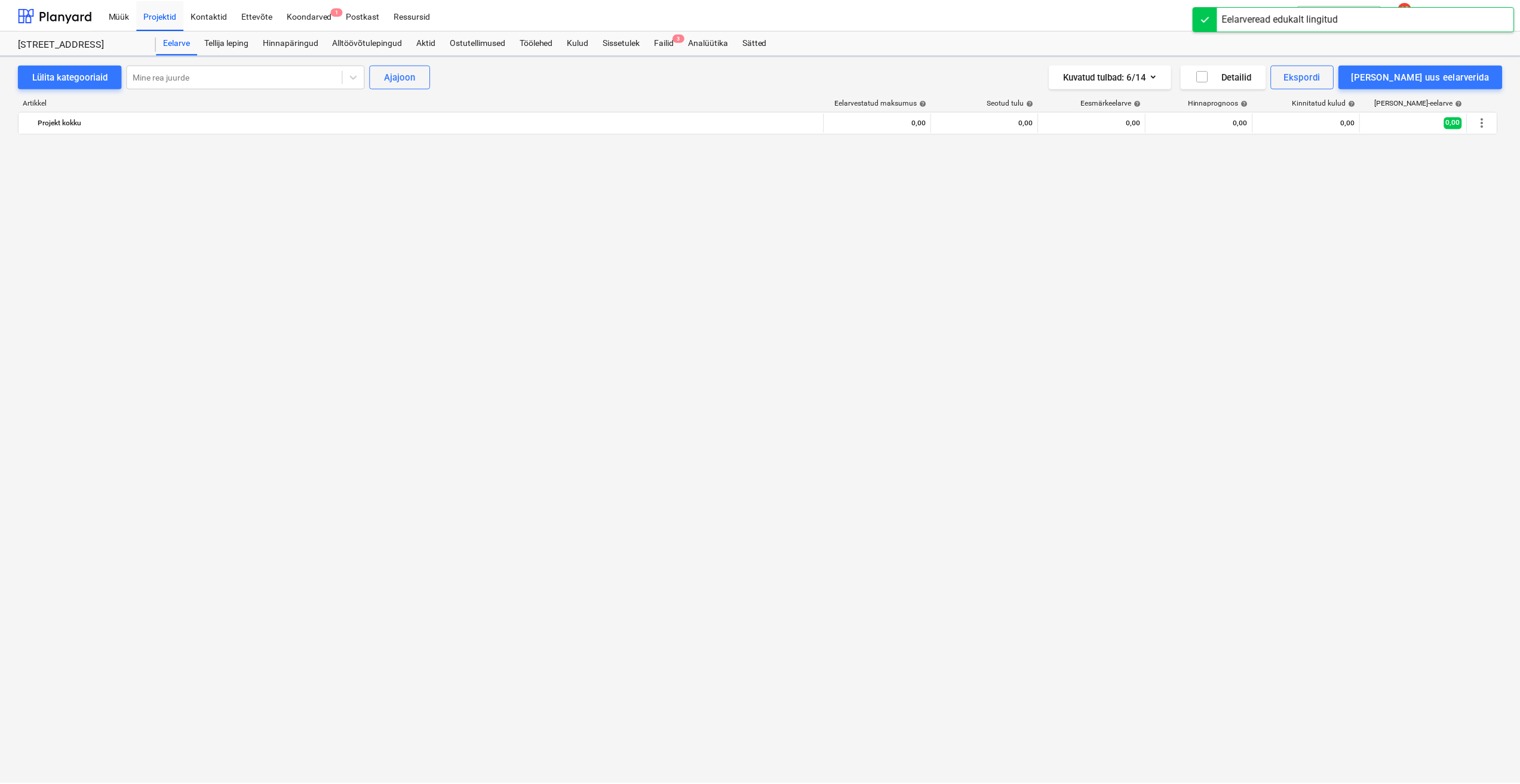
scroll to position [2896, 0]
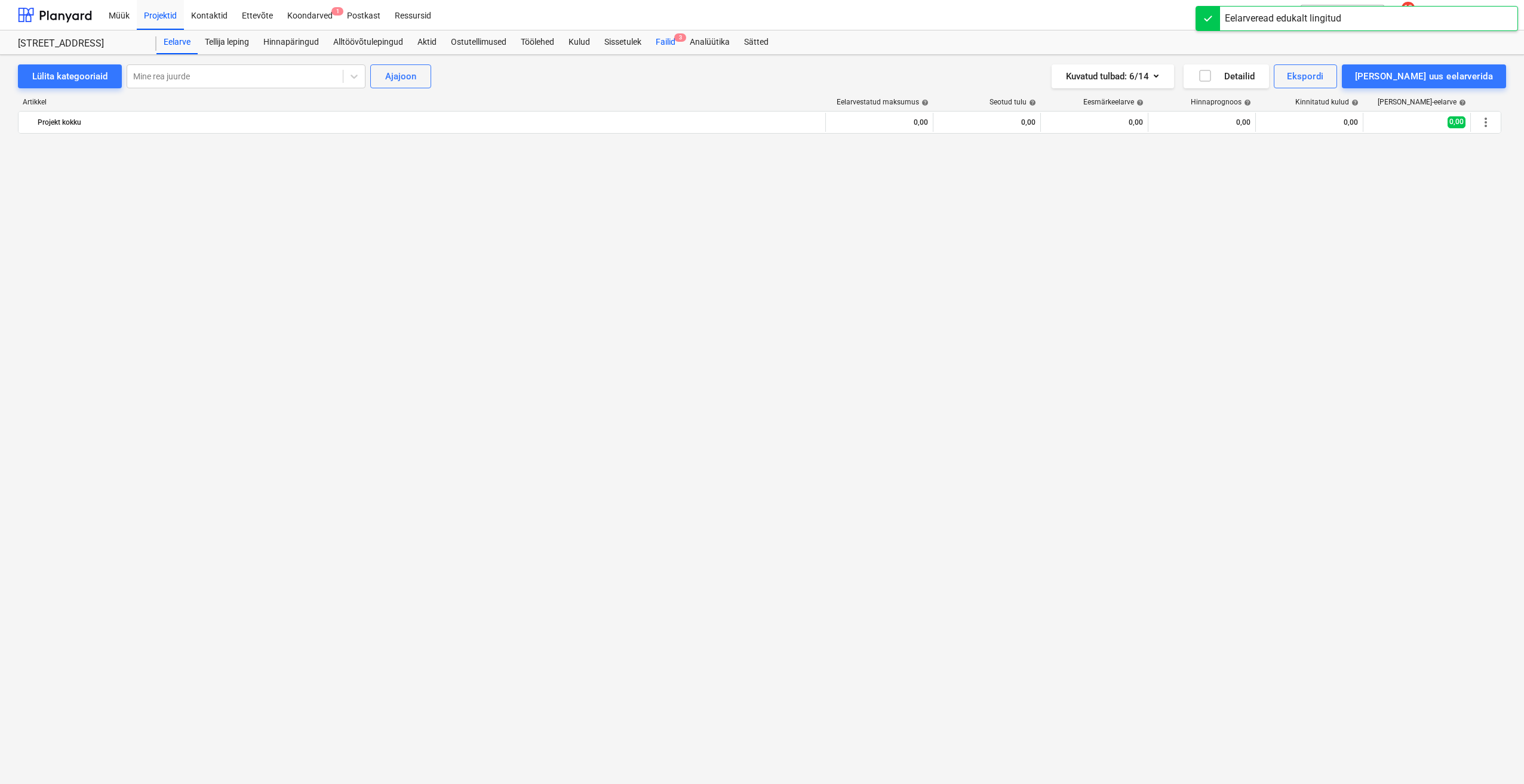
click at [675, 46] on div "Failid 3" at bounding box center [665, 42] width 34 height 24
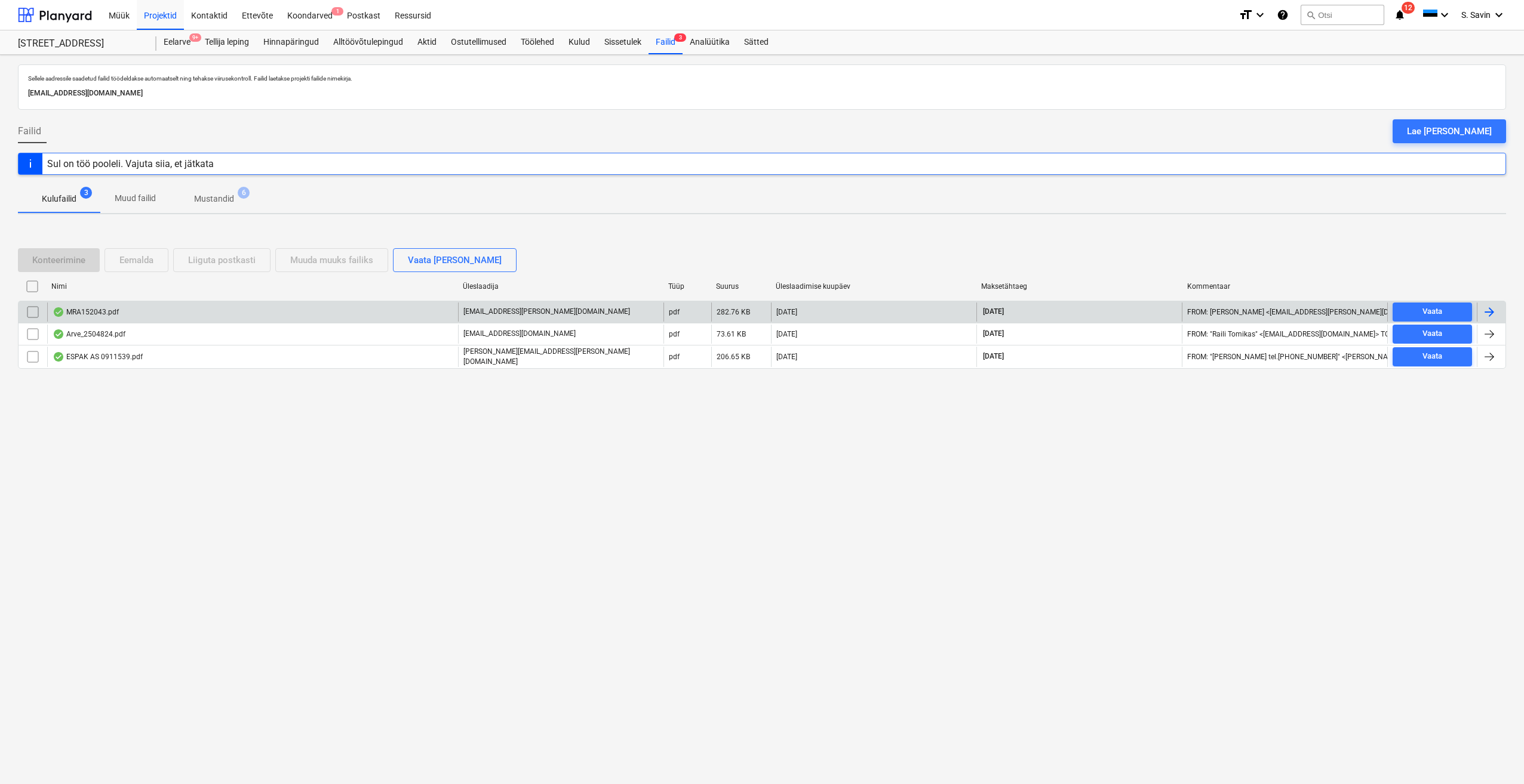
click at [1499, 306] on div at bounding box center [1491, 312] width 28 height 19
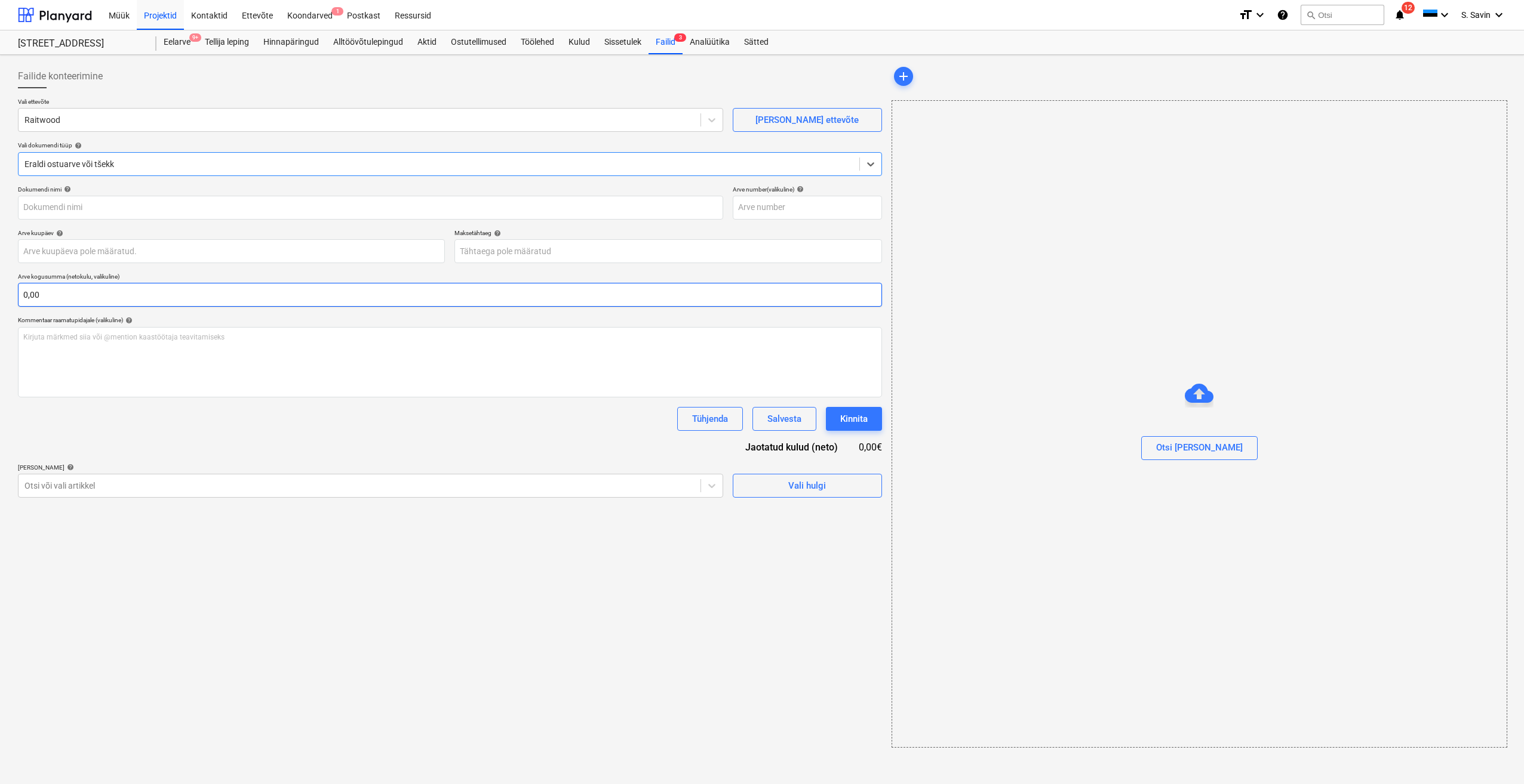
type input "MRA152043"
type input "[DATE]"
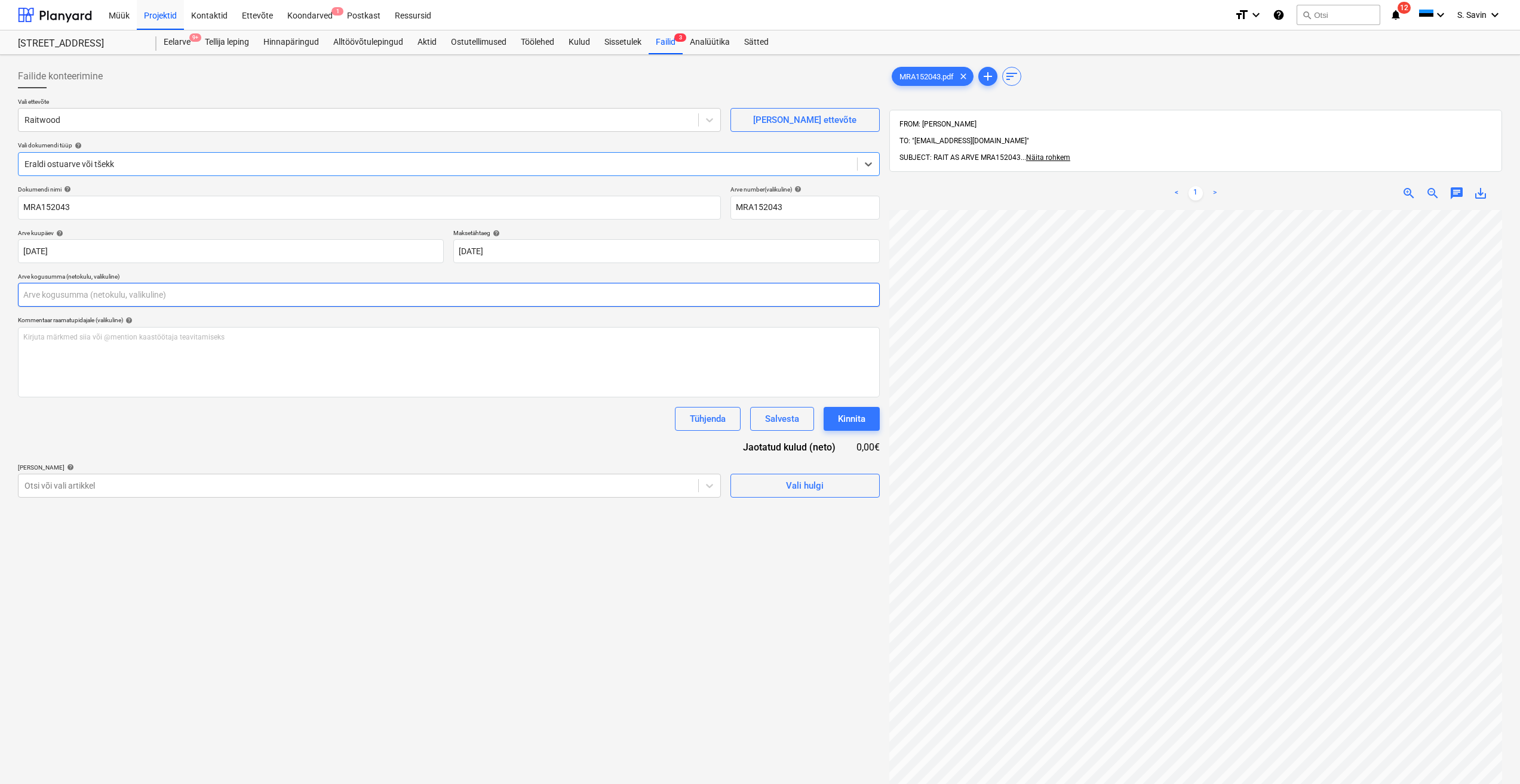
click at [181, 302] on input "text" at bounding box center [448, 295] width 861 height 24
type input "4"
type input "874,98"
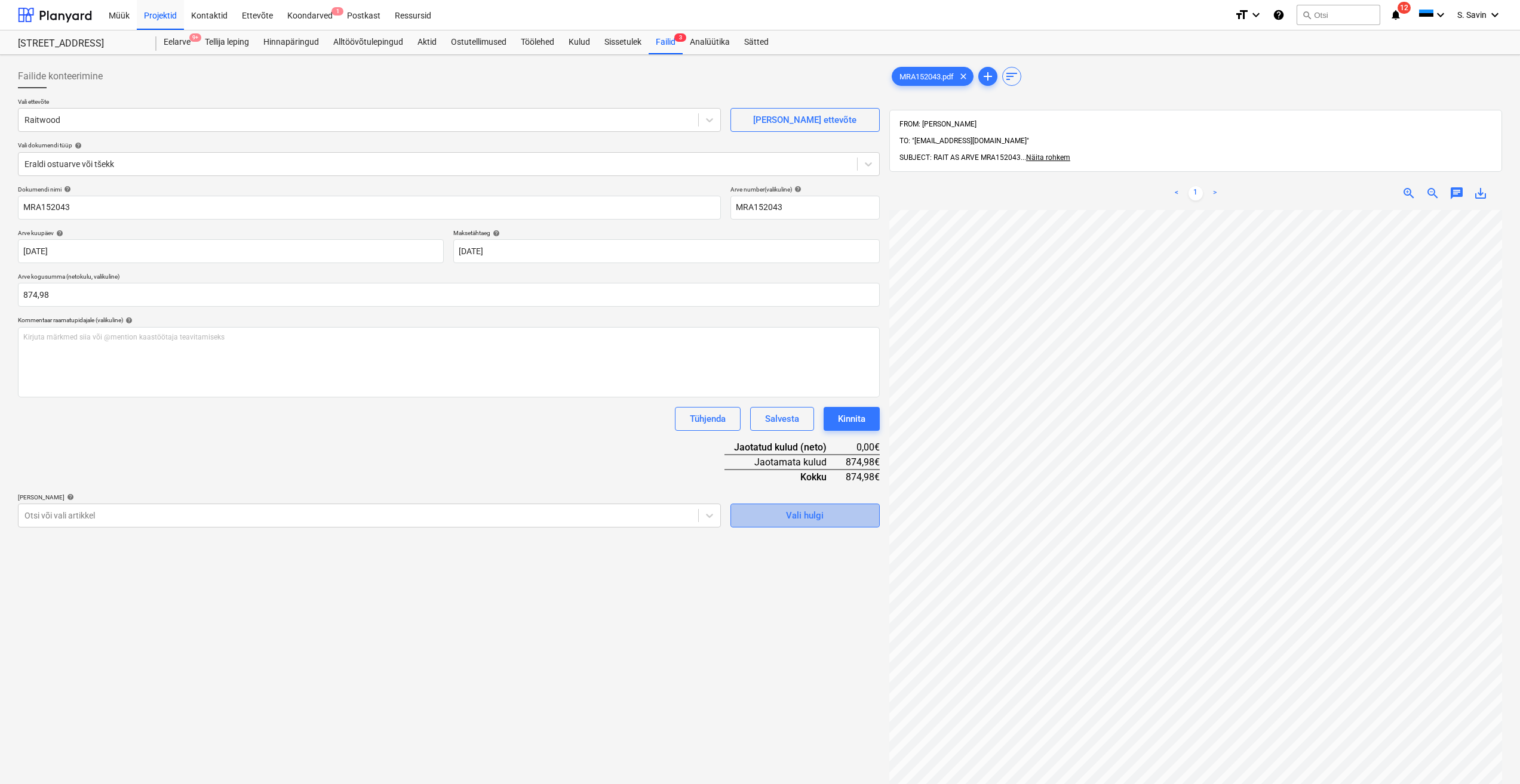
click at [756, 515] on span "Vali hulgi" at bounding box center [805, 516] width 120 height 16
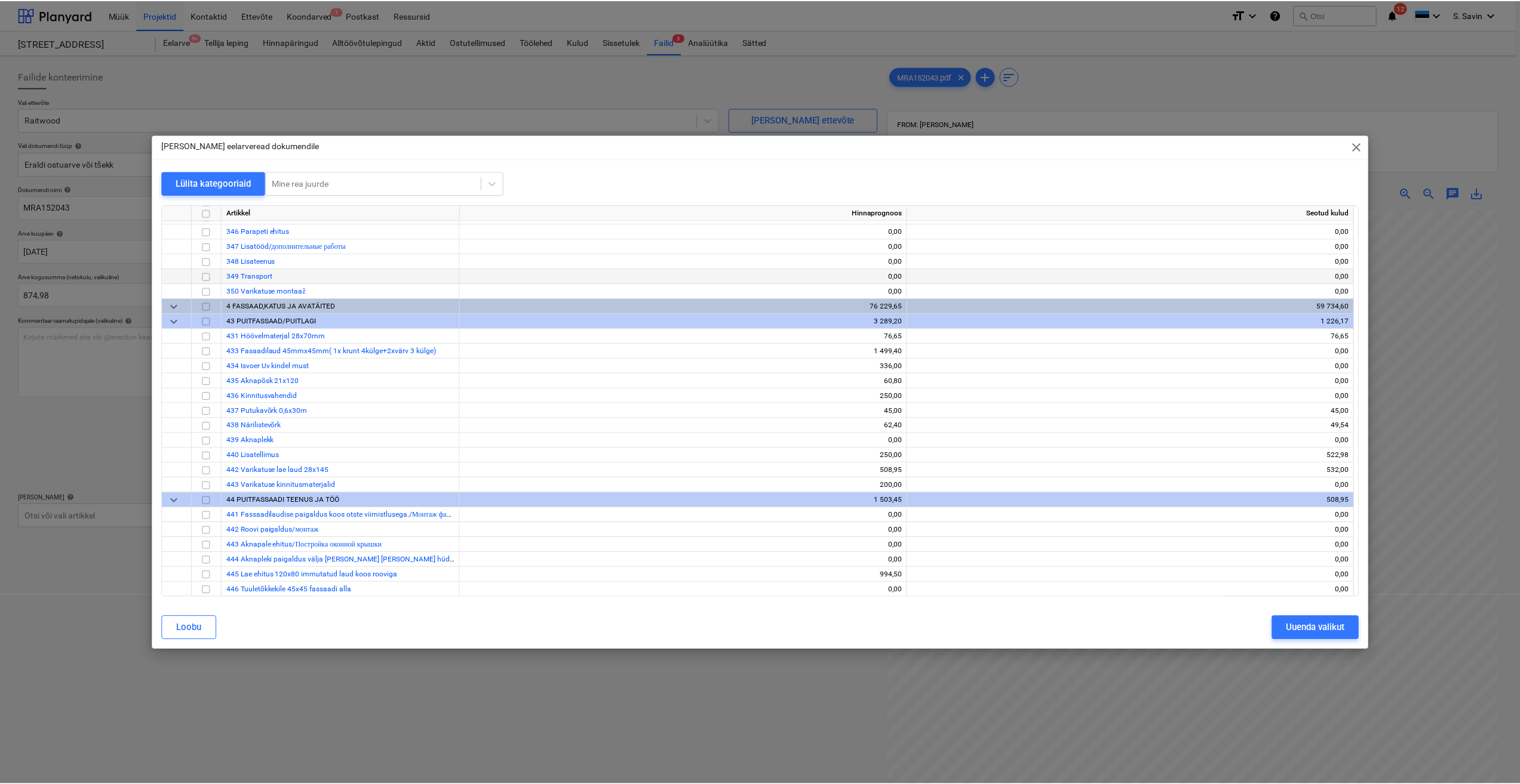
scroll to position [3160, 0]
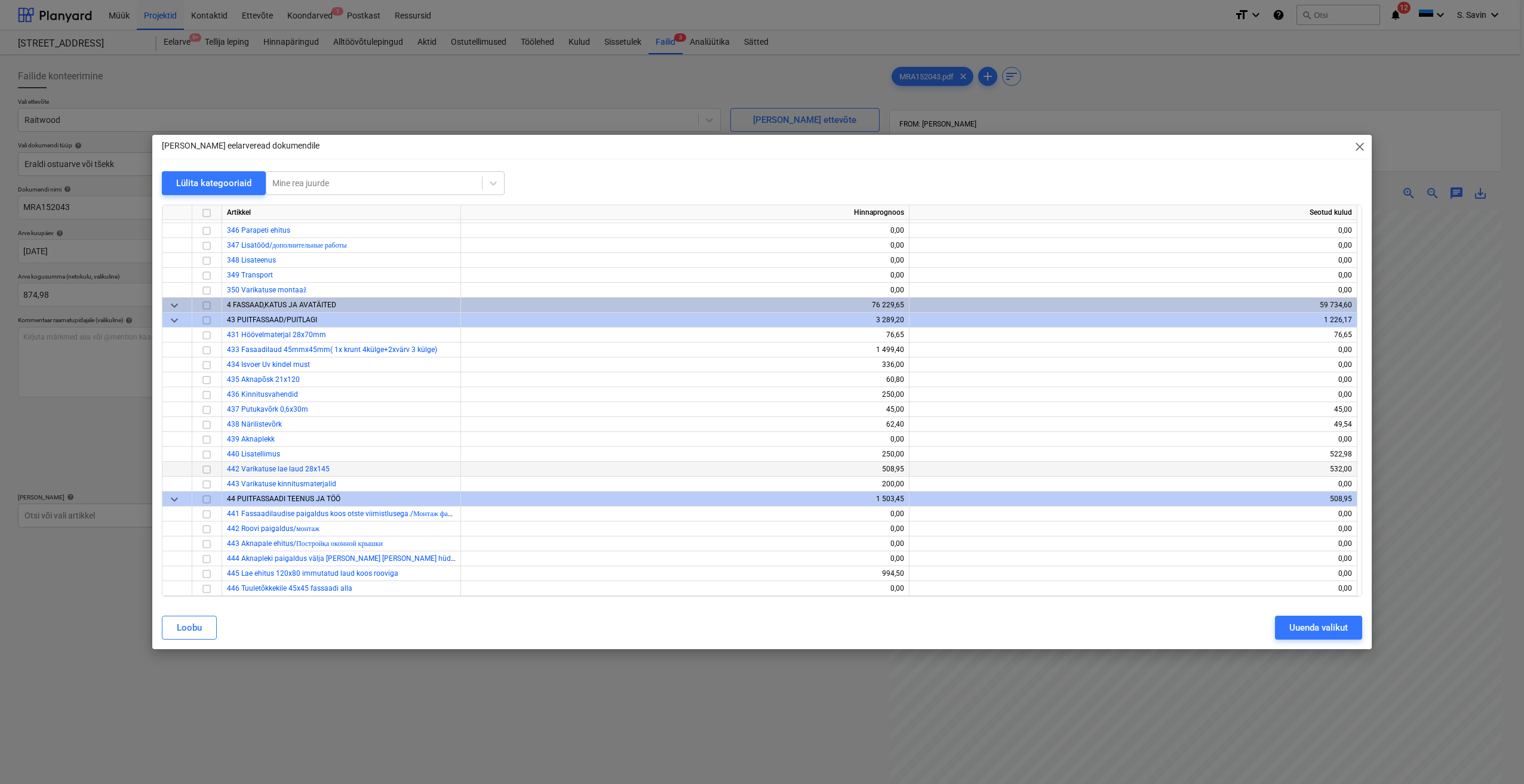
click at [213, 470] on input "checkbox" at bounding box center [206, 470] width 15 height 15
click at [1303, 629] on div "Uuenda valikut" at bounding box center [1319, 628] width 58 height 16
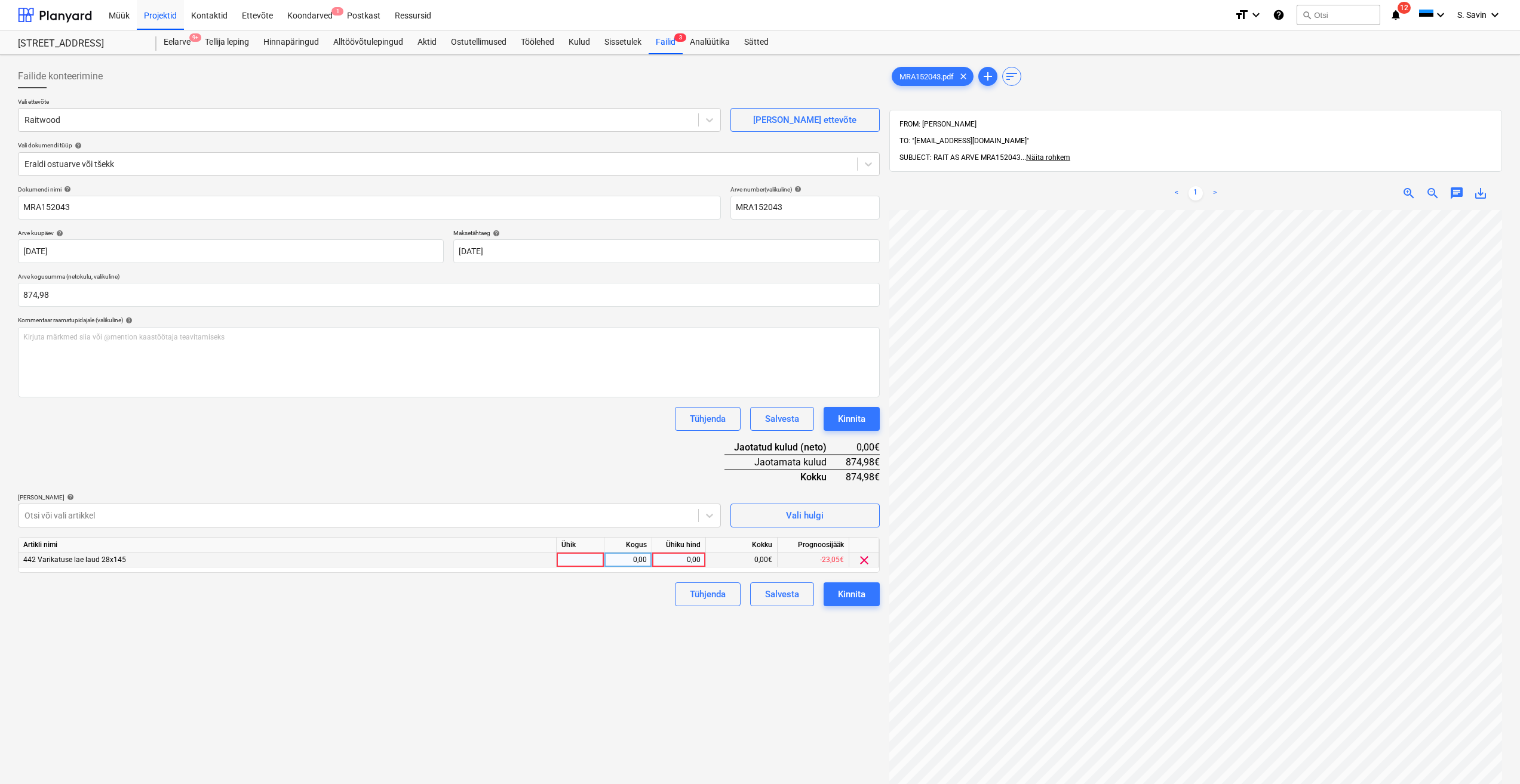
click at [604, 565] on div "0,00" at bounding box center [628, 559] width 48 height 15
click at [596, 565] on div at bounding box center [580, 559] width 48 height 15
type input "kmpl."
click at [637, 558] on div "0,00" at bounding box center [628, 559] width 38 height 15
click at [571, 559] on div "1" at bounding box center [580, 559] width 48 height 15
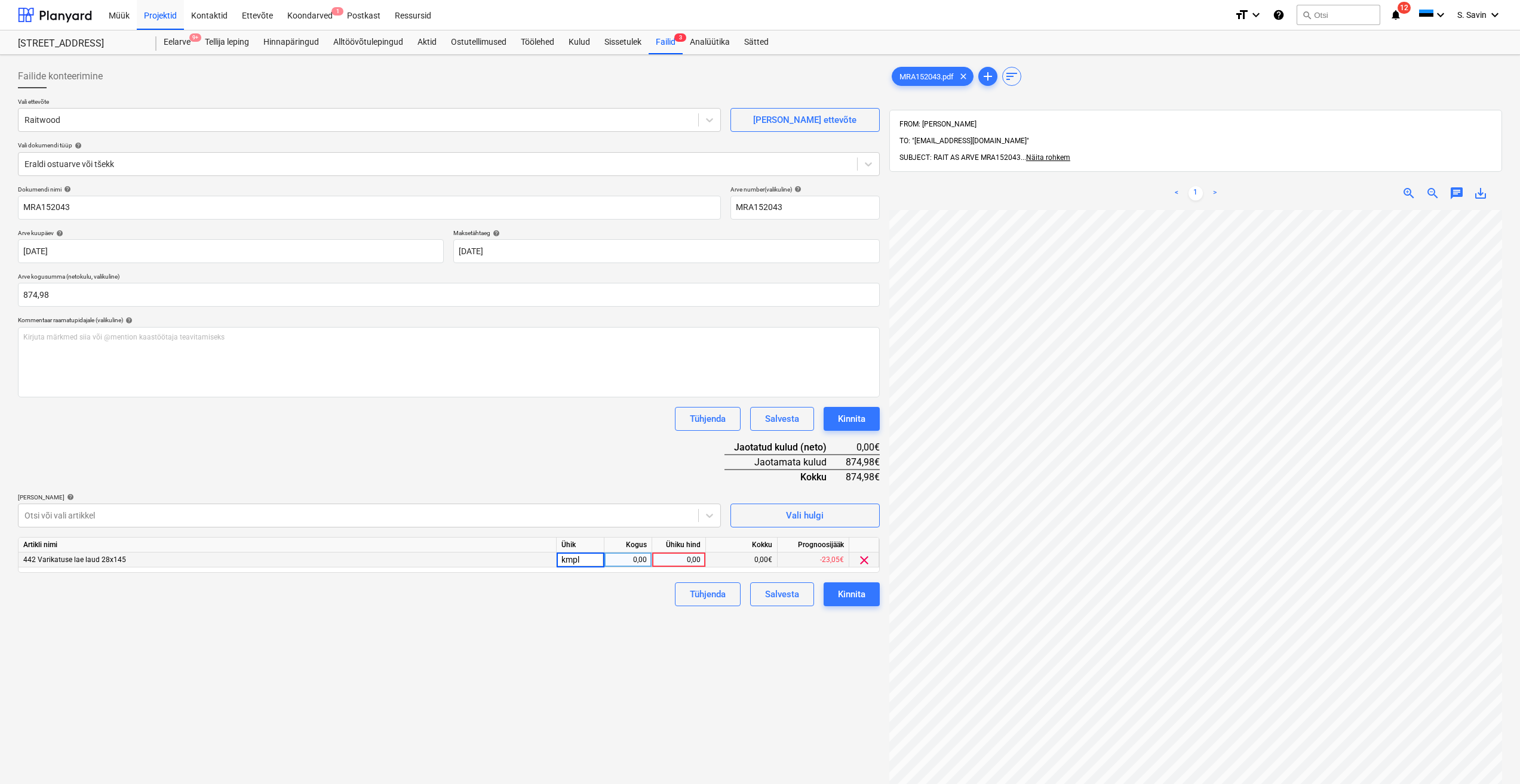
type input "kmpl."
click at [619, 558] on div "0,00" at bounding box center [628, 559] width 38 height 15
click at [679, 558] on div "0,00" at bounding box center [678, 559] width 44 height 15
type input "874,98"
click at [550, 438] on div "Dokumendi nimi help MRA152043 Arve number (valikuline) help MRA152043 Arve kuup…" at bounding box center [448, 396] width 861 height 421
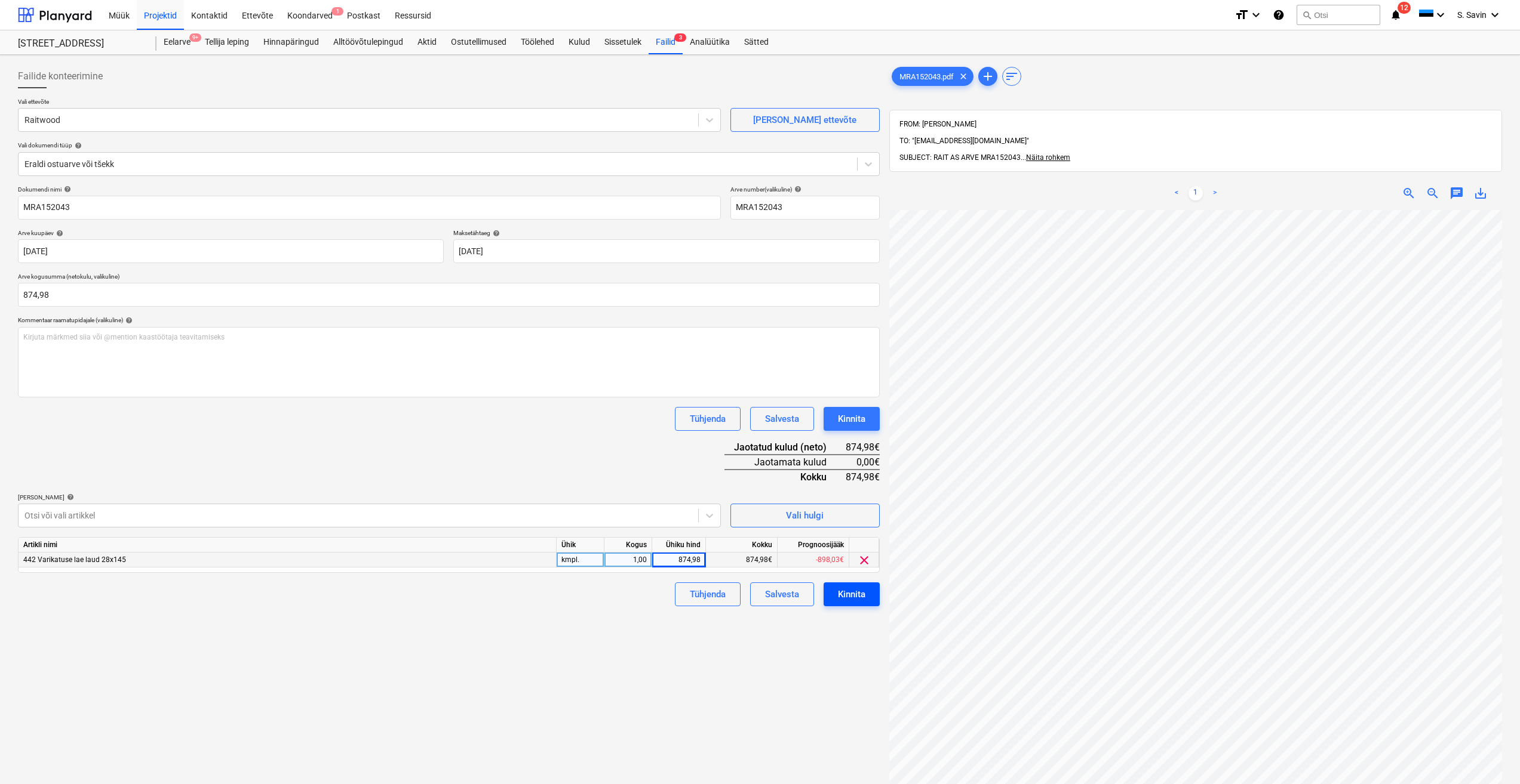
click at [849, 589] on div "Kinnita" at bounding box center [851, 594] width 27 height 16
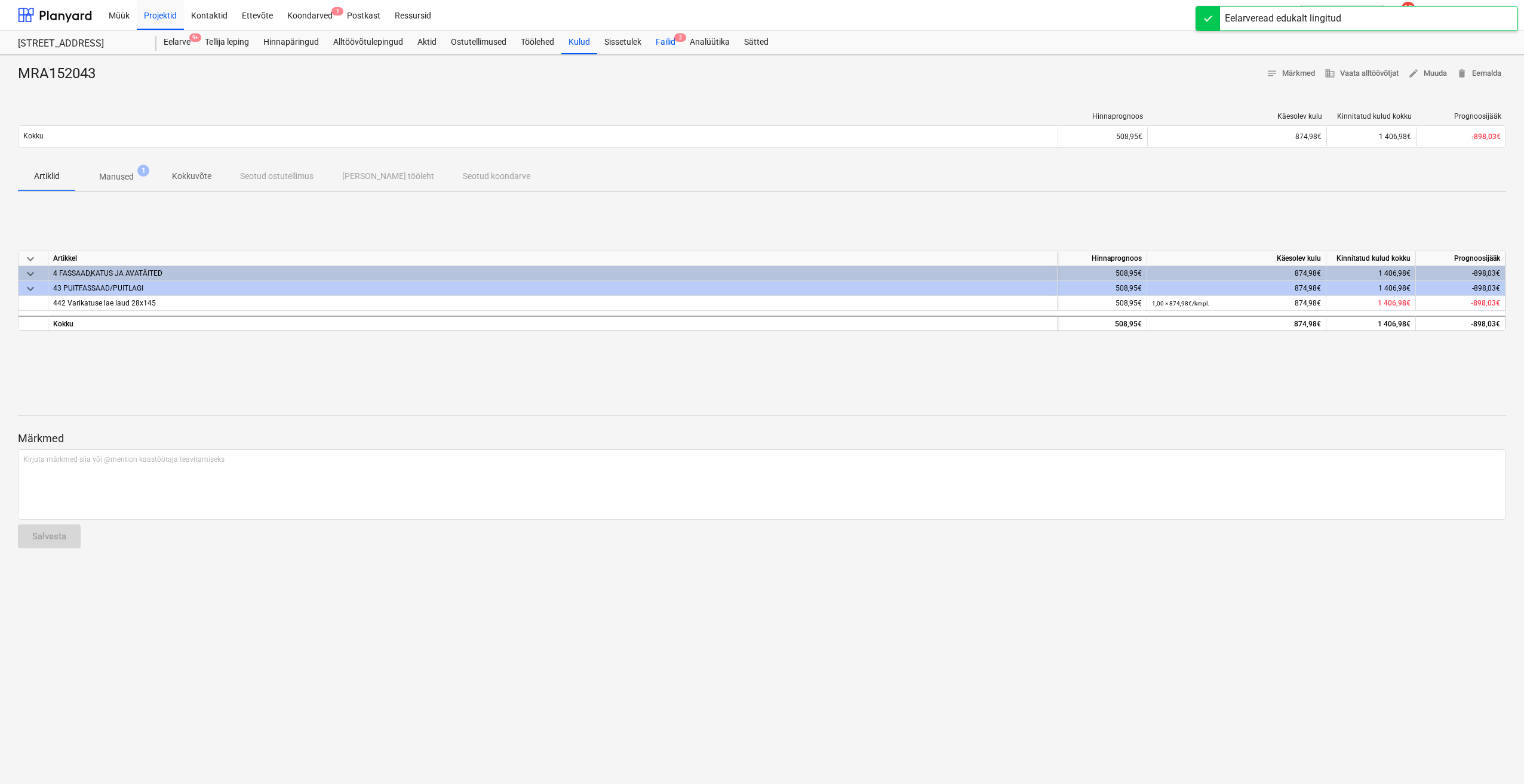
click at [666, 51] on div "Failid 2" at bounding box center [665, 42] width 34 height 24
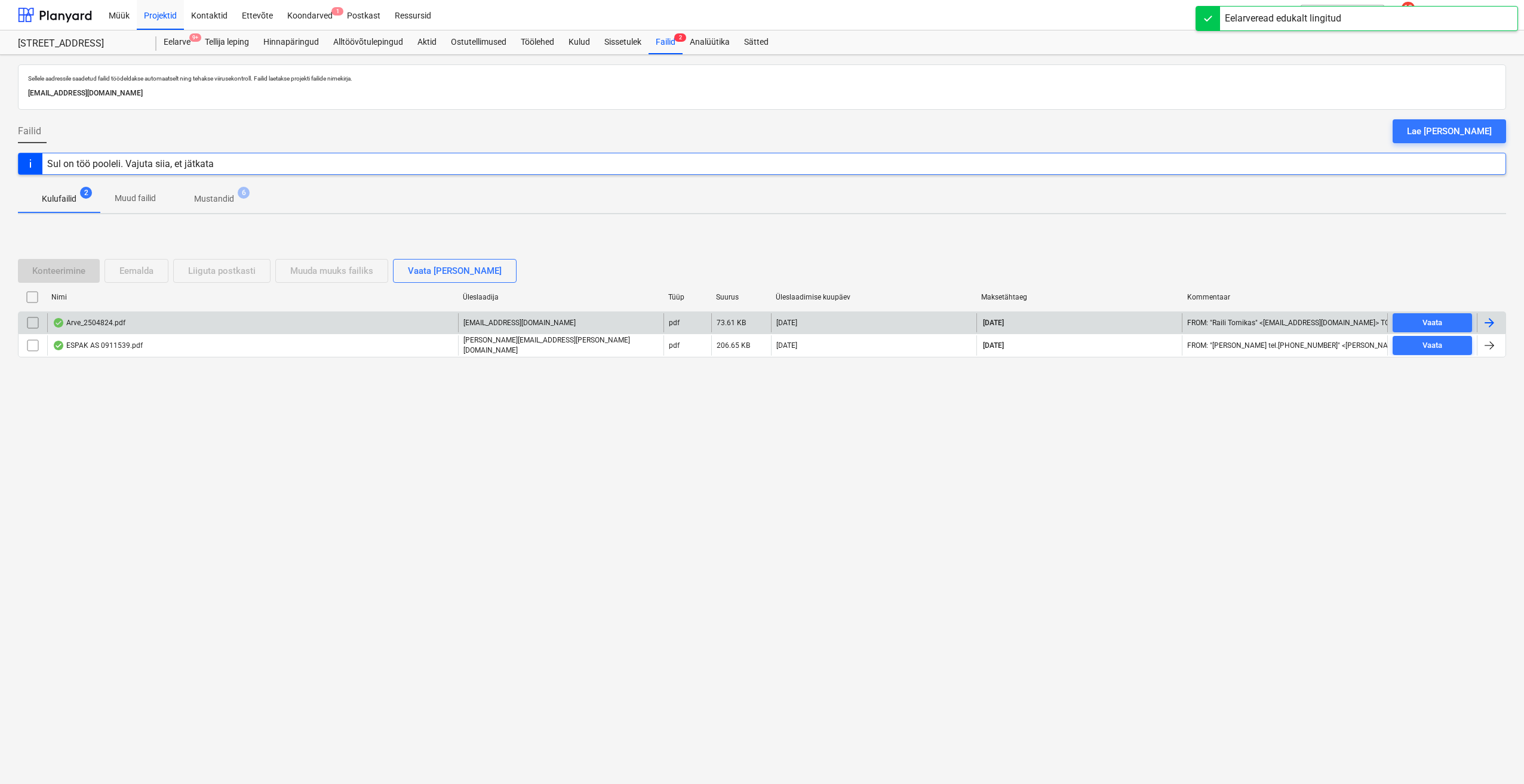
click at [1497, 324] on div at bounding box center [1491, 323] width 28 height 19
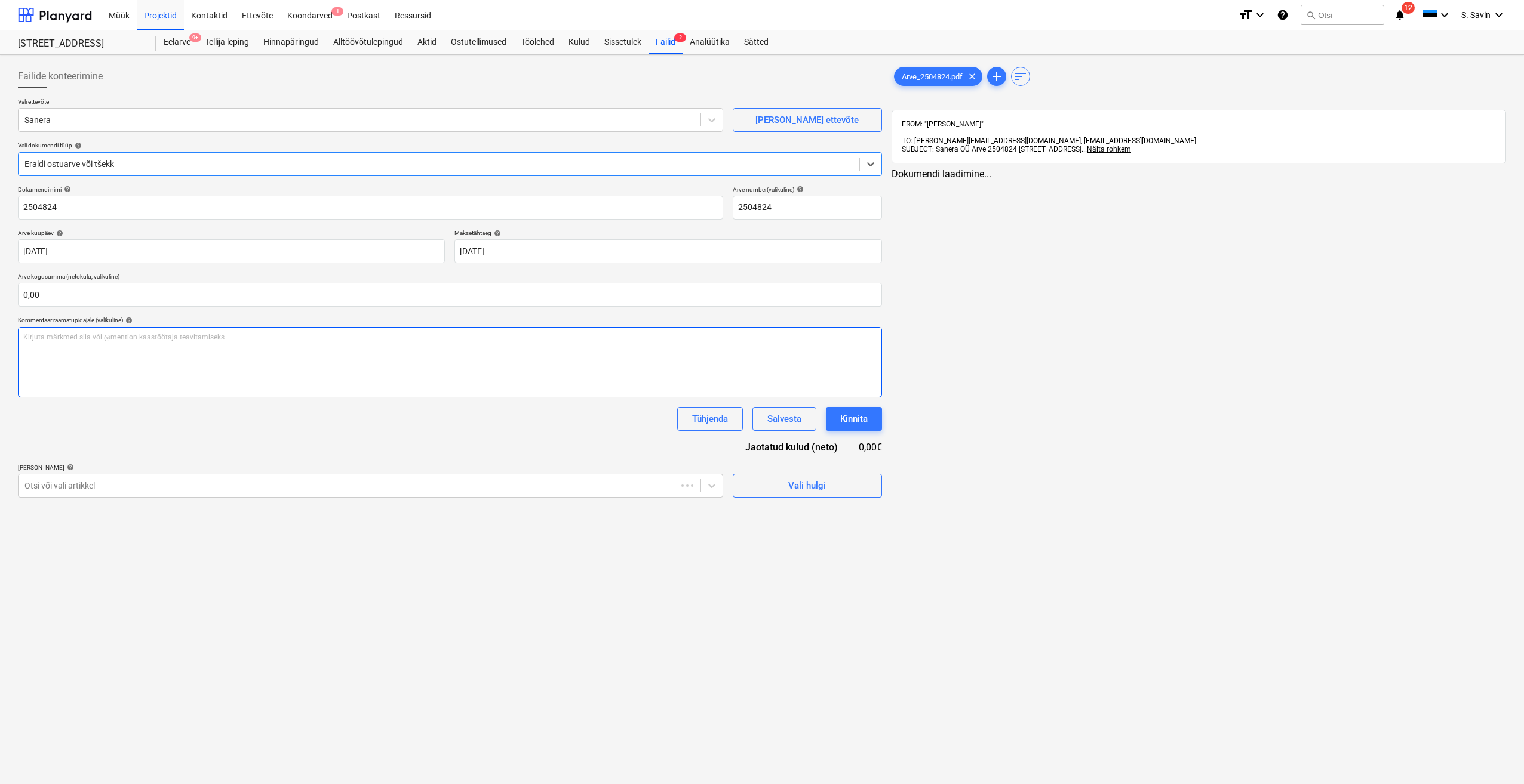
type input "2504824"
type input "[DATE]"
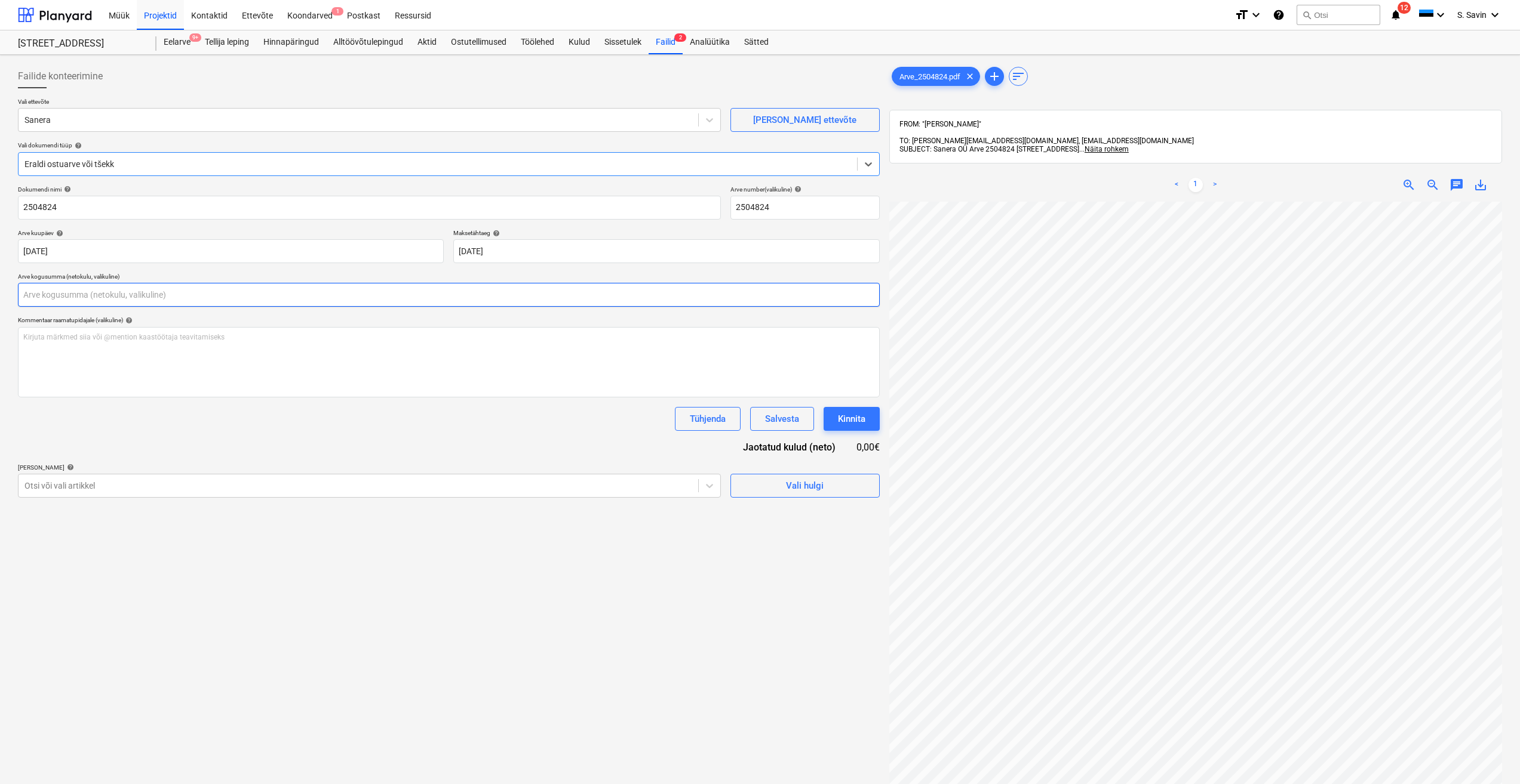
click at [89, 295] on input "text" at bounding box center [448, 295] width 861 height 24
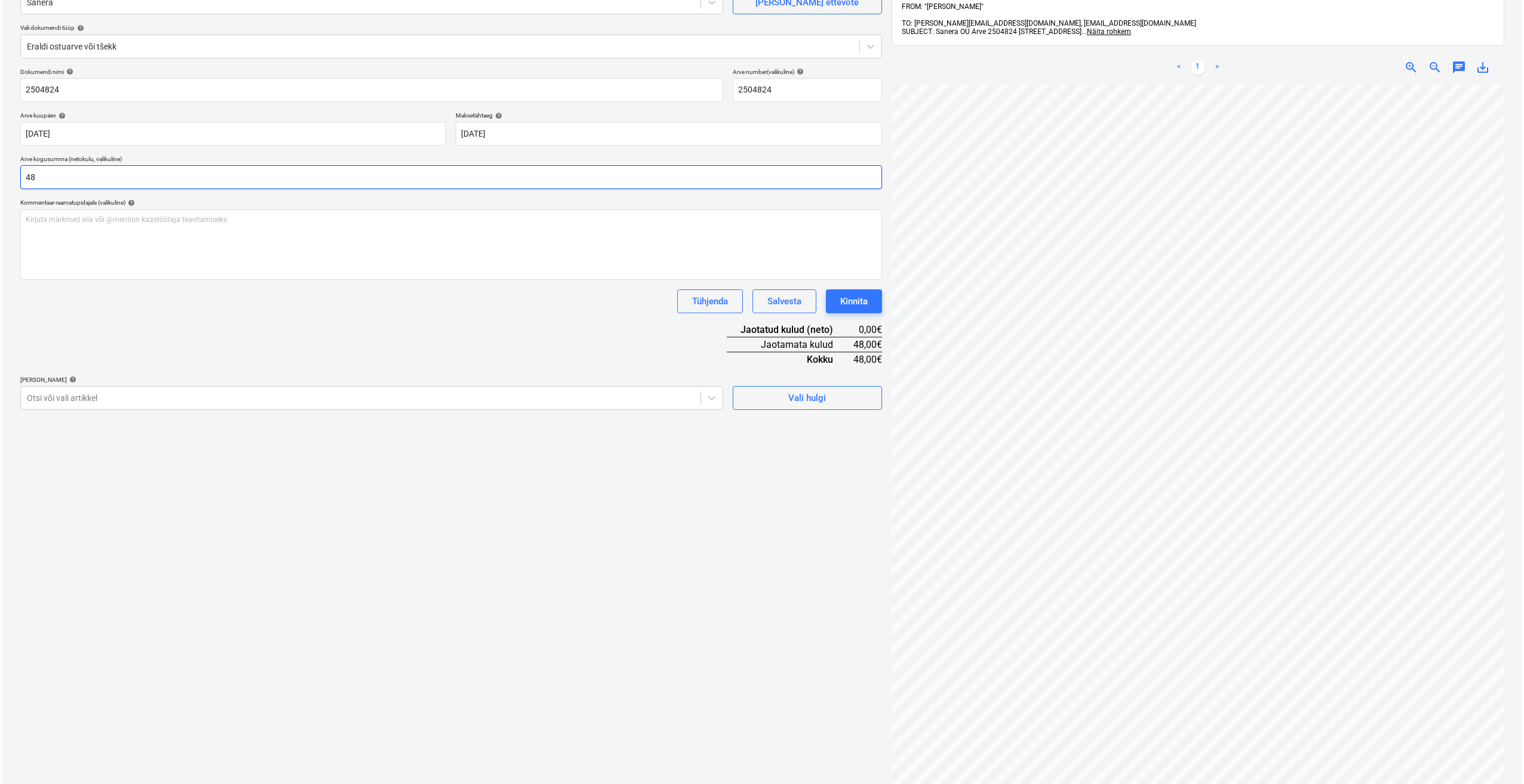
scroll to position [169, 0]
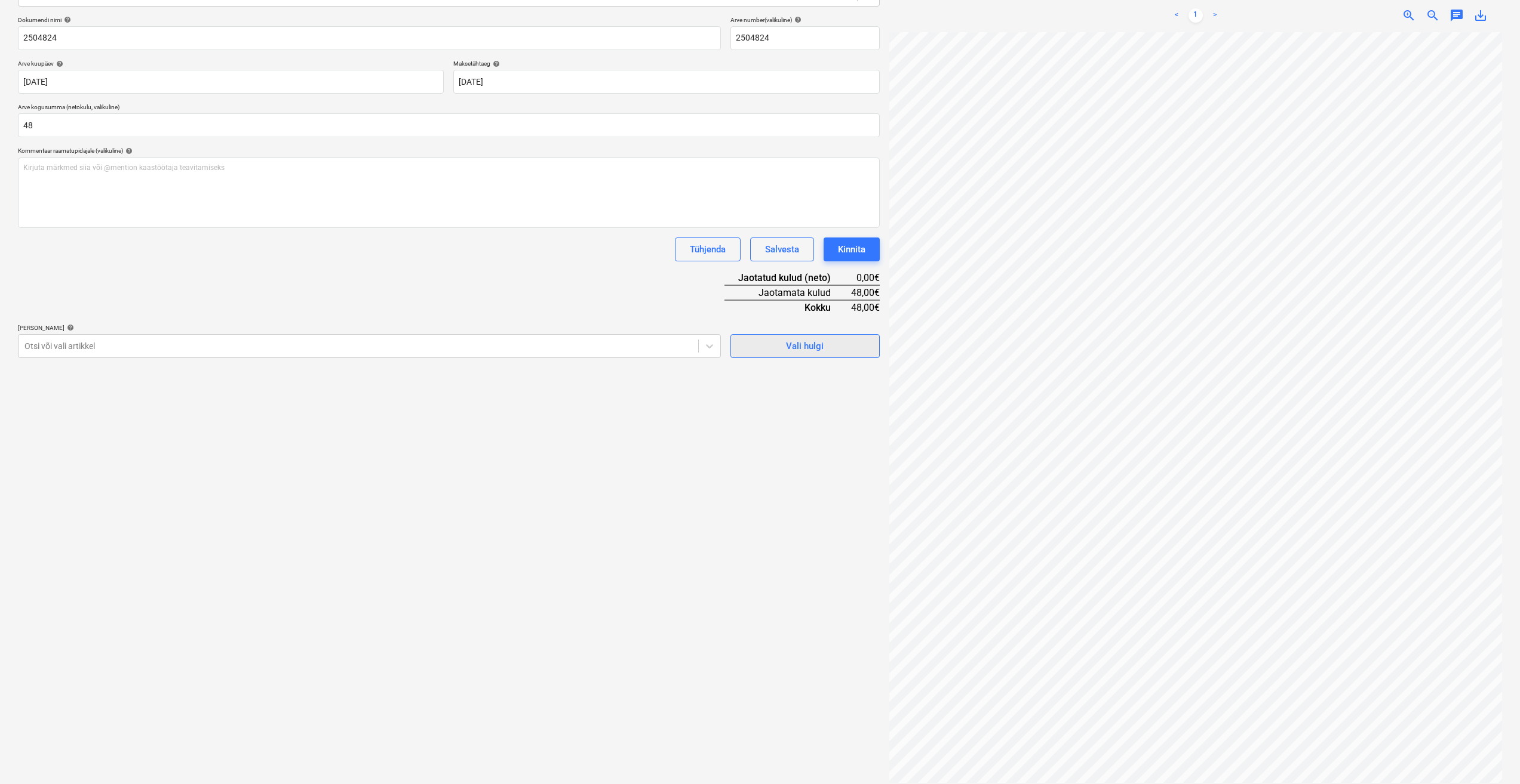
type input "48,00"
click at [777, 347] on span "Vali hulgi" at bounding box center [805, 346] width 120 height 16
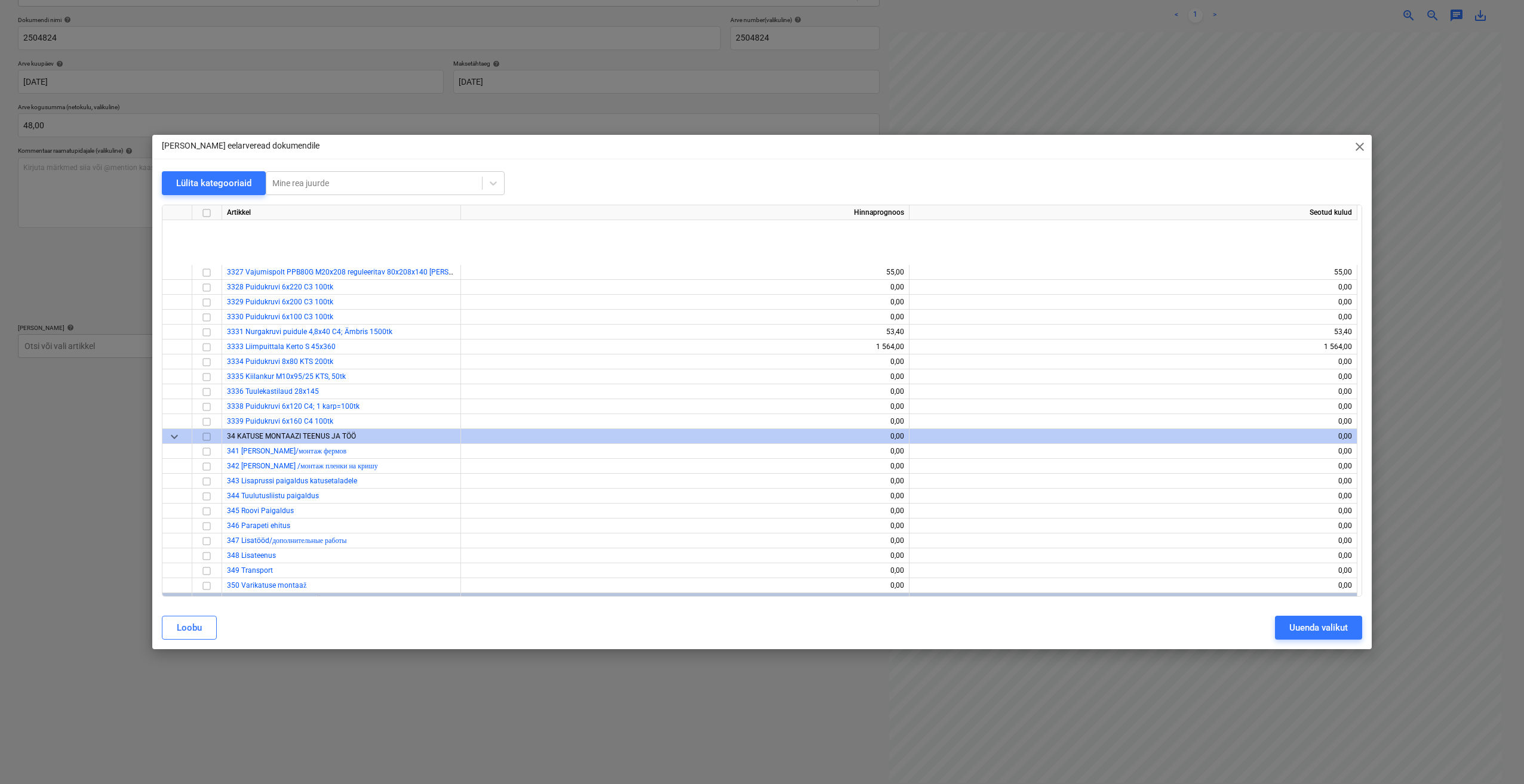
scroll to position [3163, 0]
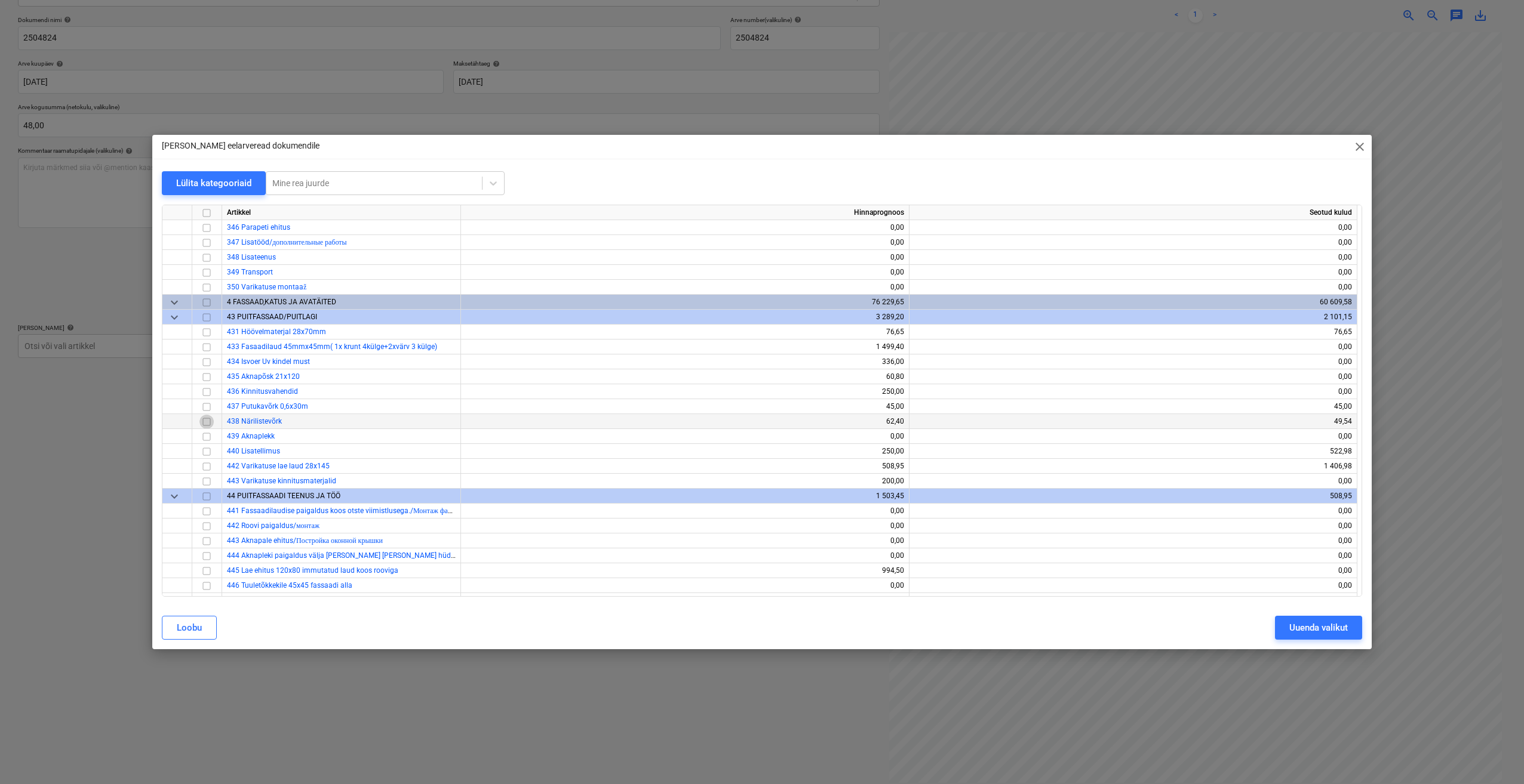
click at [202, 420] on input "checkbox" at bounding box center [206, 421] width 15 height 15
click at [1309, 626] on div "Uuenda valikut" at bounding box center [1319, 628] width 58 height 16
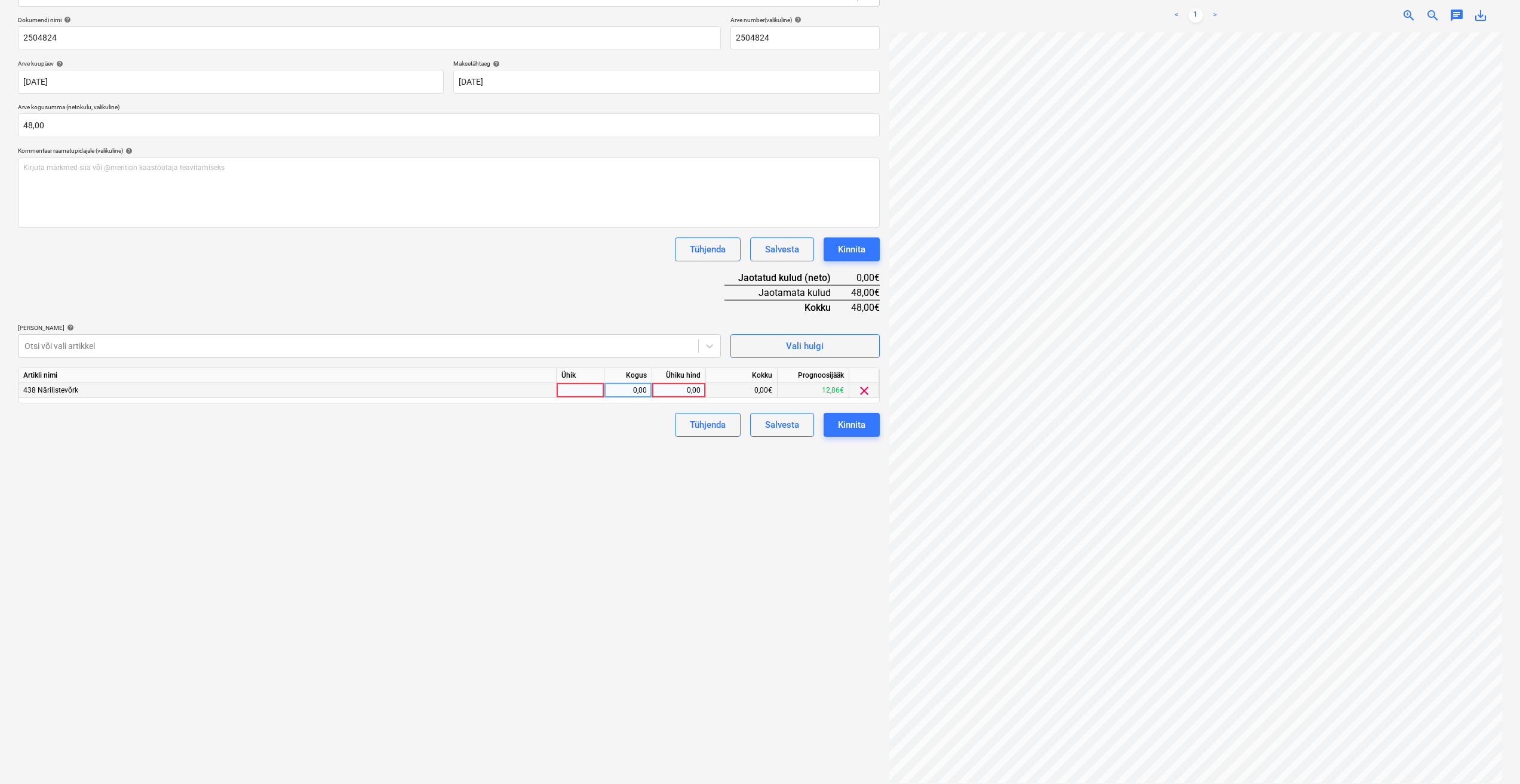
click at [572, 396] on div at bounding box center [580, 390] width 48 height 15
type input "kmpl."
click at [627, 383] on div "0,00" at bounding box center [628, 390] width 38 height 15
type input "1"
click at [677, 387] on div "0,00" at bounding box center [678, 390] width 44 height 15
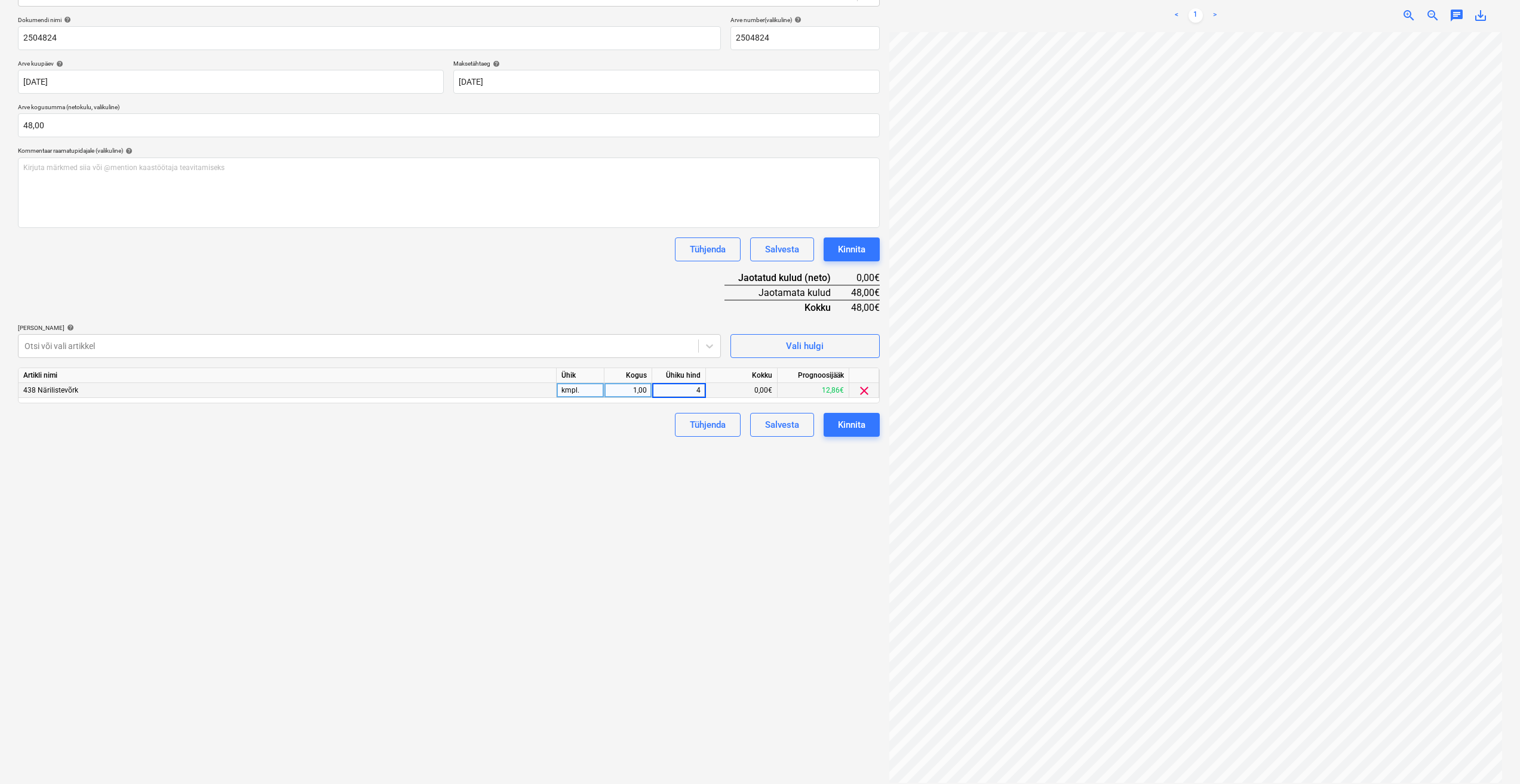
type input "48"
click at [763, 476] on div "Failide konteerimine Vali ettevõte [PERSON_NAME] uus ettevõte Vali dokumendi tü…" at bounding box center [449, 339] width 871 height 898
click at [854, 418] on div "Kinnita" at bounding box center [851, 425] width 27 height 16
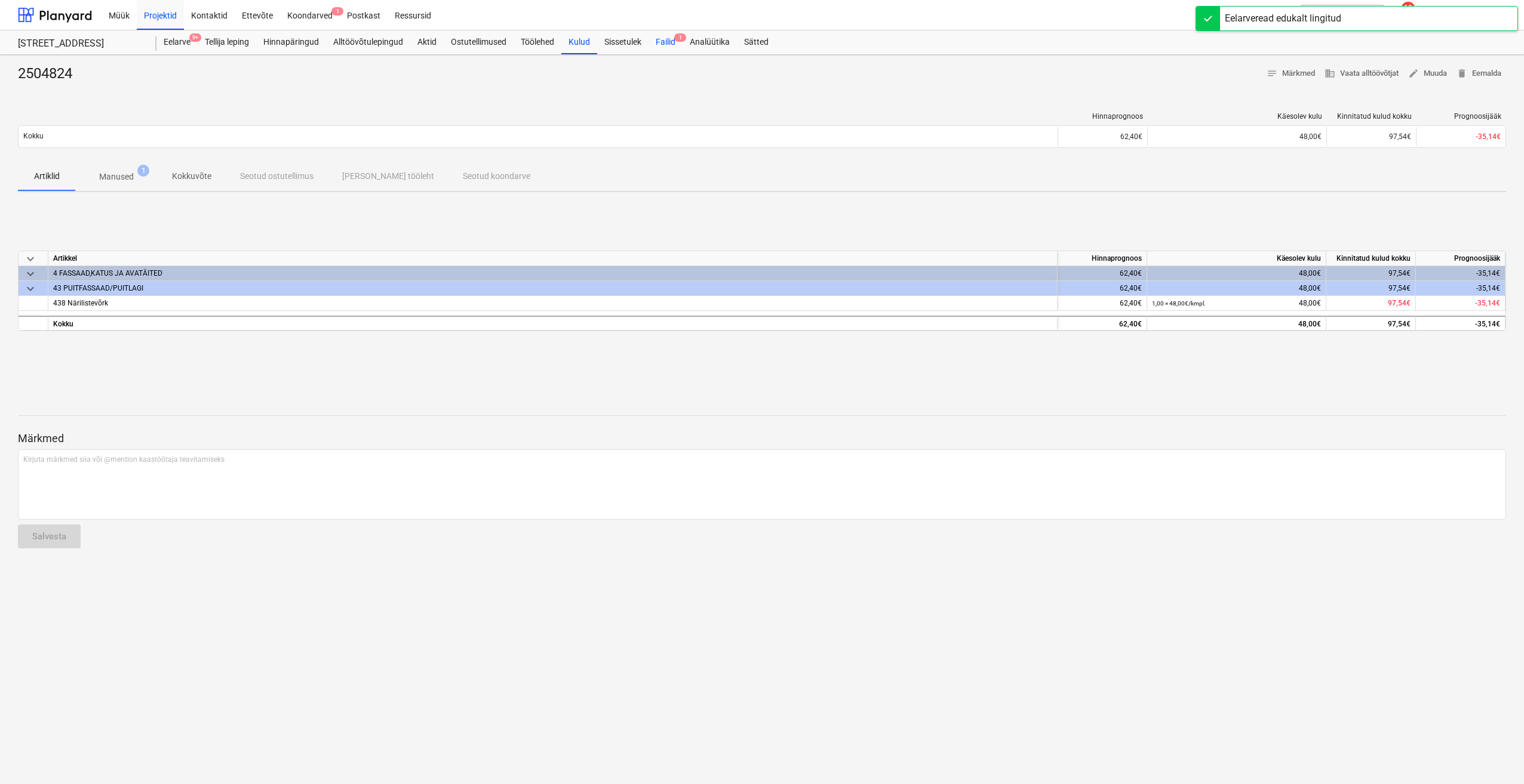
click at [676, 43] on div "Failid 1" at bounding box center [665, 42] width 34 height 24
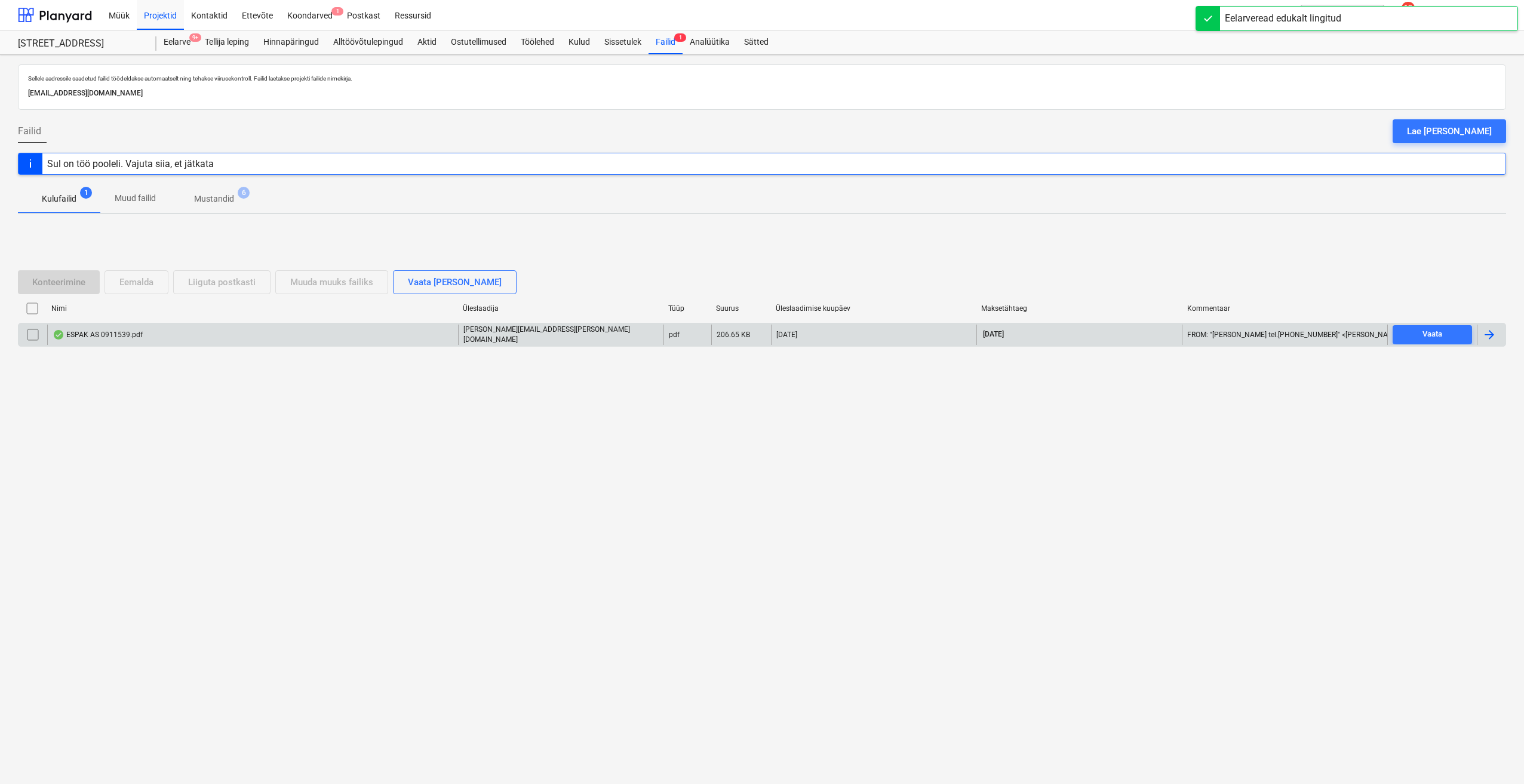
click at [1493, 332] on div at bounding box center [1489, 335] width 15 height 15
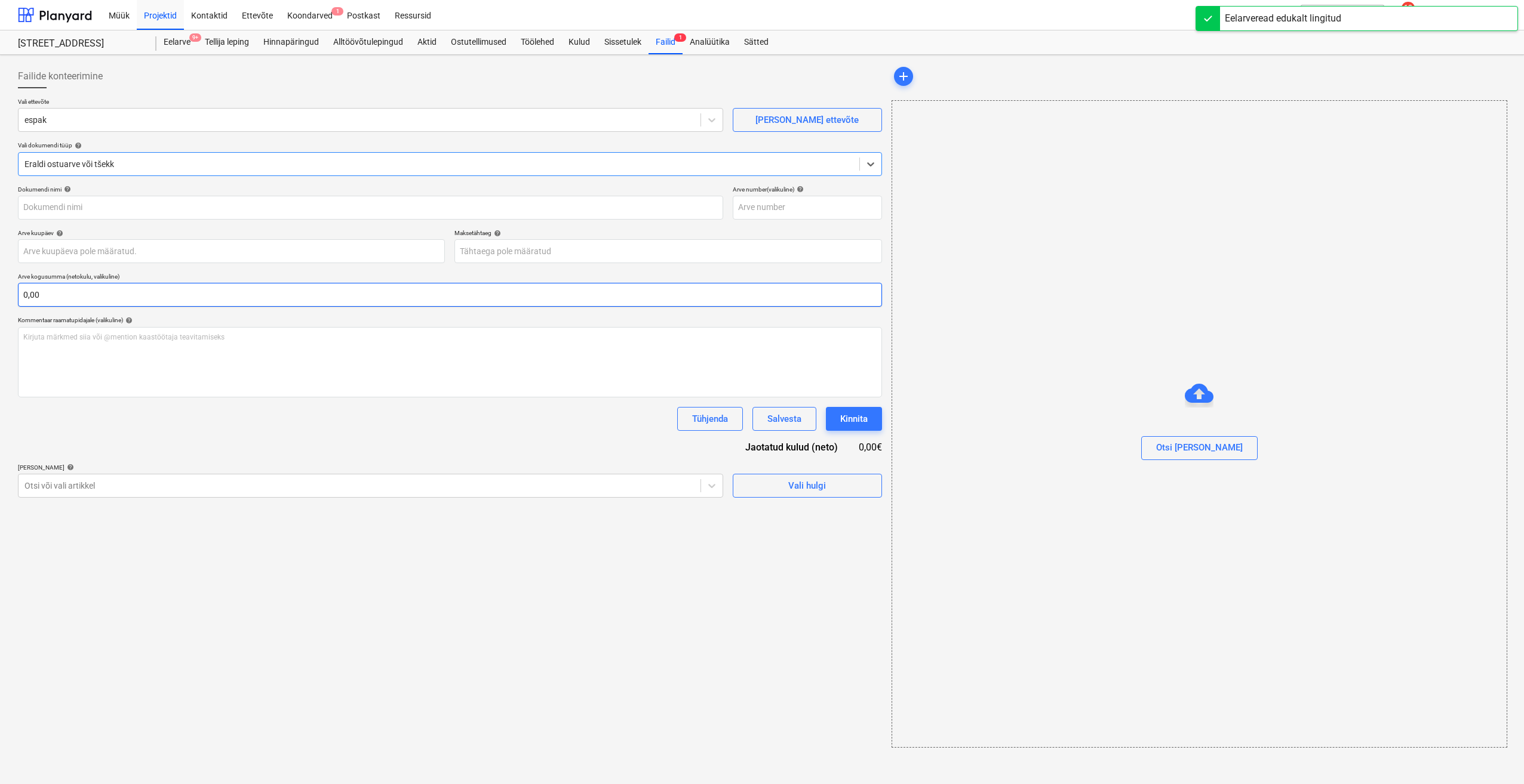
type input "0911539"
type input "[DATE]"
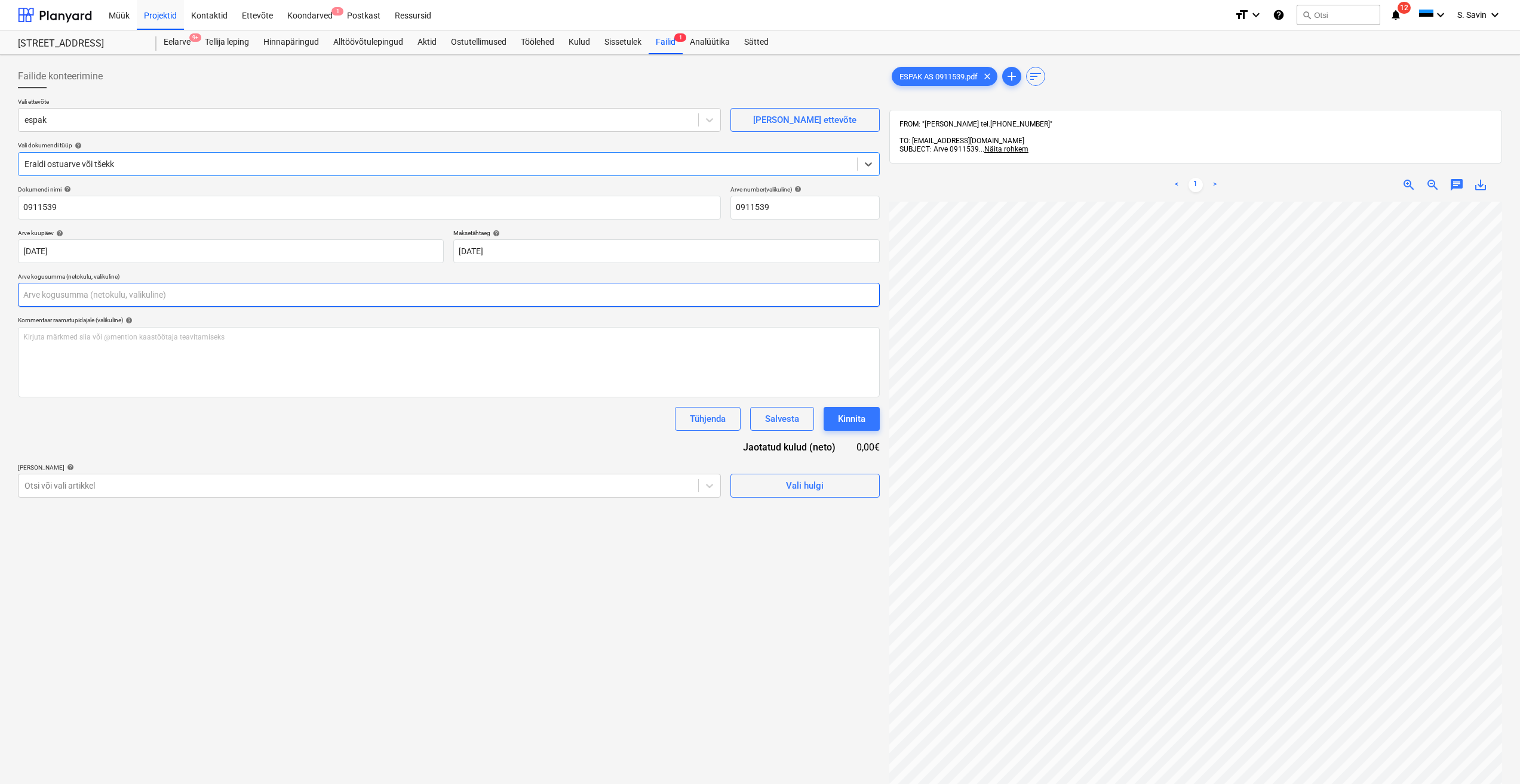
click at [169, 301] on input "text" at bounding box center [448, 295] width 861 height 24
type input "87,21"
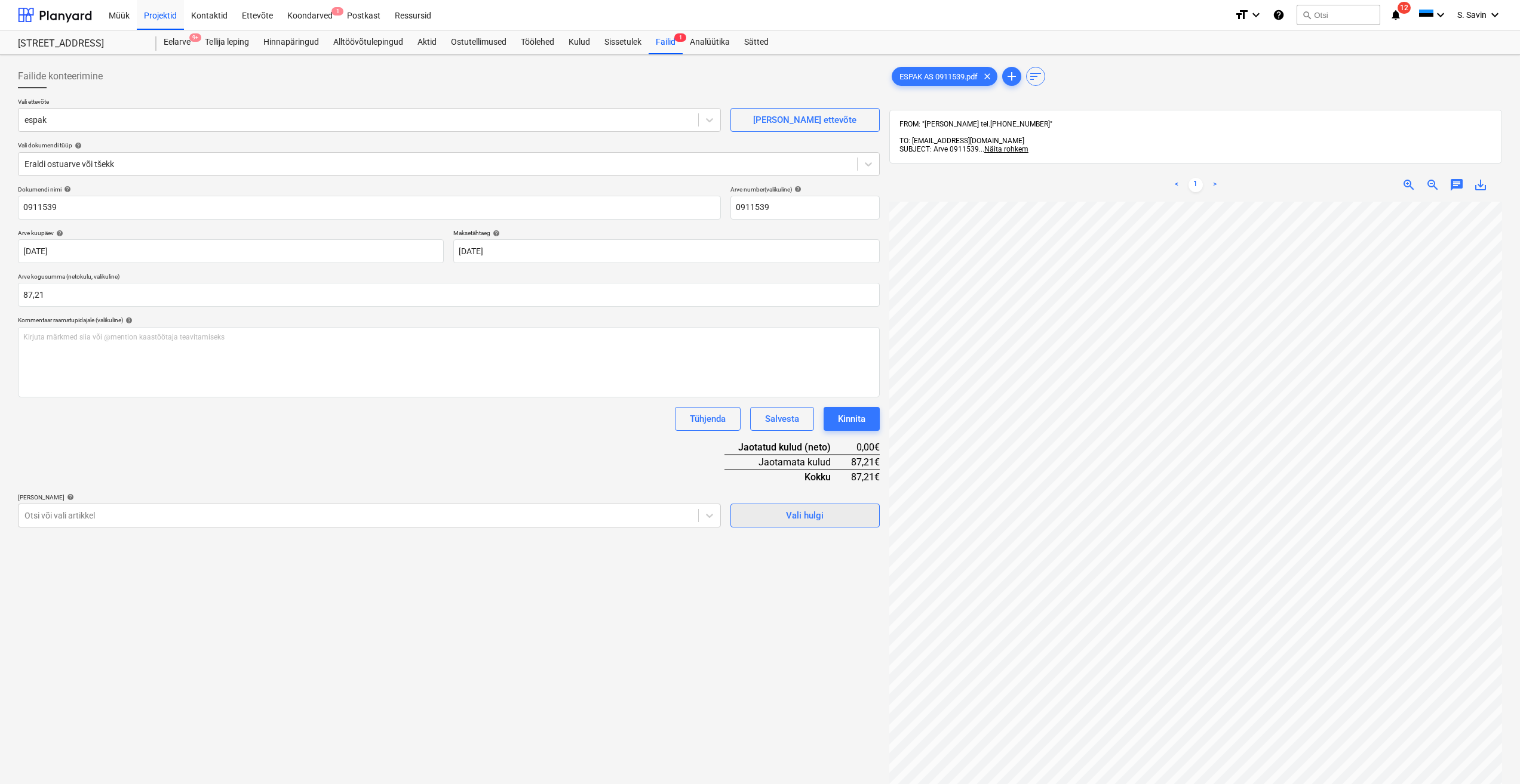
click at [825, 518] on span "Vali hulgi" at bounding box center [805, 516] width 120 height 16
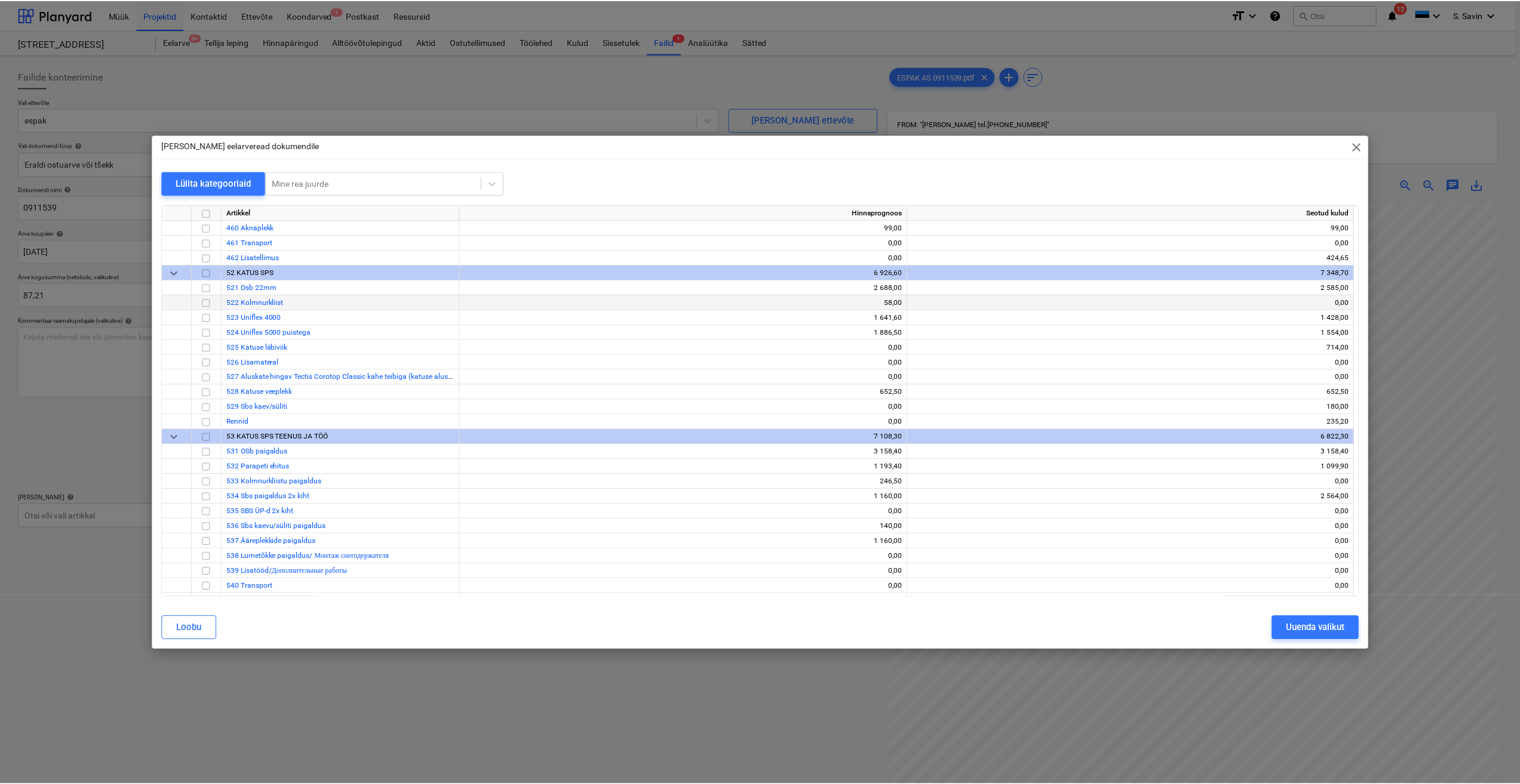
scroll to position [3521, 0]
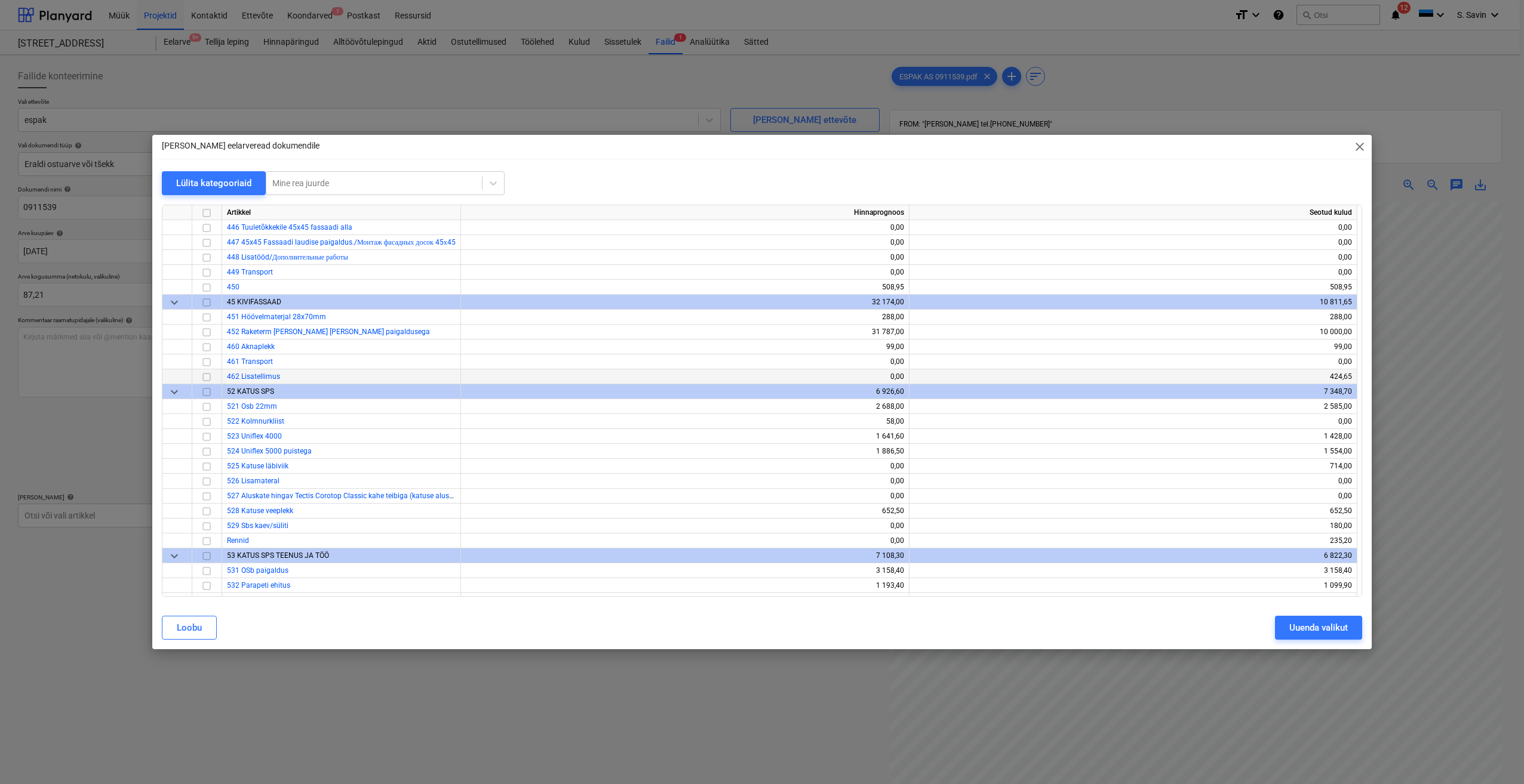
click at [207, 376] on input "checkbox" at bounding box center [206, 376] width 15 height 15
click at [1289, 629] on div "Uuenda valikut" at bounding box center [1319, 628] width 58 height 16
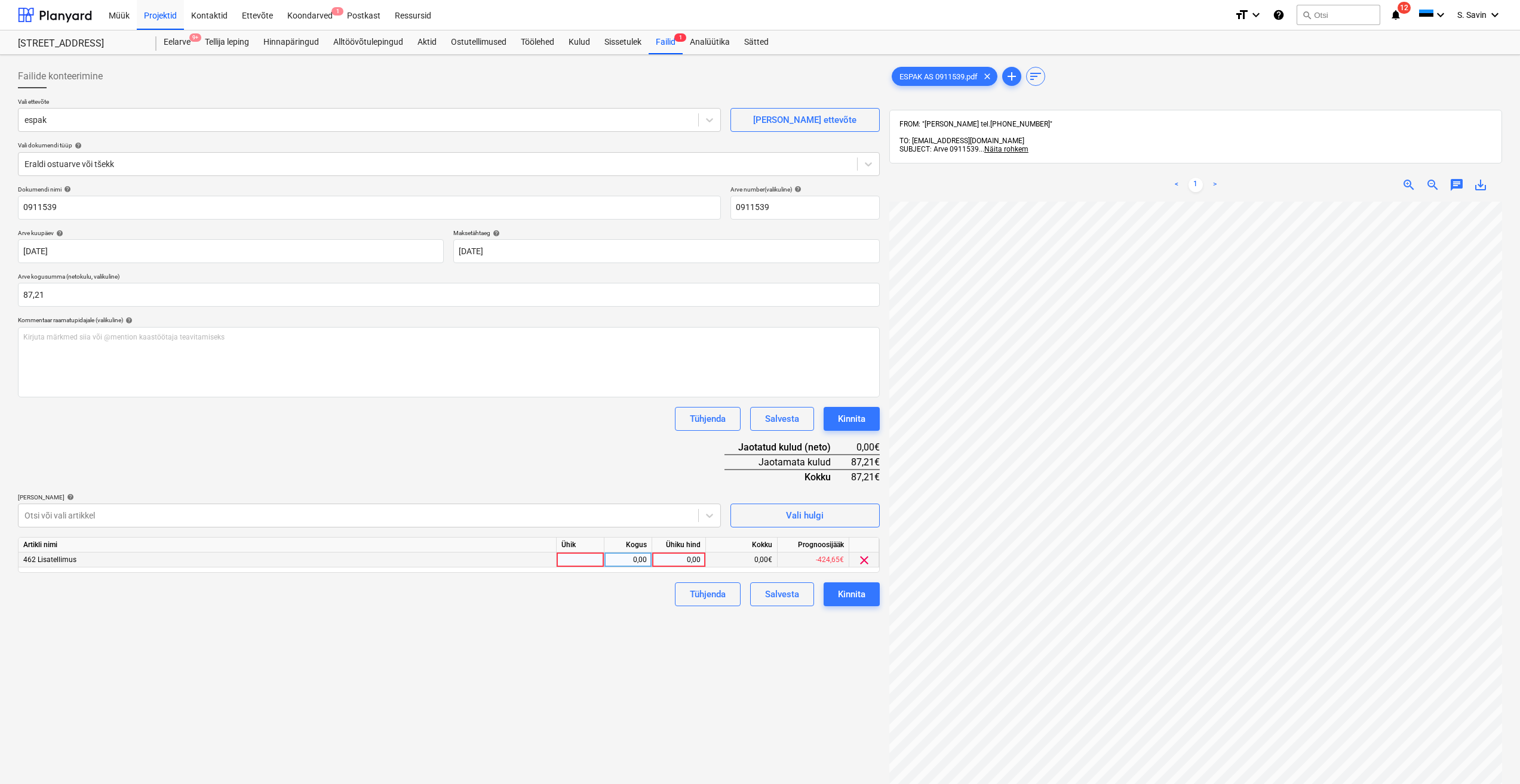
click at [577, 562] on div at bounding box center [580, 559] width 48 height 15
type input "kmpl."
click at [636, 561] on div "0,00" at bounding box center [628, 559] width 38 height 15
type input "1"
click at [679, 559] on div "0,00" at bounding box center [678, 559] width 44 height 15
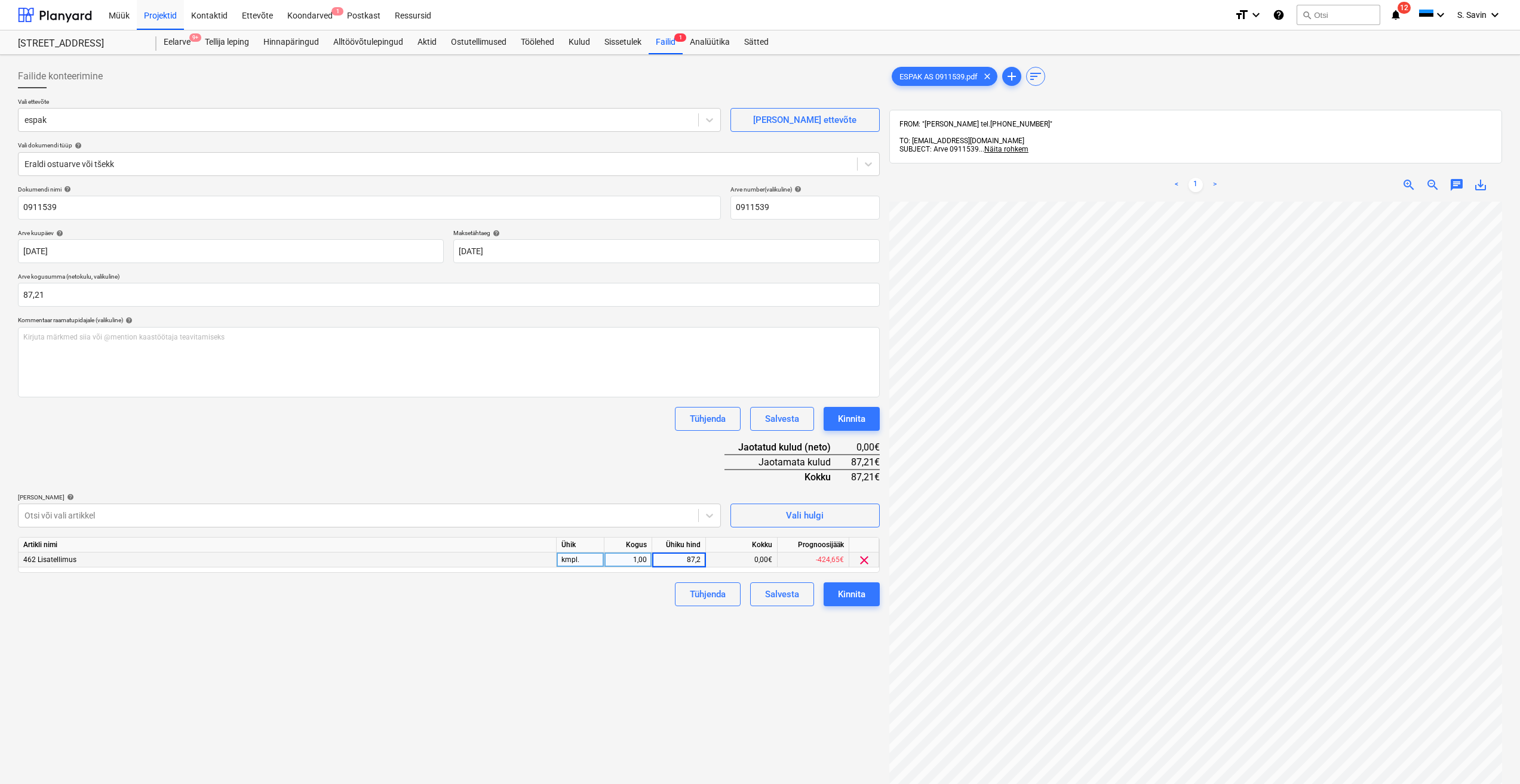
type input "87,21"
click at [684, 624] on div "Failide konteerimine Vali ettevõte espak [PERSON_NAME] uus ettevõte Vali dokume…" at bounding box center [449, 508] width 871 height 898
click at [842, 592] on div "Kinnita" at bounding box center [851, 594] width 27 height 16
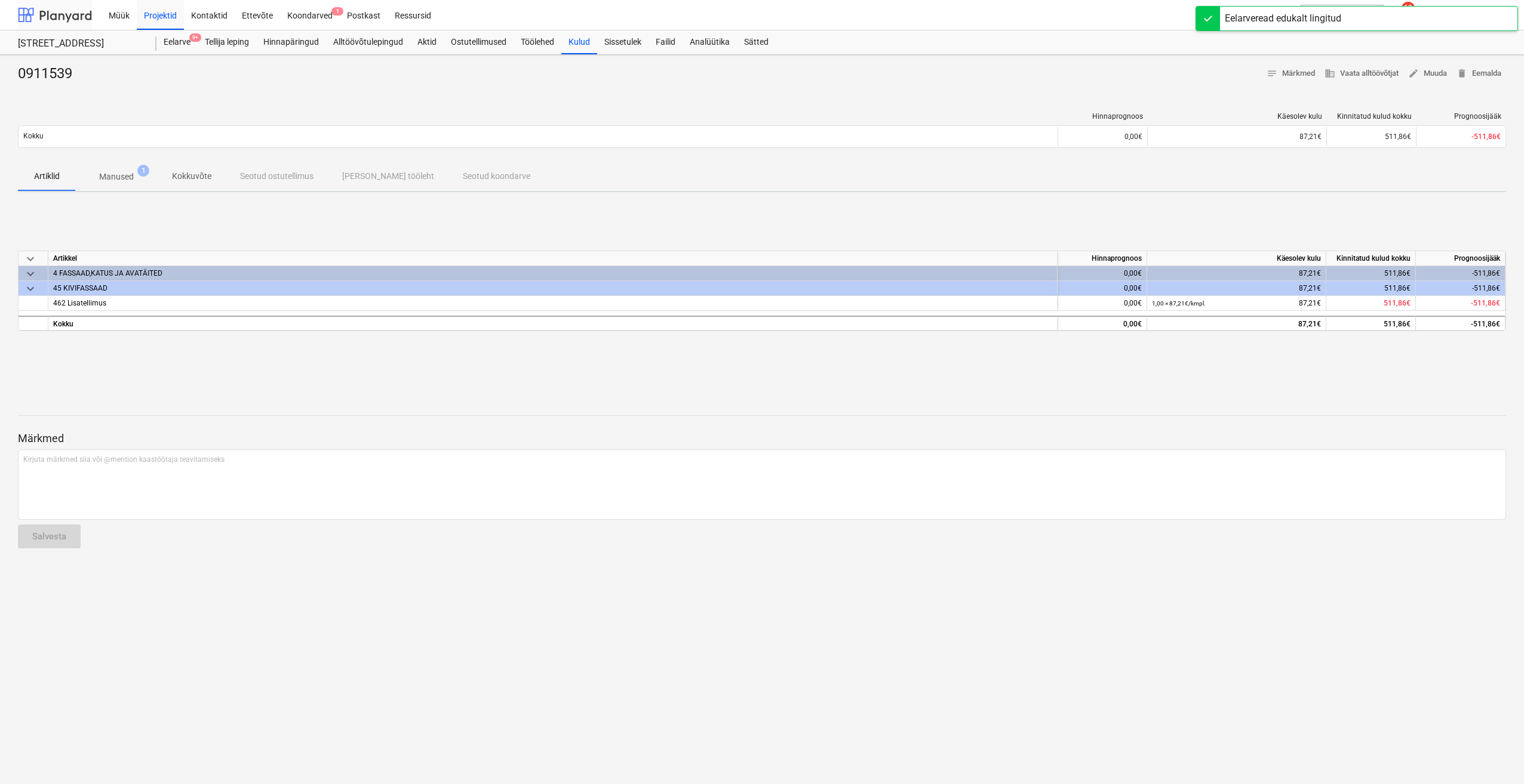
click at [84, 15] on div at bounding box center [54, 15] width 74 height 30
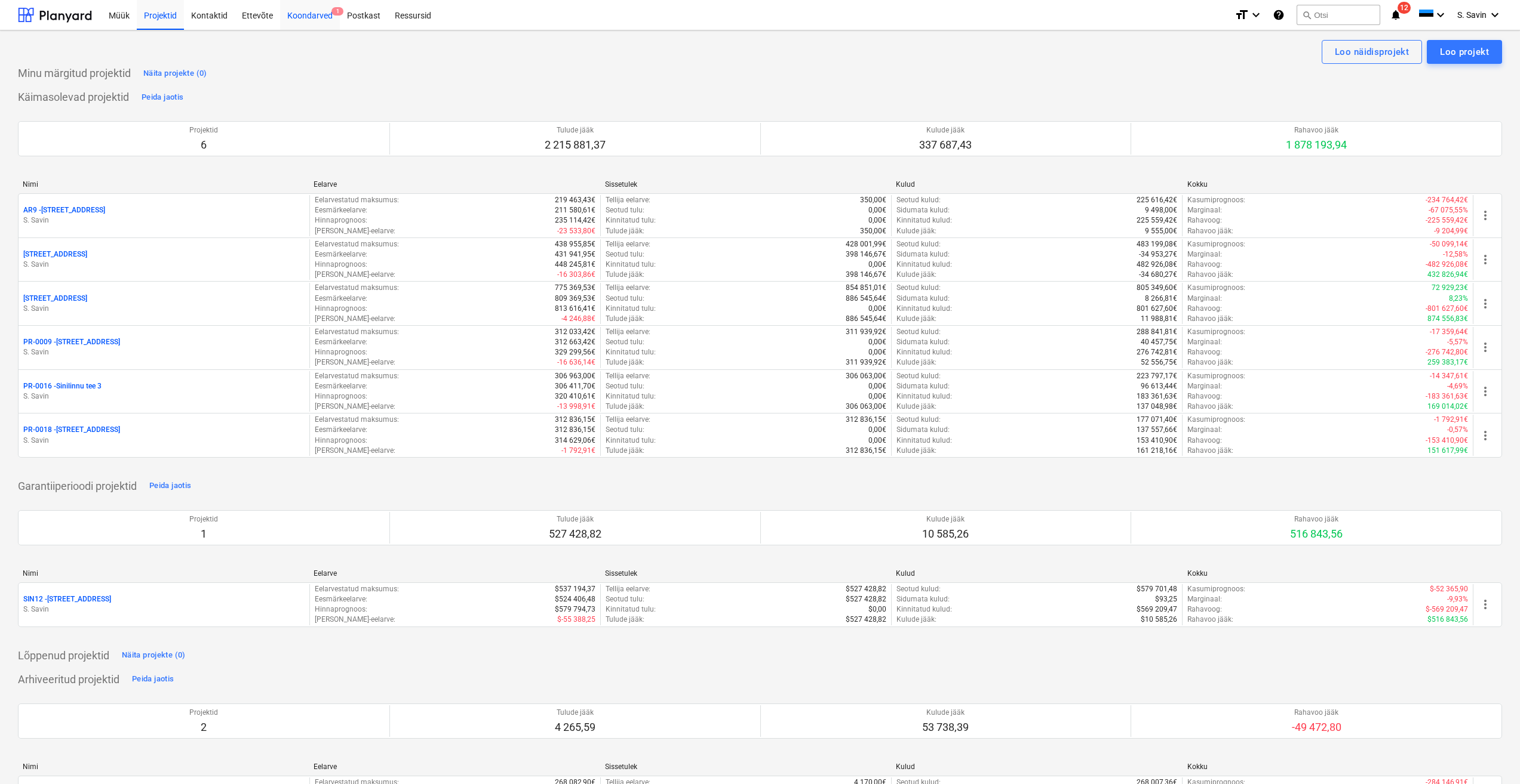
click at [303, 19] on div "Koondarved 1" at bounding box center [309, 14] width 59 height 30
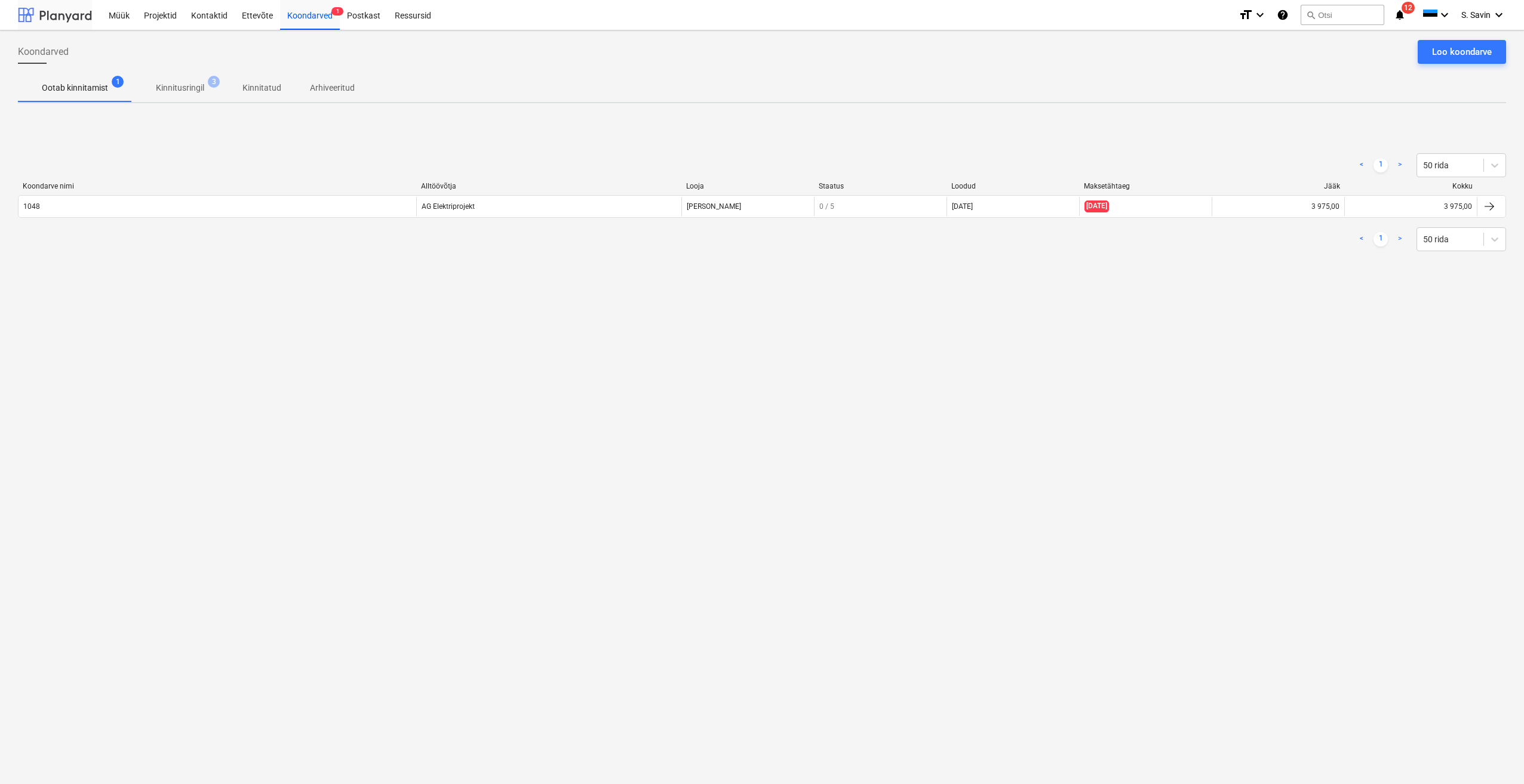
click at [64, 15] on div at bounding box center [54, 15] width 74 height 30
